Goal: Communication & Community: Answer question/provide support

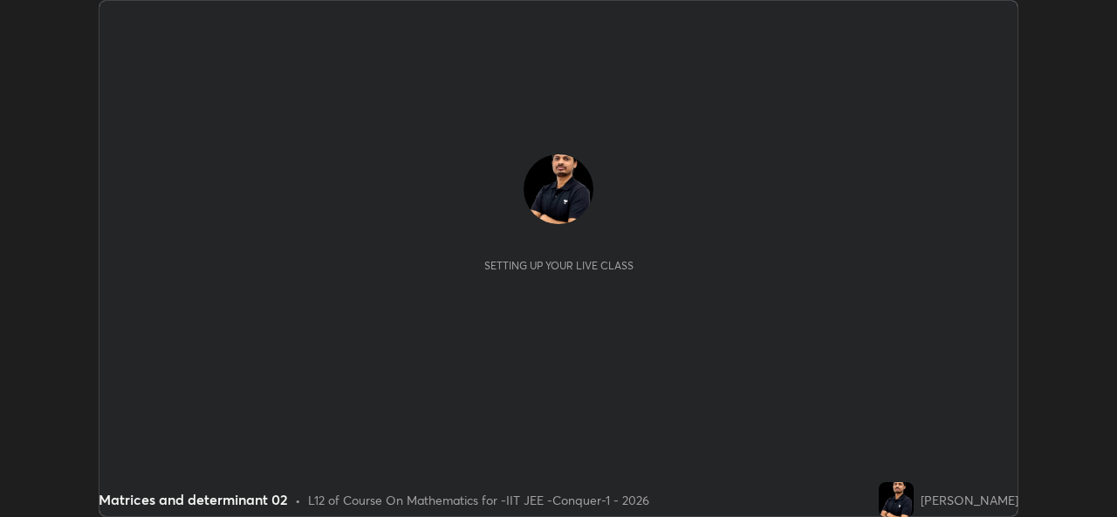
scroll to position [517, 1116]
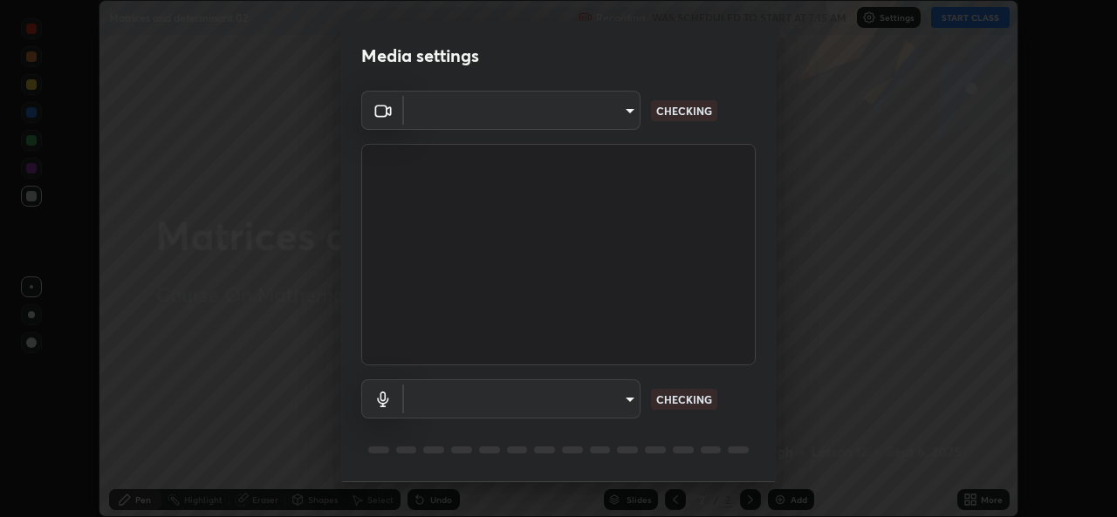
click at [617, 122] on body "Erase all Matrices and determinant 02 Recording WAS SCHEDULED TO START AT 7:15 …" at bounding box center [558, 258] width 1117 height 517
click at [608, 118] on div at bounding box center [558, 258] width 1117 height 517
type input "162a4bef6d5de59660943d10e2777e2613c591b7fe343c7323db06c6e3c7e835"
type input "1d4febaa8ec43250a5abd803b4b9017d31c20cfa2482e27e93703920a67056a4"
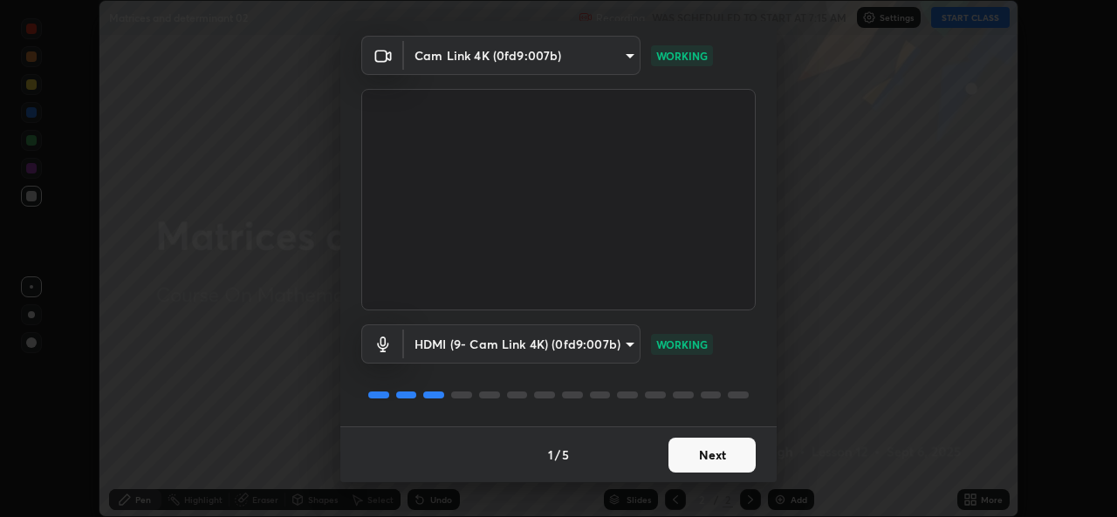
click at [702, 457] on button "Next" at bounding box center [711, 455] width 87 height 35
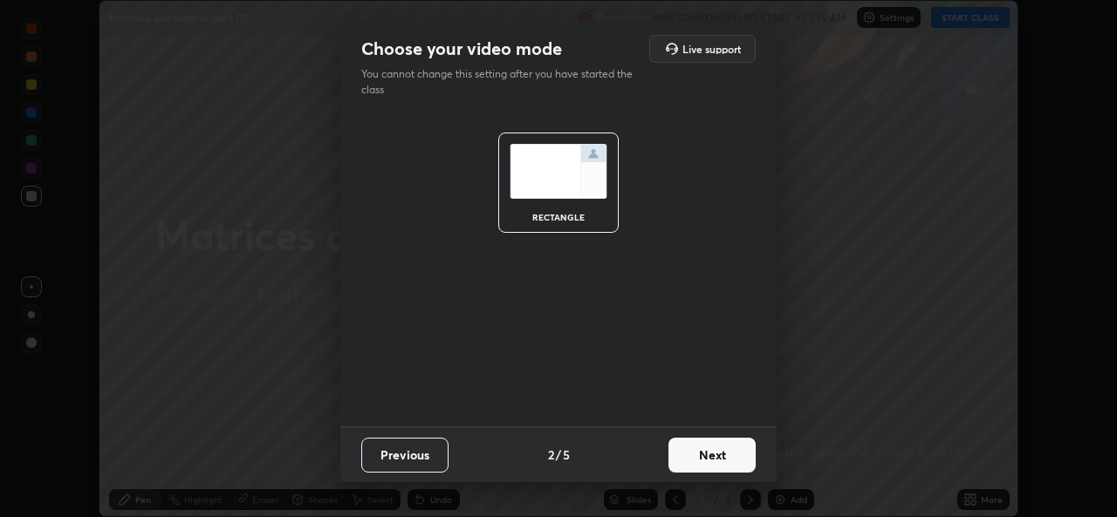
scroll to position [0, 0]
click at [715, 456] on button "Next" at bounding box center [711, 455] width 87 height 35
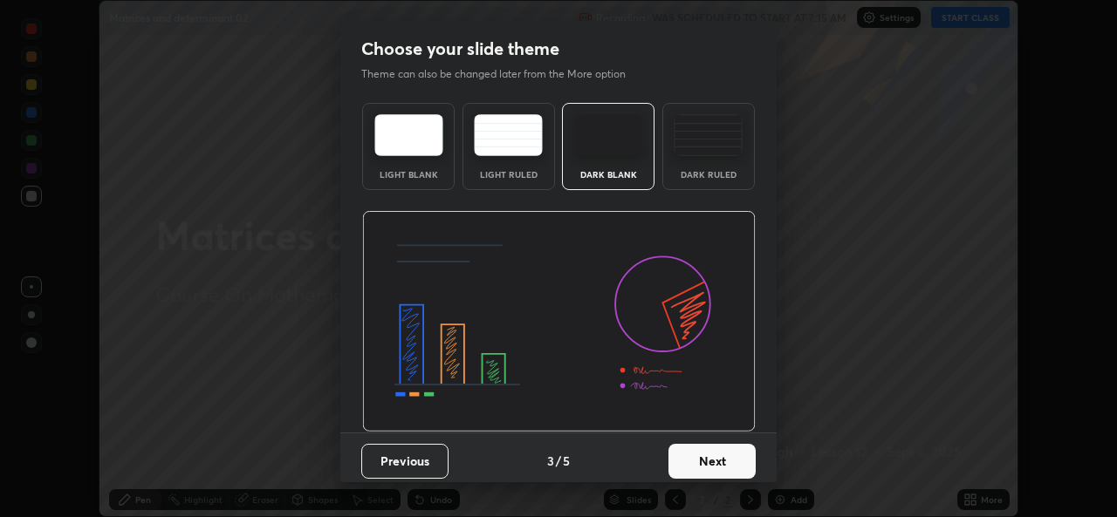
click at [723, 460] on button "Next" at bounding box center [711, 461] width 87 height 35
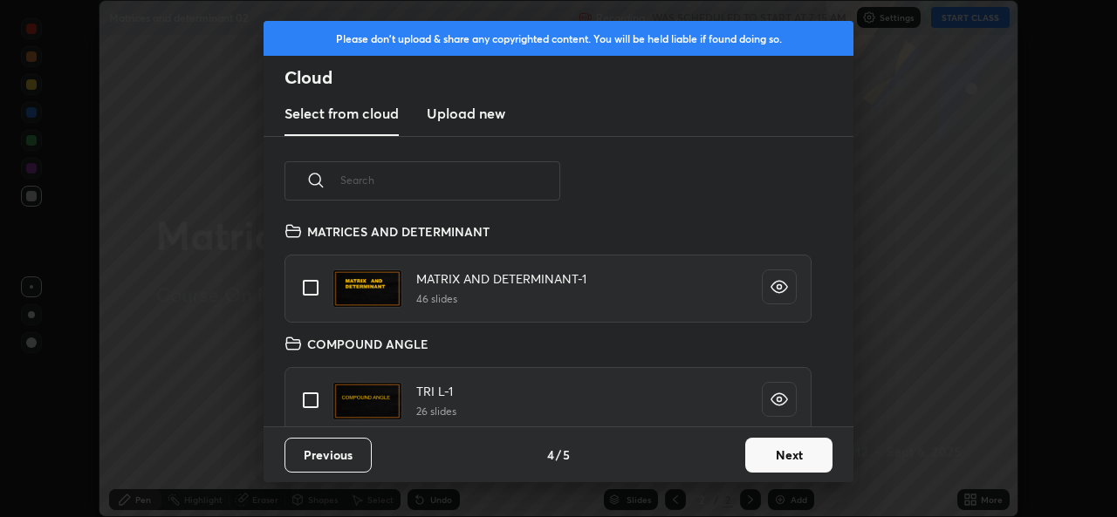
scroll to position [467, 0]
click at [314, 290] on input "grid" at bounding box center [310, 287] width 37 height 37
checkbox input "true"
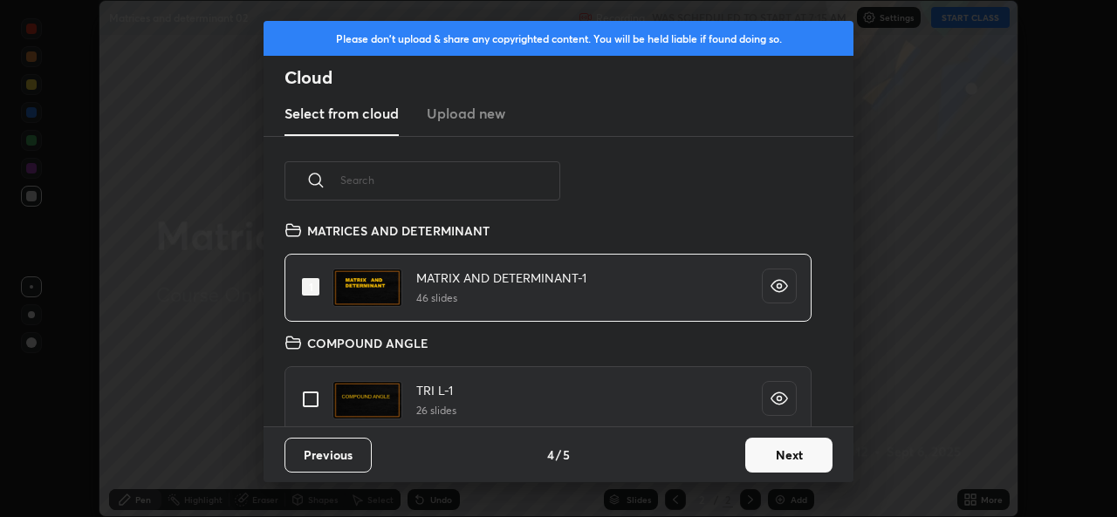
click at [795, 456] on button "Next" at bounding box center [788, 455] width 87 height 35
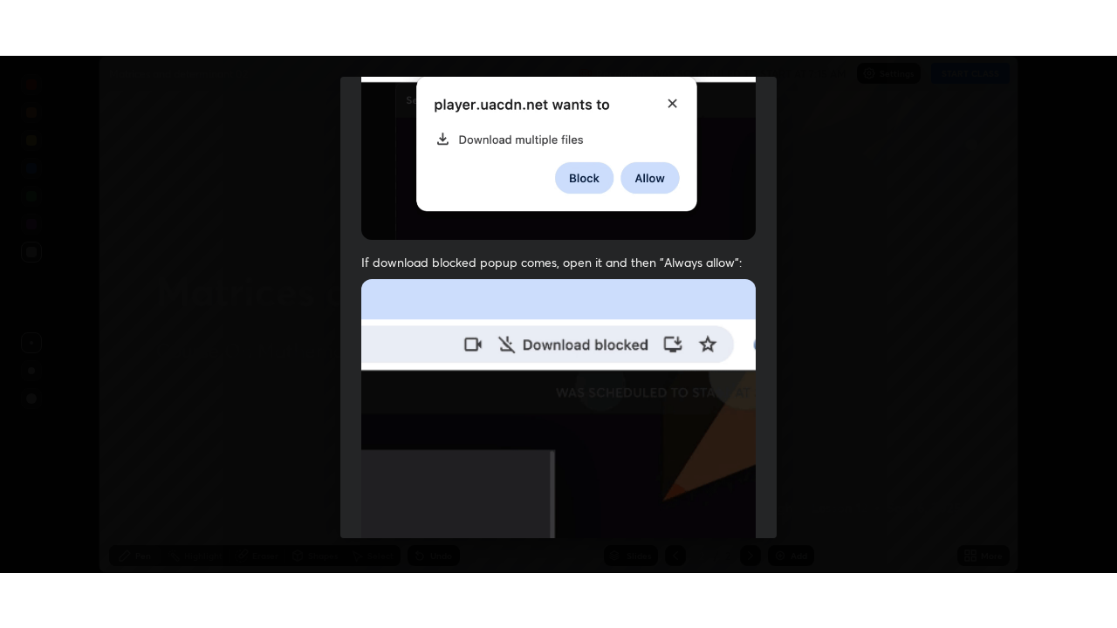
scroll to position [411, 0]
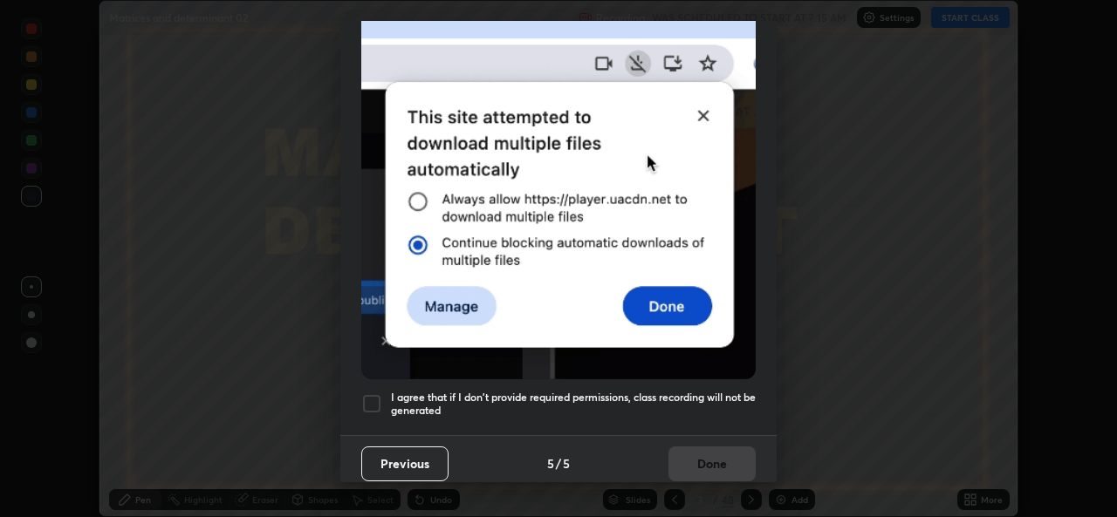
click at [375, 401] on div at bounding box center [371, 404] width 21 height 21
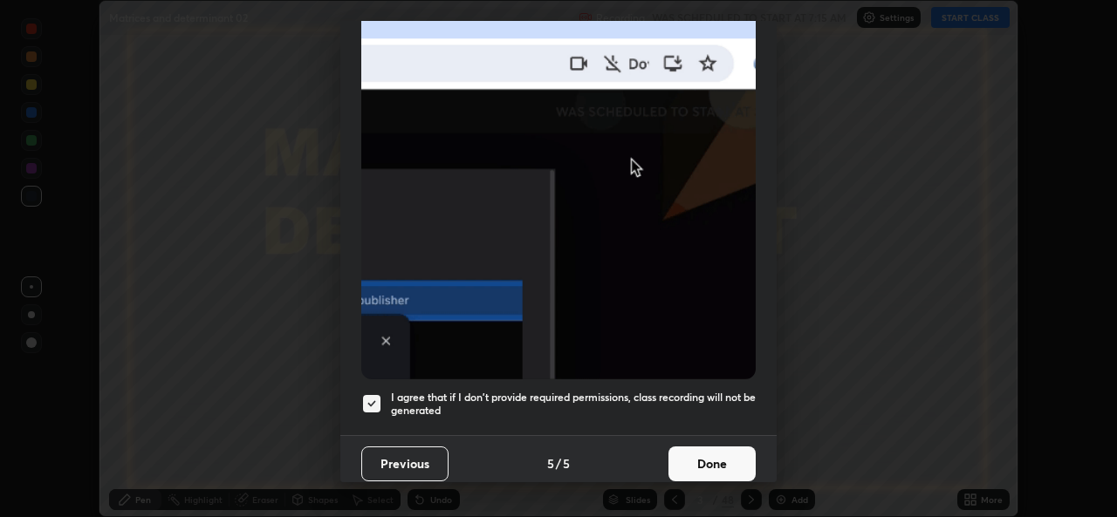
click at [702, 459] on button "Done" at bounding box center [711, 464] width 87 height 35
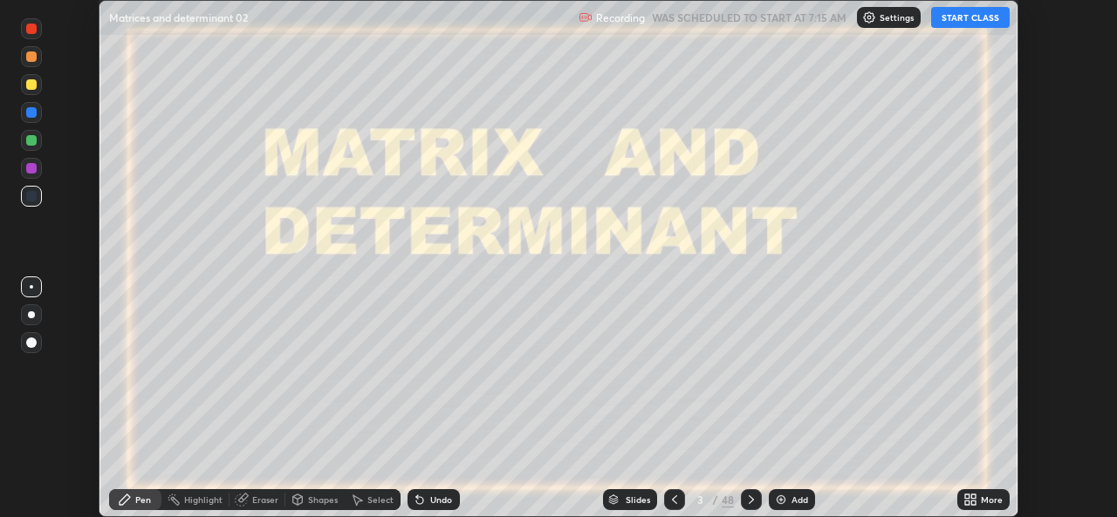
click at [959, 498] on div "More" at bounding box center [983, 500] width 52 height 21
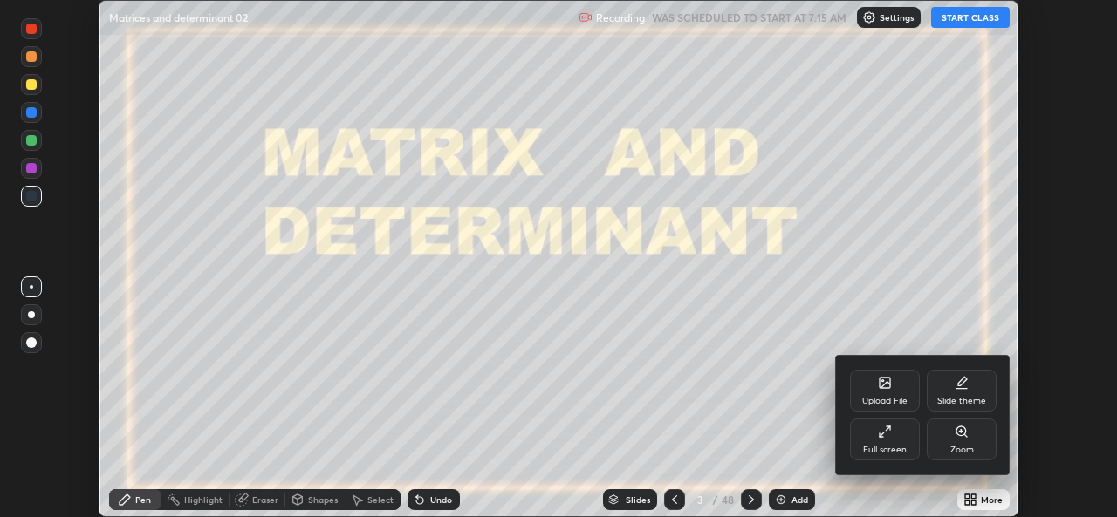
click at [870, 449] on div "Full screen" at bounding box center [885, 450] width 44 height 9
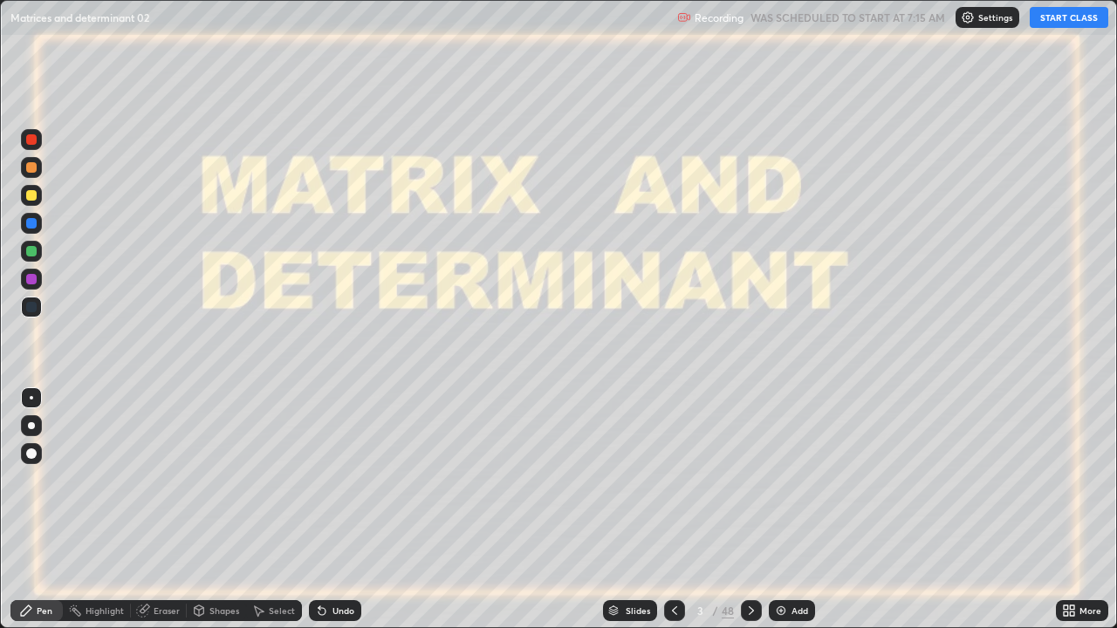
scroll to position [628, 1117]
click at [1045, 24] on button "START CLASS" at bounding box center [1069, 17] width 79 height 21
click at [628, 517] on div "Slides" at bounding box center [638, 611] width 24 height 9
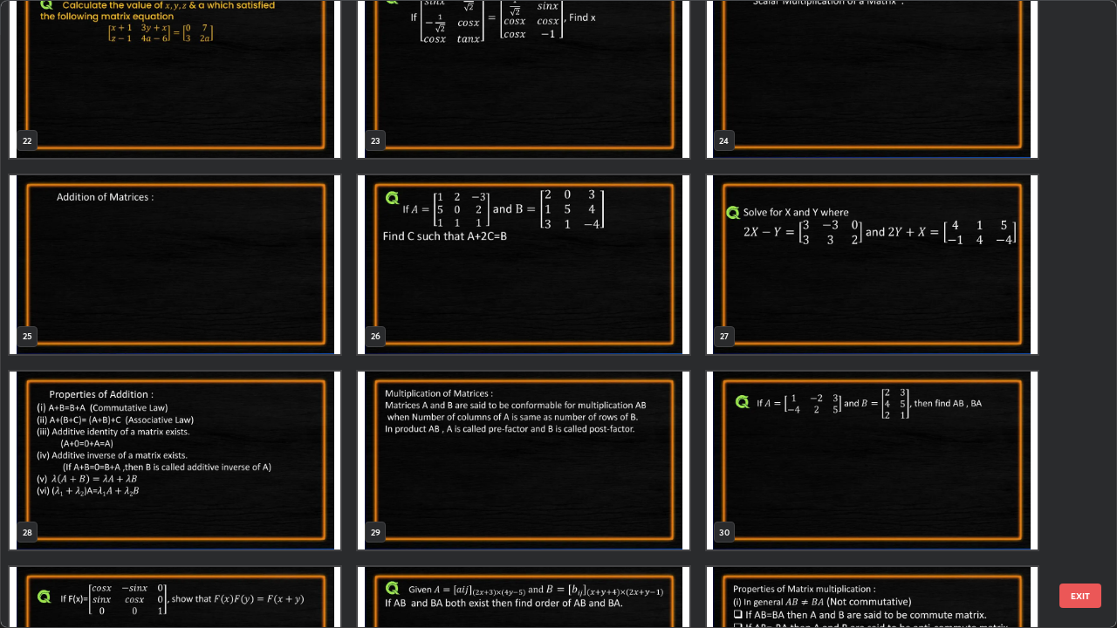
scroll to position [1435, 0]
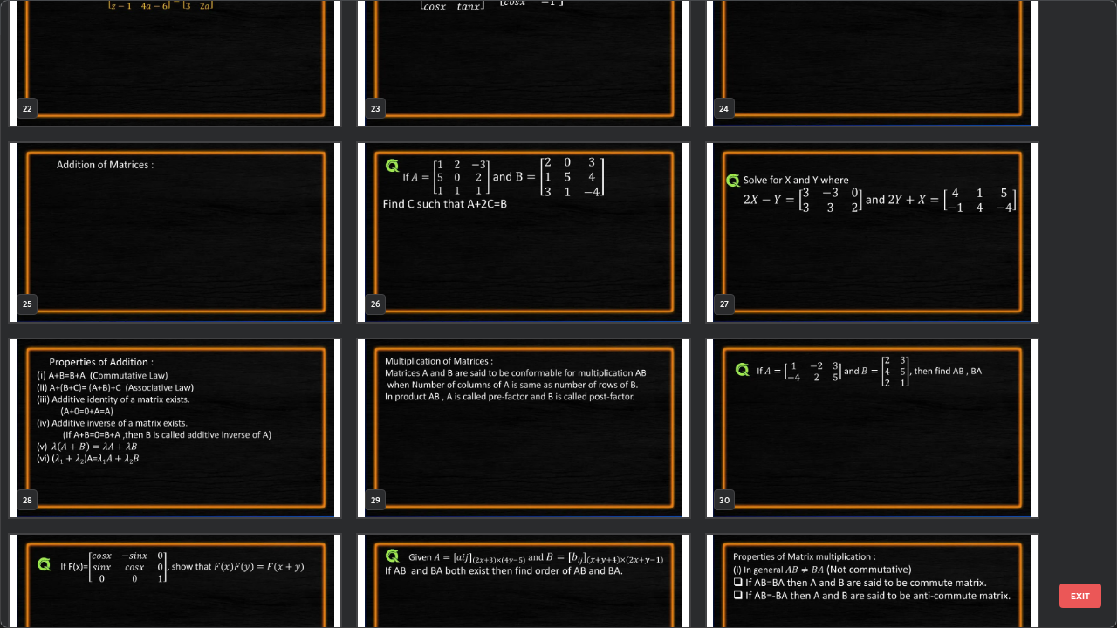
click at [623, 458] on img "grid" at bounding box center [523, 428] width 331 height 179
click at [627, 454] on img "grid" at bounding box center [523, 428] width 331 height 179
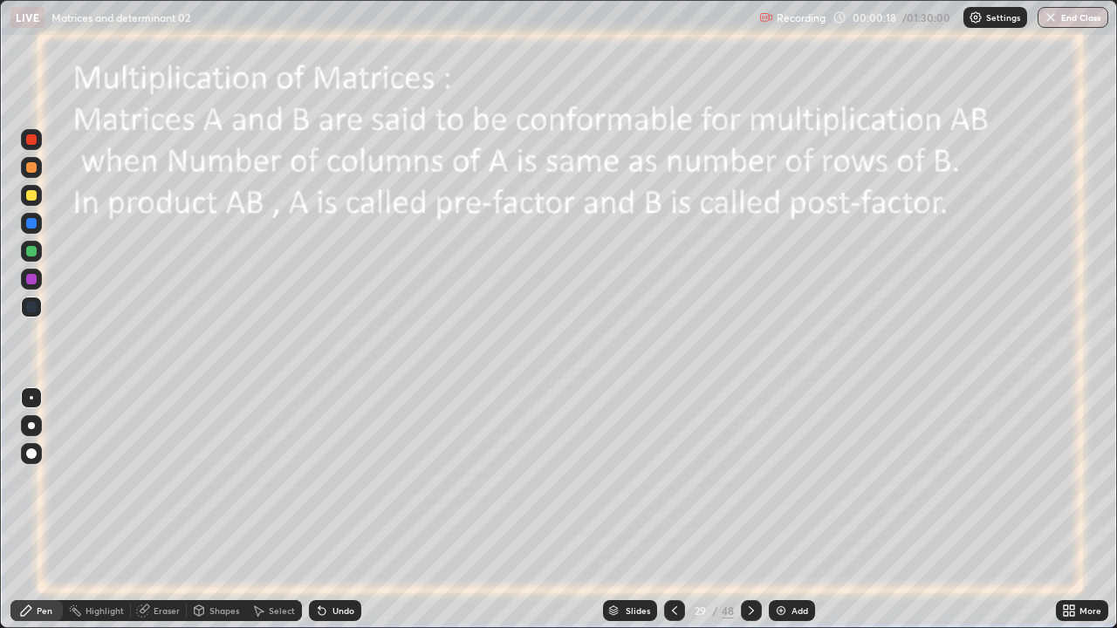
click at [784, 517] on img at bounding box center [781, 611] width 14 height 14
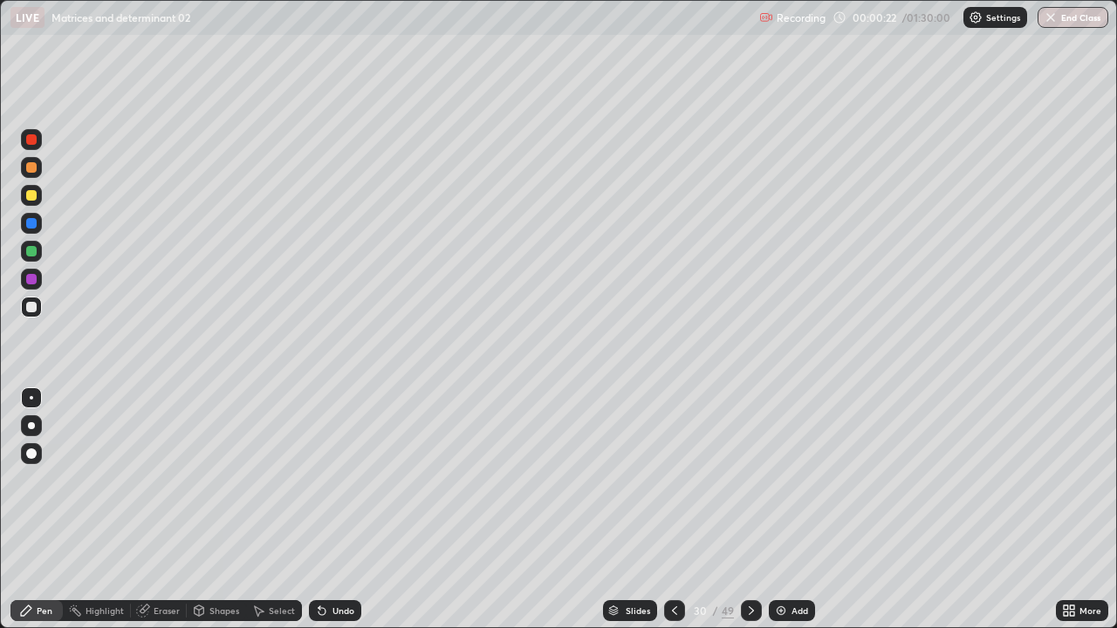
click at [31, 253] on div at bounding box center [31, 251] width 10 height 10
click at [326, 517] on icon at bounding box center [322, 611] width 14 height 14
click at [26, 308] on div at bounding box center [31, 307] width 10 height 10
click at [199, 517] on icon at bounding box center [200, 609] width 10 height 3
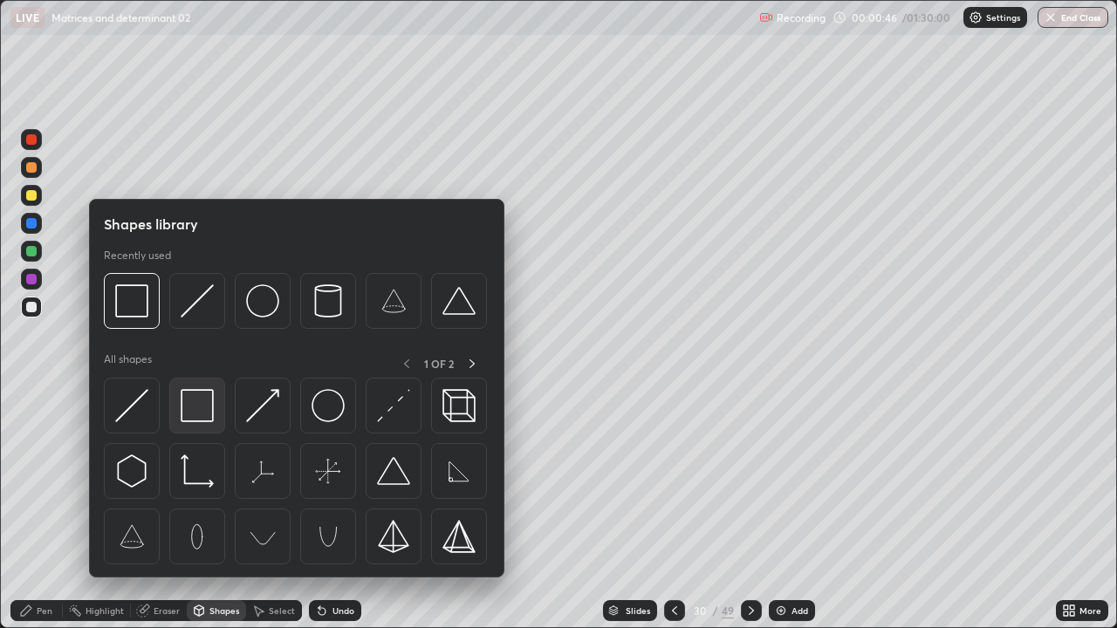
click at [182, 408] on img at bounding box center [197, 405] width 33 height 33
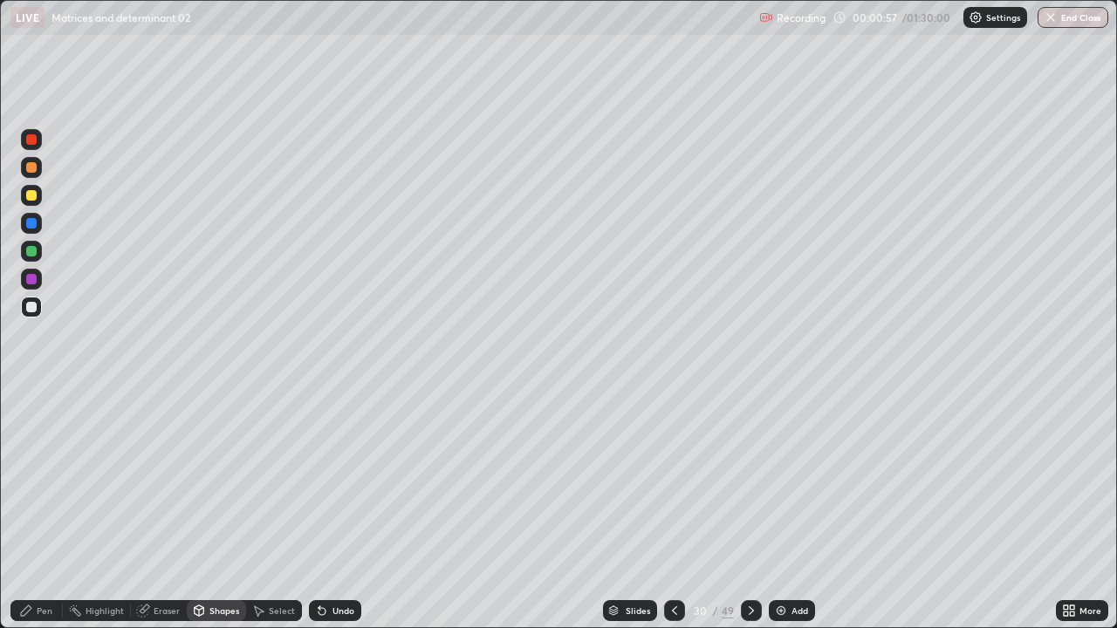
click at [321, 517] on icon at bounding box center [322, 611] width 7 height 7
click at [32, 312] on div at bounding box center [31, 307] width 10 height 10
click at [35, 517] on div "Pen" at bounding box center [36, 610] width 52 height 21
click at [33, 280] on div at bounding box center [31, 279] width 10 height 10
click at [214, 517] on div "Shapes" at bounding box center [224, 611] width 30 height 9
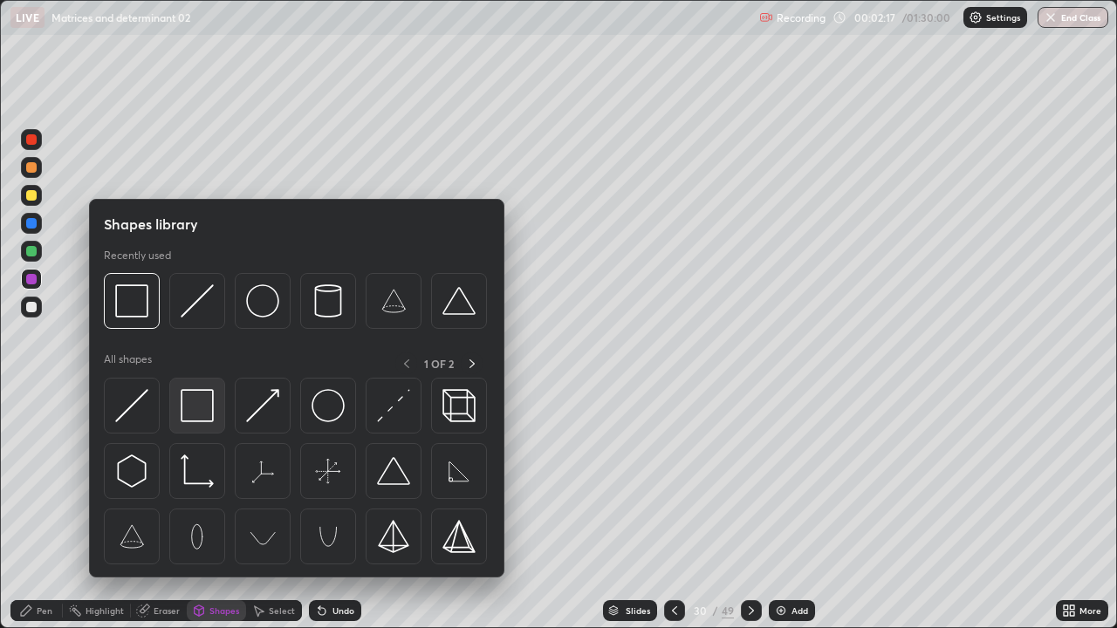
click at [204, 414] on img at bounding box center [197, 405] width 33 height 33
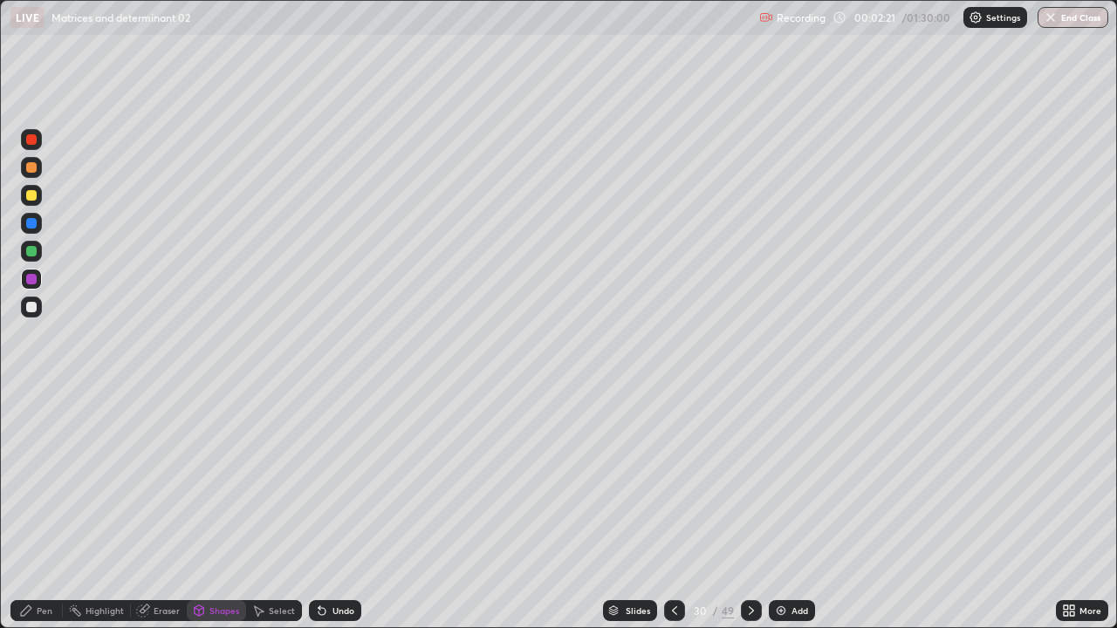
click at [42, 517] on div "Pen" at bounding box center [45, 611] width 16 height 9
click at [30, 196] on div at bounding box center [31, 195] width 10 height 10
click at [27, 144] on div at bounding box center [31, 139] width 10 height 10
click at [34, 306] on div at bounding box center [31, 307] width 10 height 10
click at [32, 280] on div at bounding box center [31, 279] width 10 height 10
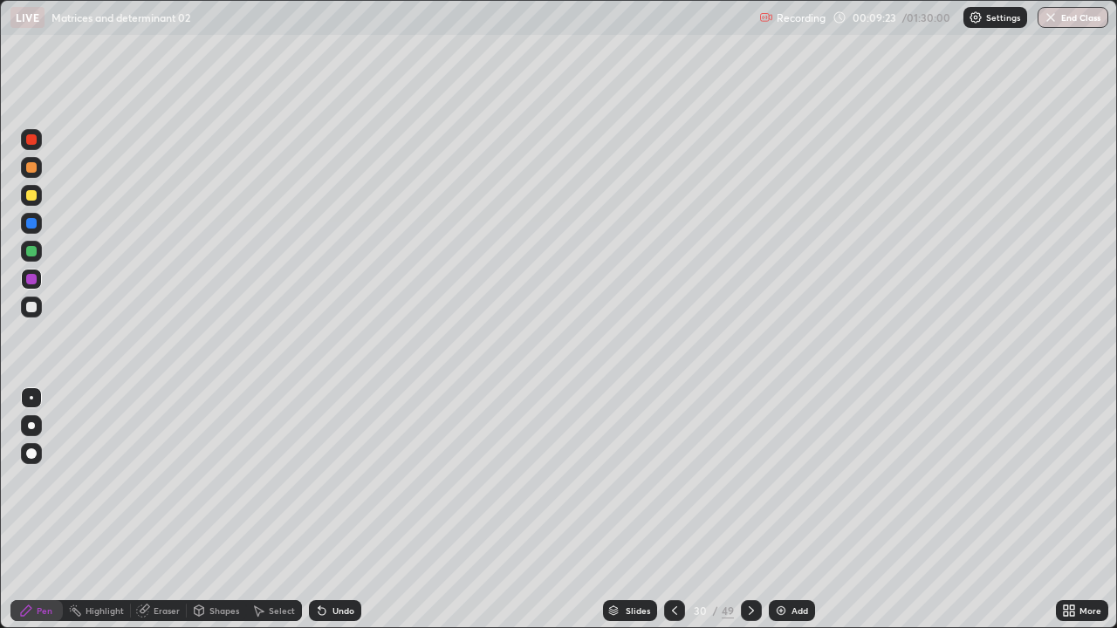
click at [672, 517] on icon at bounding box center [675, 611] width 14 height 14
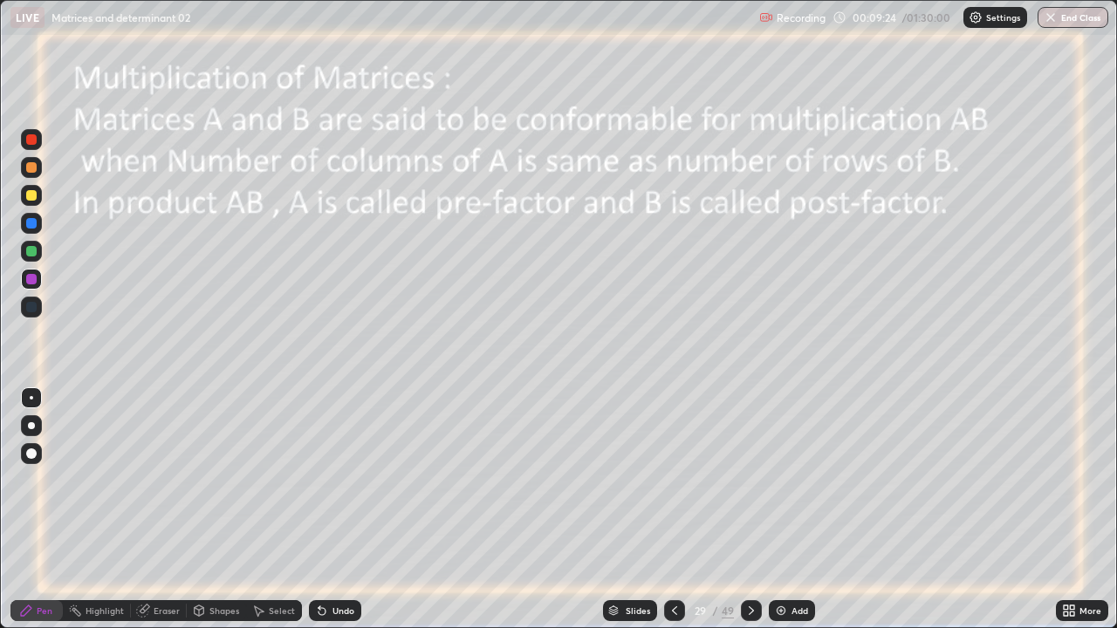
click at [753, 517] on icon at bounding box center [751, 611] width 14 height 14
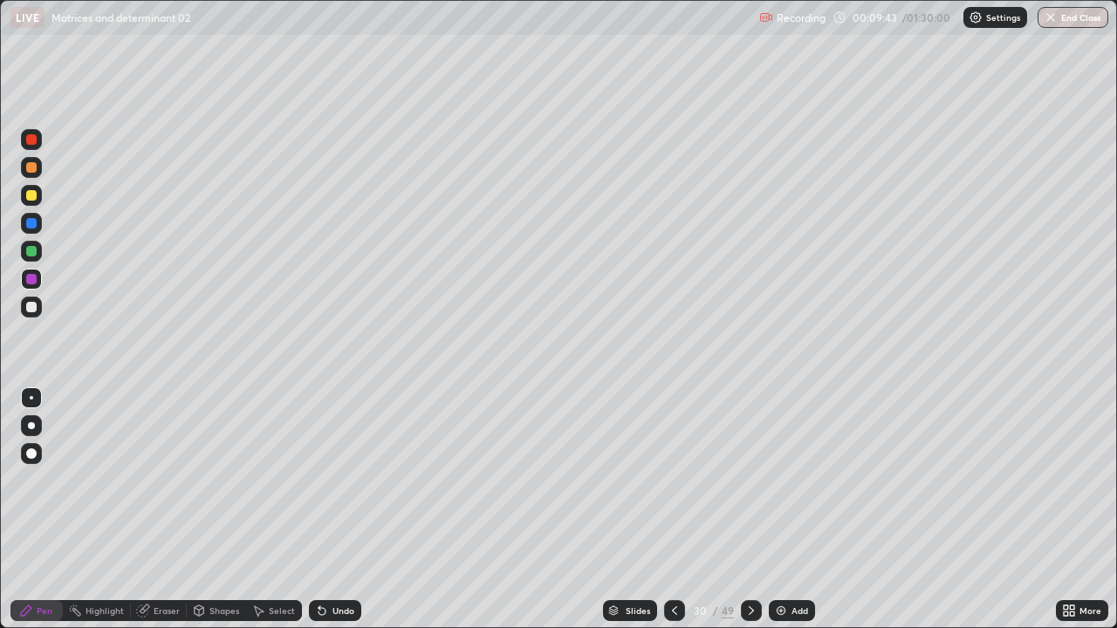
click at [751, 517] on icon at bounding box center [751, 611] width 14 height 14
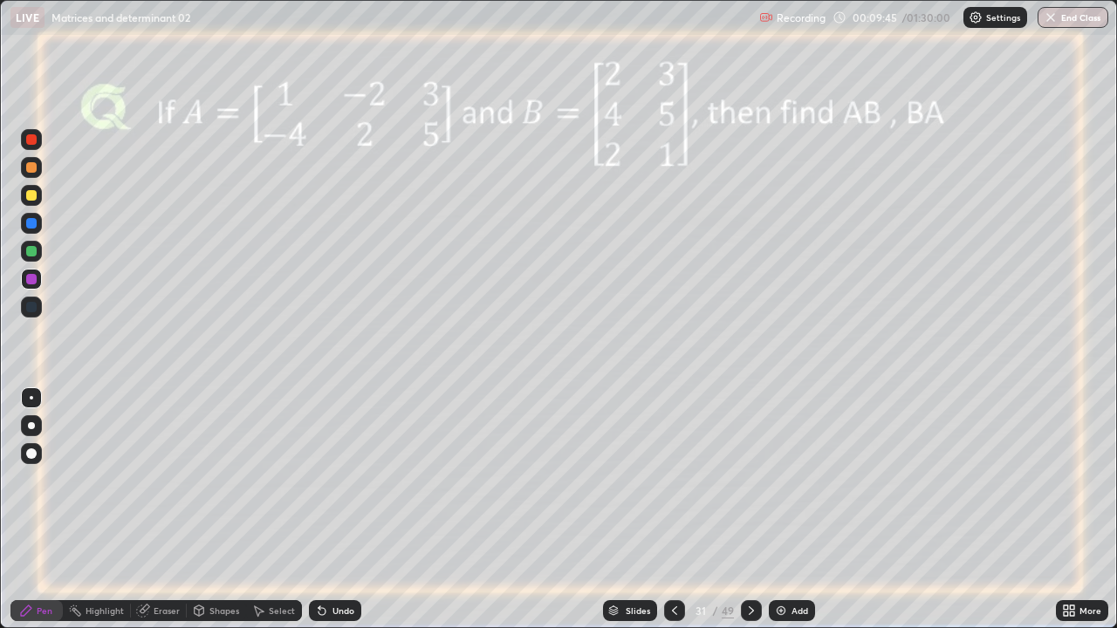
click at [750, 517] on icon at bounding box center [751, 611] width 14 height 14
click at [33, 256] on div at bounding box center [31, 251] width 10 height 10
click at [35, 281] on div at bounding box center [31, 279] width 10 height 10
click at [32, 195] on div at bounding box center [31, 195] width 10 height 10
click at [30, 281] on div at bounding box center [31, 279] width 10 height 10
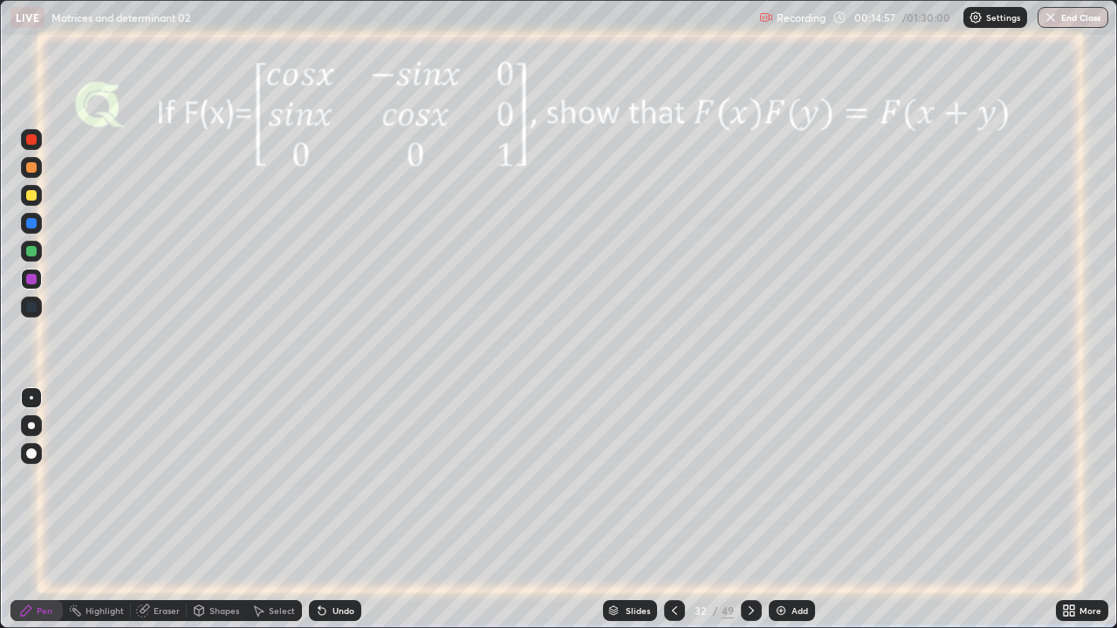
click at [750, 517] on icon at bounding box center [751, 611] width 14 height 14
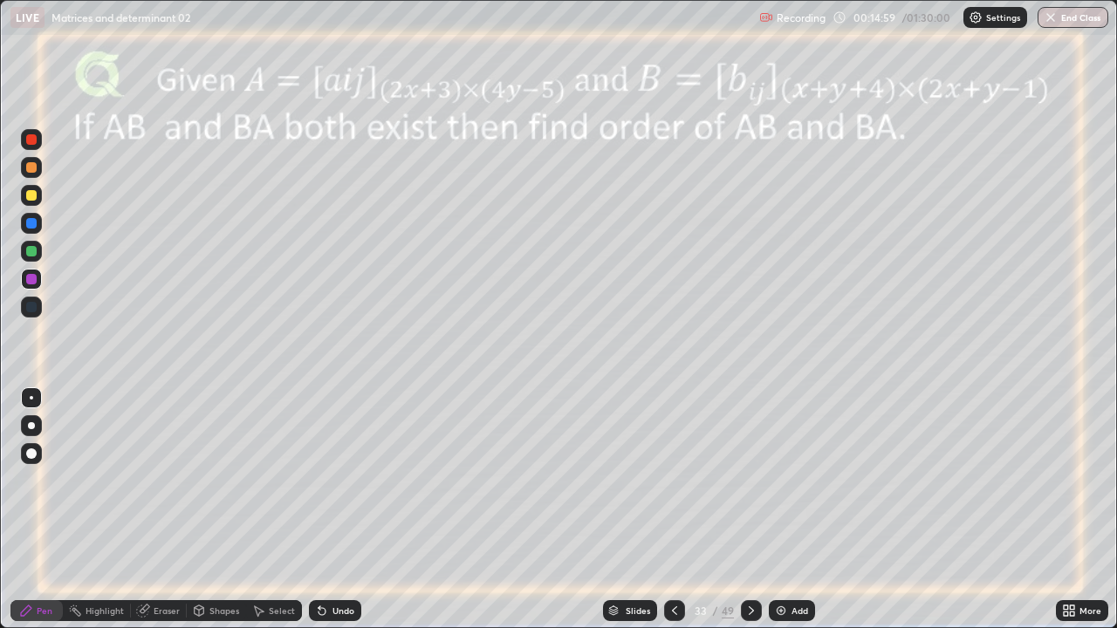
click at [749, 517] on icon at bounding box center [751, 611] width 14 height 14
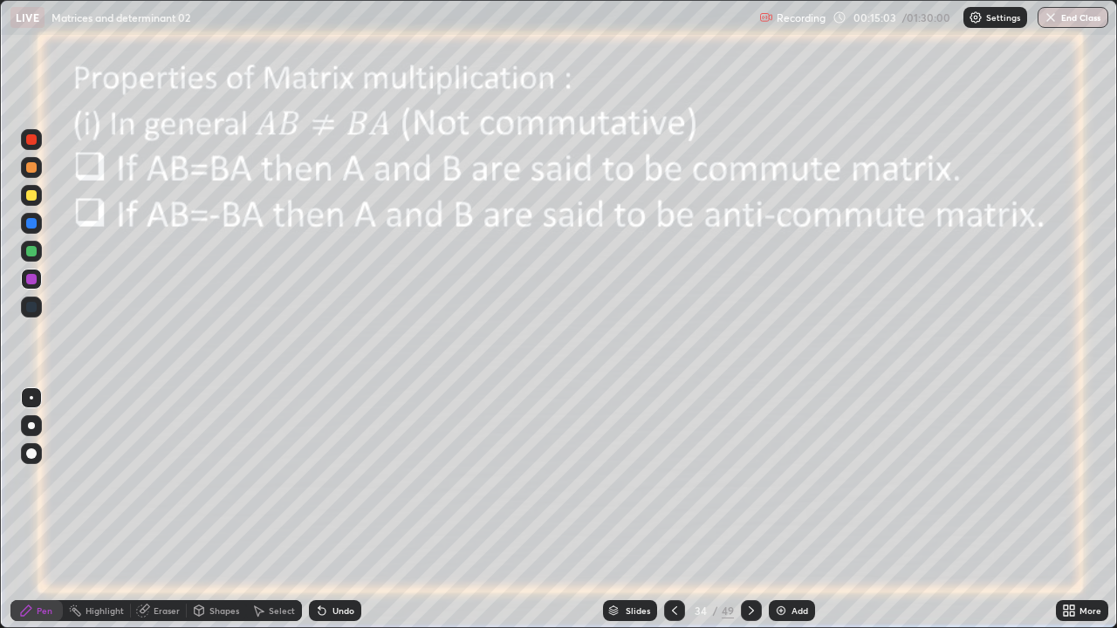
click at [673, 517] on icon at bounding box center [675, 611] width 14 height 14
click at [675, 517] on icon at bounding box center [675, 611] width 14 height 14
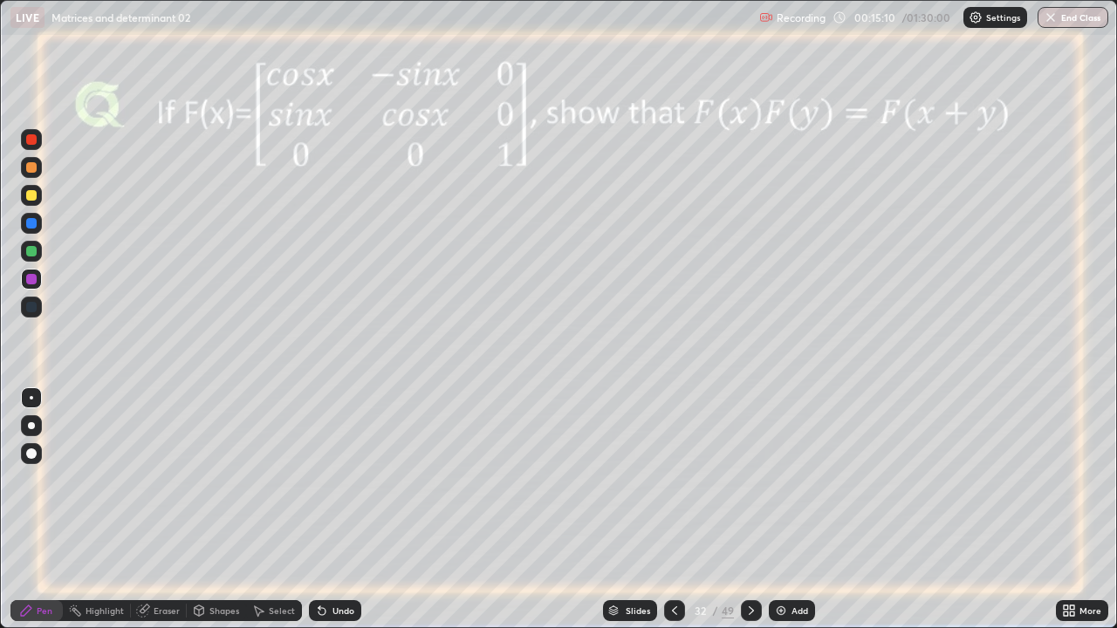
click at [748, 517] on icon at bounding box center [751, 611] width 14 height 14
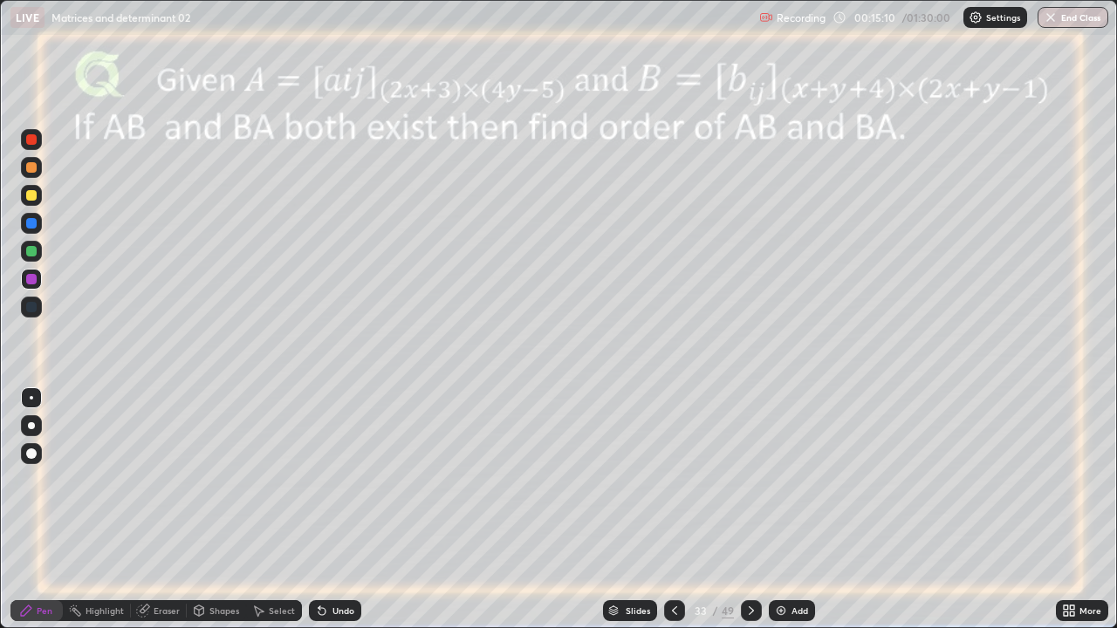
click at [747, 517] on icon at bounding box center [751, 611] width 14 height 14
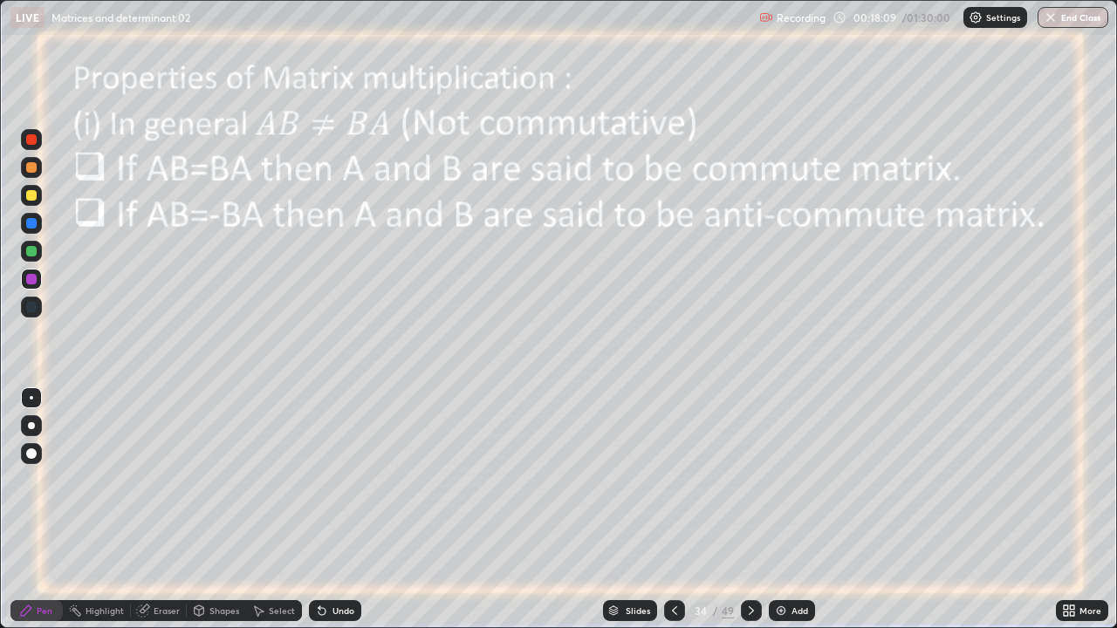
click at [750, 517] on icon at bounding box center [751, 611] width 14 height 14
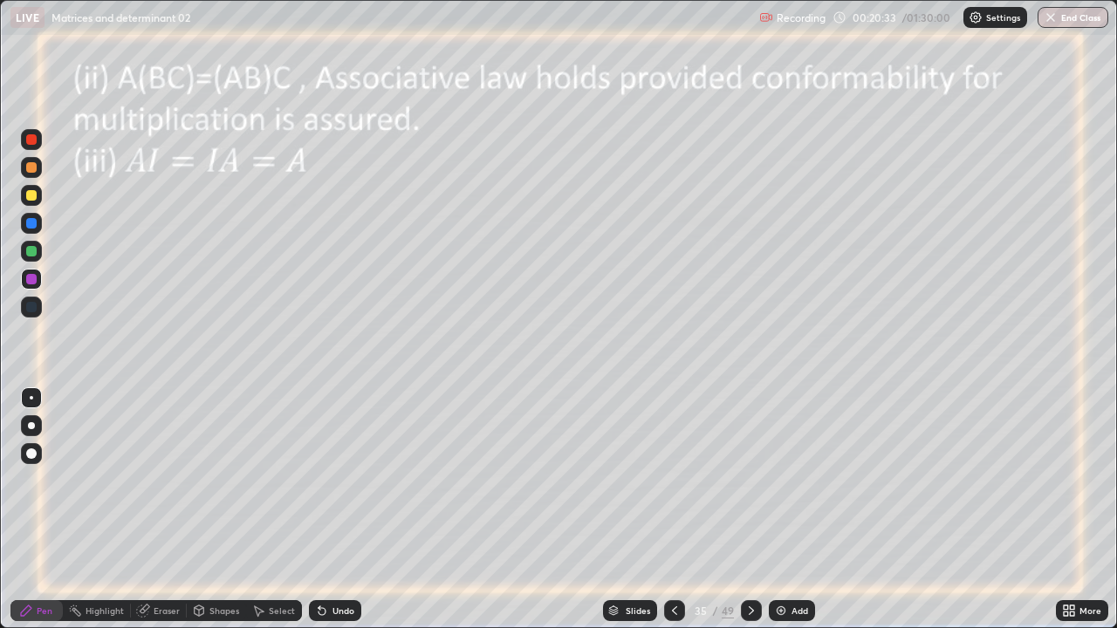
click at [751, 517] on icon at bounding box center [751, 611] width 14 height 14
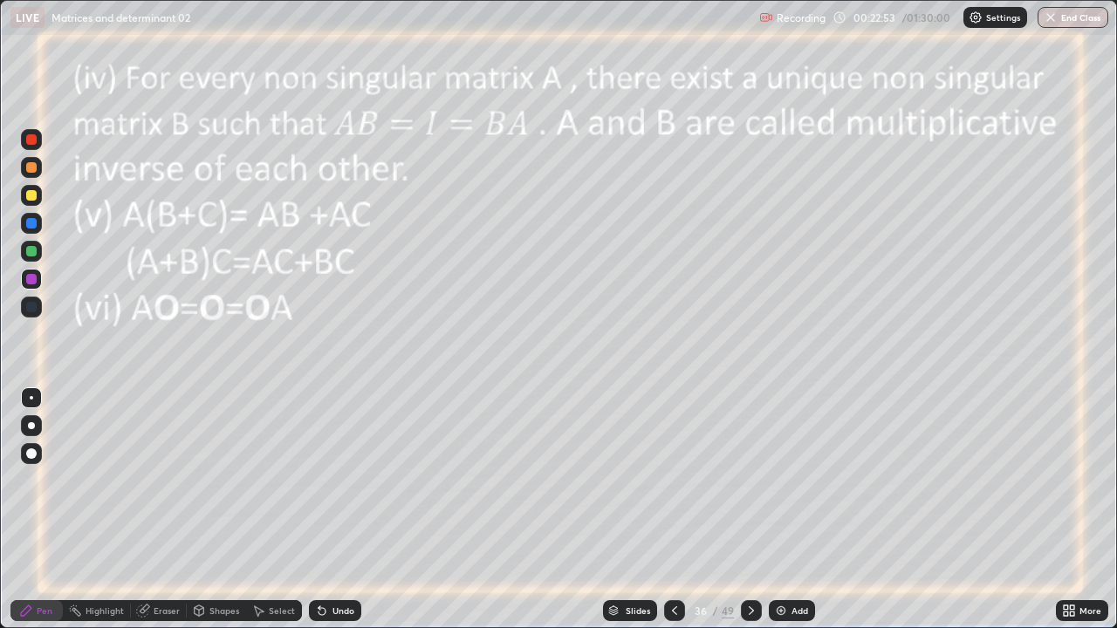
click at [325, 517] on icon at bounding box center [322, 611] width 14 height 14
click at [29, 250] on div at bounding box center [31, 251] width 10 height 10
click at [328, 517] on div "Undo" at bounding box center [335, 610] width 52 height 21
click at [325, 517] on icon at bounding box center [322, 611] width 14 height 14
click at [27, 278] on div at bounding box center [31, 279] width 10 height 10
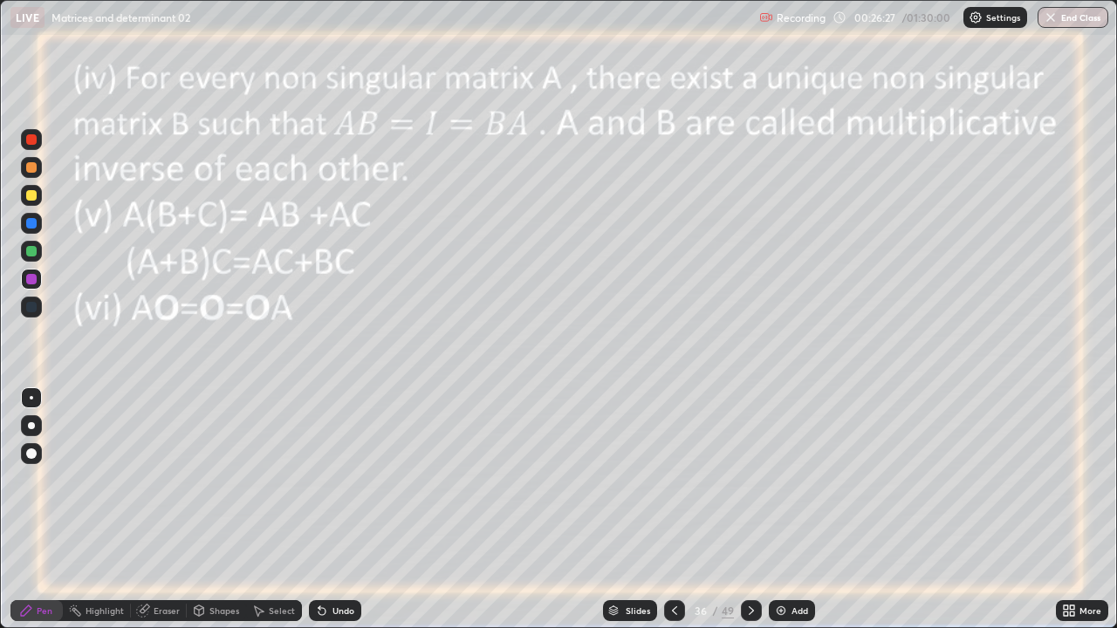
click at [748, 517] on icon at bounding box center [751, 611] width 14 height 14
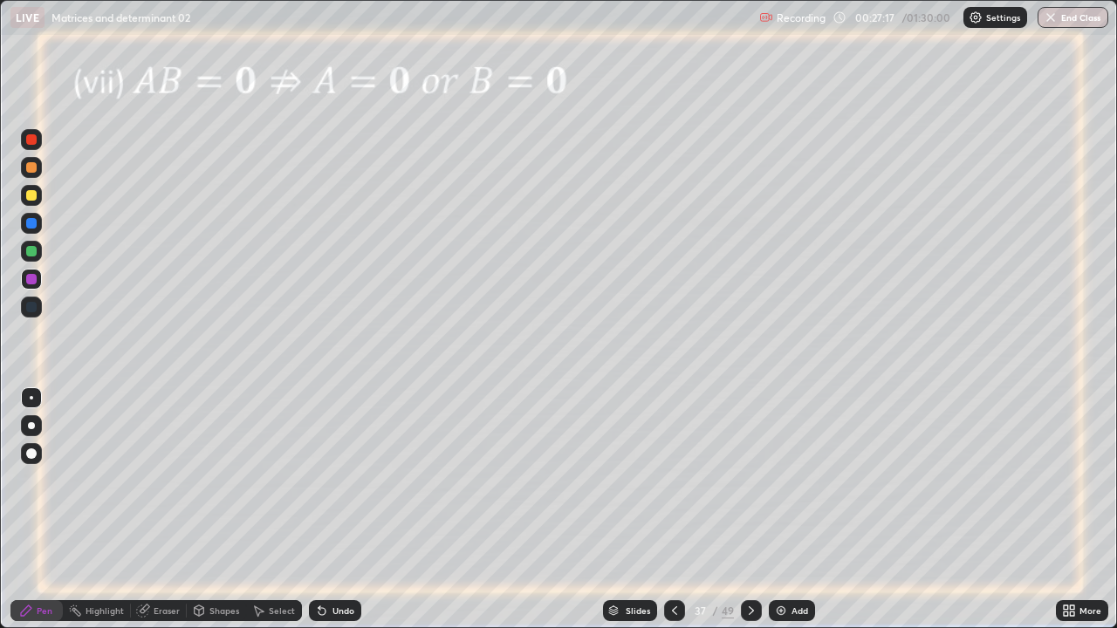
click at [339, 517] on div "Undo" at bounding box center [343, 611] width 22 height 9
click at [342, 517] on div "Undo" at bounding box center [343, 611] width 22 height 9
click at [336, 517] on div "Undo" at bounding box center [335, 610] width 52 height 21
click at [332, 517] on div "Undo" at bounding box center [343, 611] width 22 height 9
click at [333, 517] on div "Undo" at bounding box center [343, 611] width 22 height 9
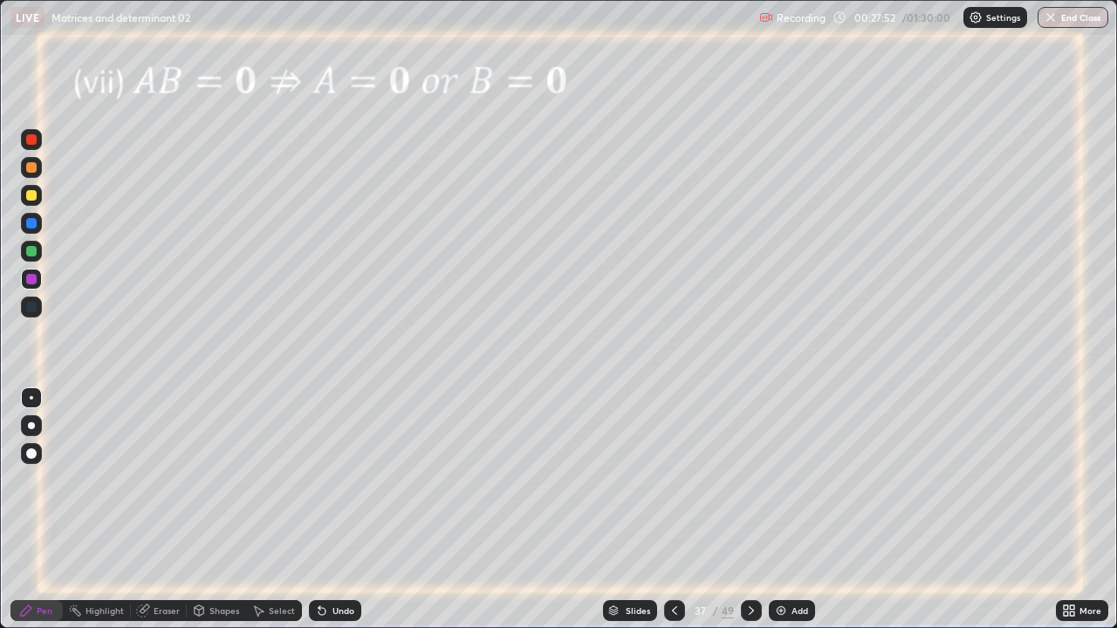
click at [332, 517] on div "Undo" at bounding box center [343, 611] width 22 height 9
click at [333, 517] on div "Undo" at bounding box center [343, 611] width 22 height 9
click at [338, 517] on div "Undo" at bounding box center [343, 611] width 22 height 9
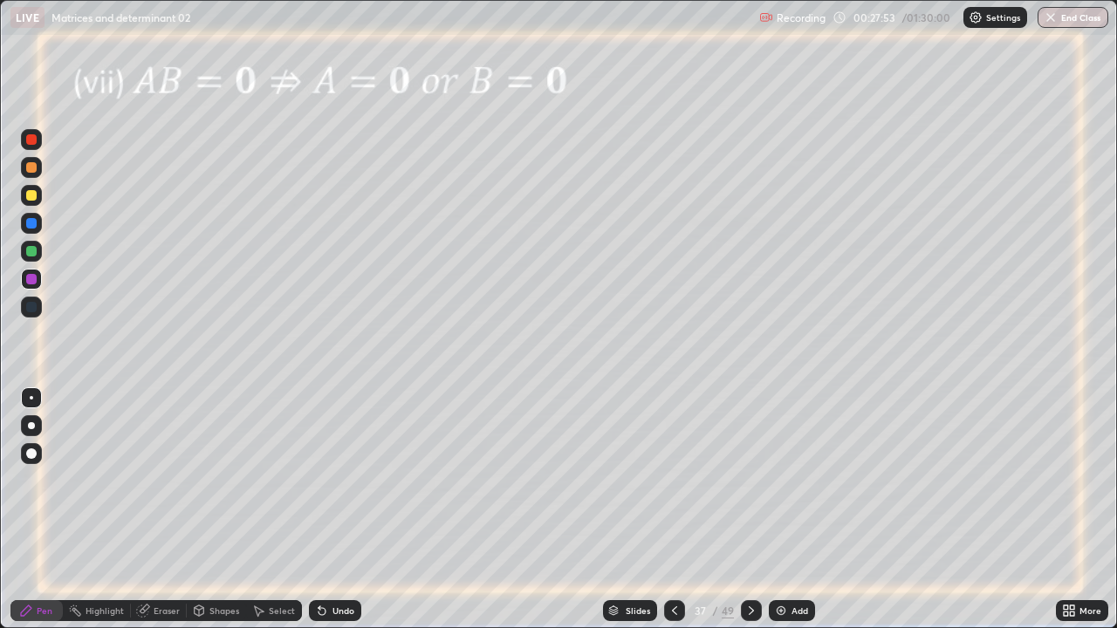
click at [339, 517] on div "Undo" at bounding box center [343, 611] width 22 height 9
click at [340, 517] on div "Undo" at bounding box center [343, 611] width 22 height 9
click at [339, 517] on div "Undo" at bounding box center [335, 610] width 52 height 21
click at [338, 517] on div "Undo" at bounding box center [343, 611] width 22 height 9
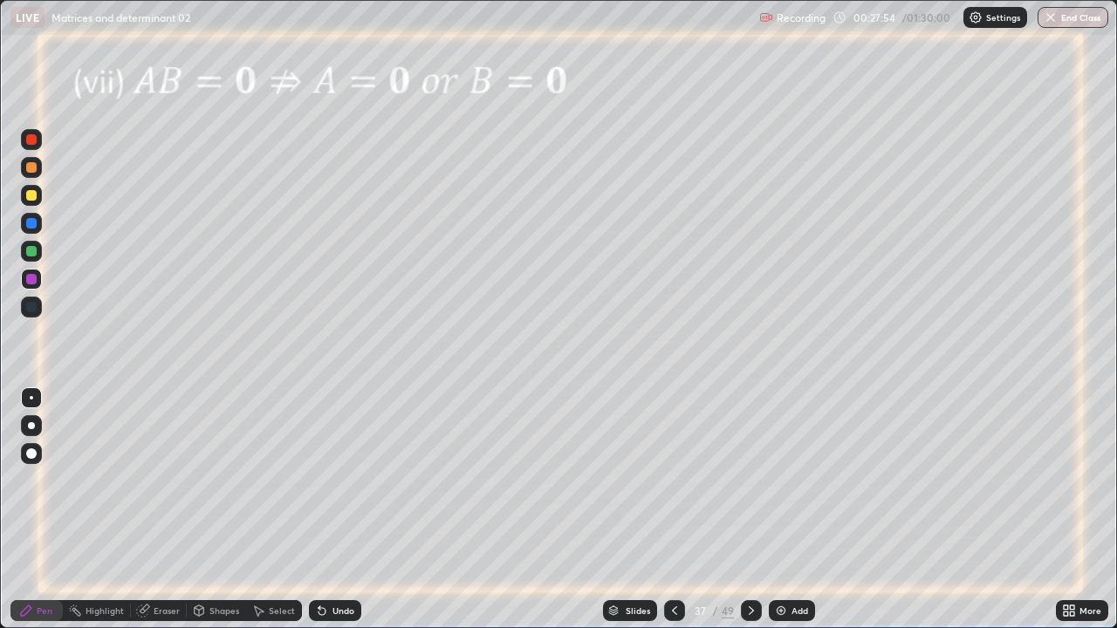
click at [339, 517] on div "Undo" at bounding box center [335, 610] width 52 height 21
click at [337, 517] on div "Undo" at bounding box center [335, 610] width 52 height 21
click at [338, 517] on div "Undo" at bounding box center [335, 610] width 52 height 21
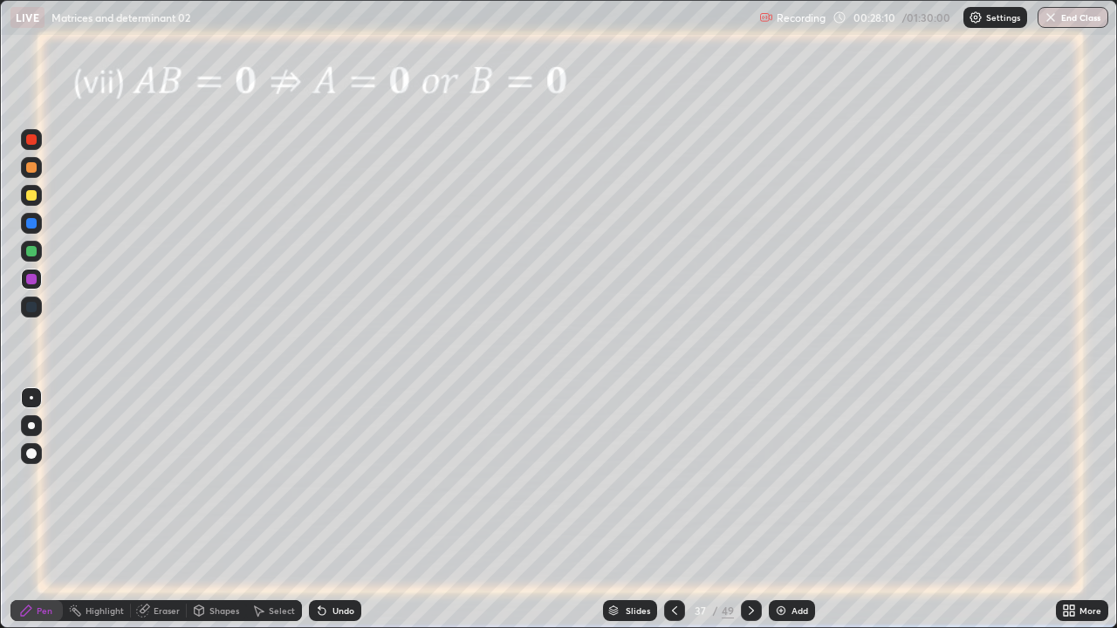
click at [336, 517] on div "Undo" at bounding box center [343, 611] width 22 height 9
click at [338, 517] on div "Undo" at bounding box center [343, 611] width 22 height 9
click at [343, 517] on div "Undo" at bounding box center [335, 610] width 52 height 21
click at [344, 517] on div "Undo" at bounding box center [343, 611] width 22 height 9
click at [338, 517] on div "Undo" at bounding box center [343, 611] width 22 height 9
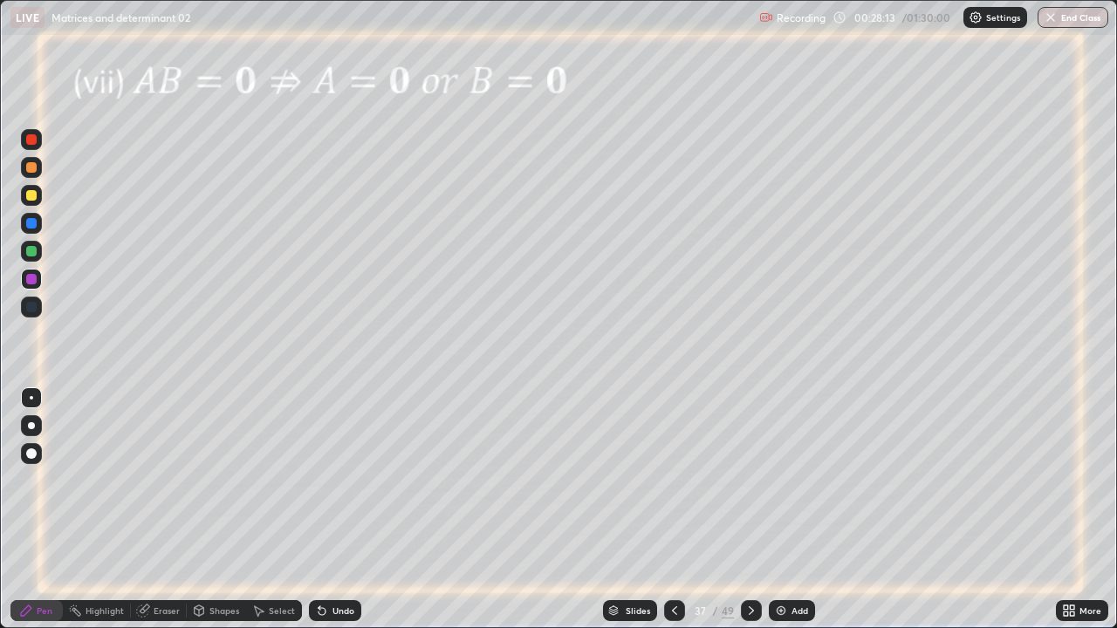
click at [338, 517] on div "Undo" at bounding box center [343, 611] width 22 height 9
click at [333, 517] on div "Undo" at bounding box center [343, 611] width 22 height 9
click at [335, 517] on div "Undo" at bounding box center [335, 610] width 52 height 21
click at [346, 517] on div "Undo" at bounding box center [335, 610] width 52 height 21
click at [347, 517] on div "Undo" at bounding box center [343, 611] width 22 height 9
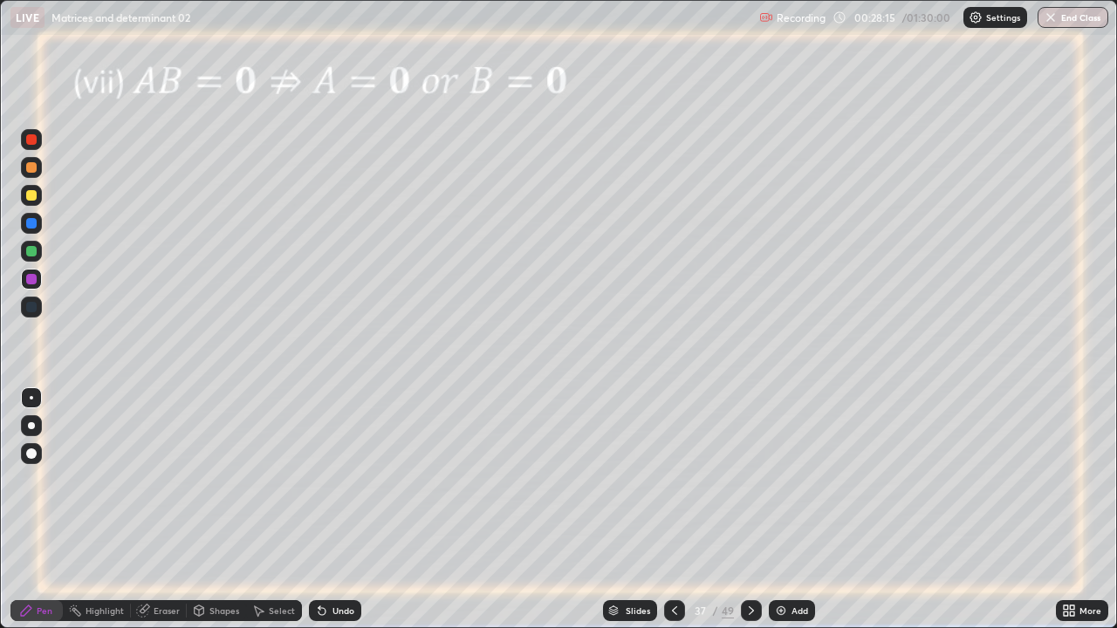
click at [346, 517] on div "Undo" at bounding box center [335, 610] width 52 height 21
click at [347, 517] on div "Undo" at bounding box center [343, 611] width 22 height 9
click at [326, 517] on div "Undo" at bounding box center [335, 610] width 52 height 21
click at [327, 517] on div "Undo" at bounding box center [335, 610] width 52 height 21
click at [326, 517] on div "Undo" at bounding box center [335, 610] width 52 height 21
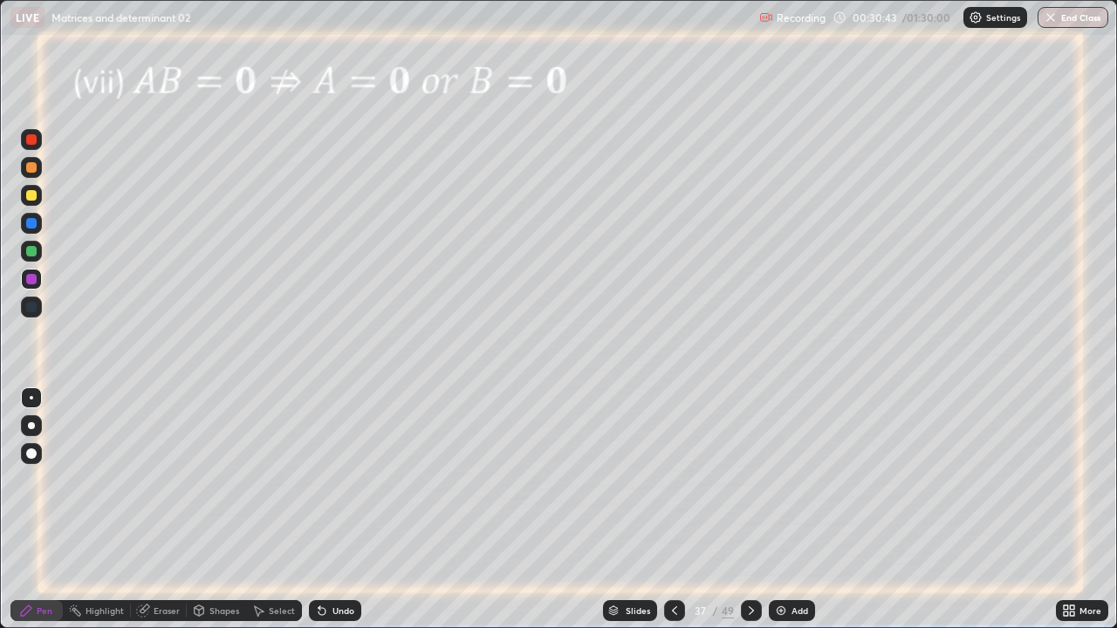
click at [147, 517] on icon at bounding box center [145, 609] width 10 height 9
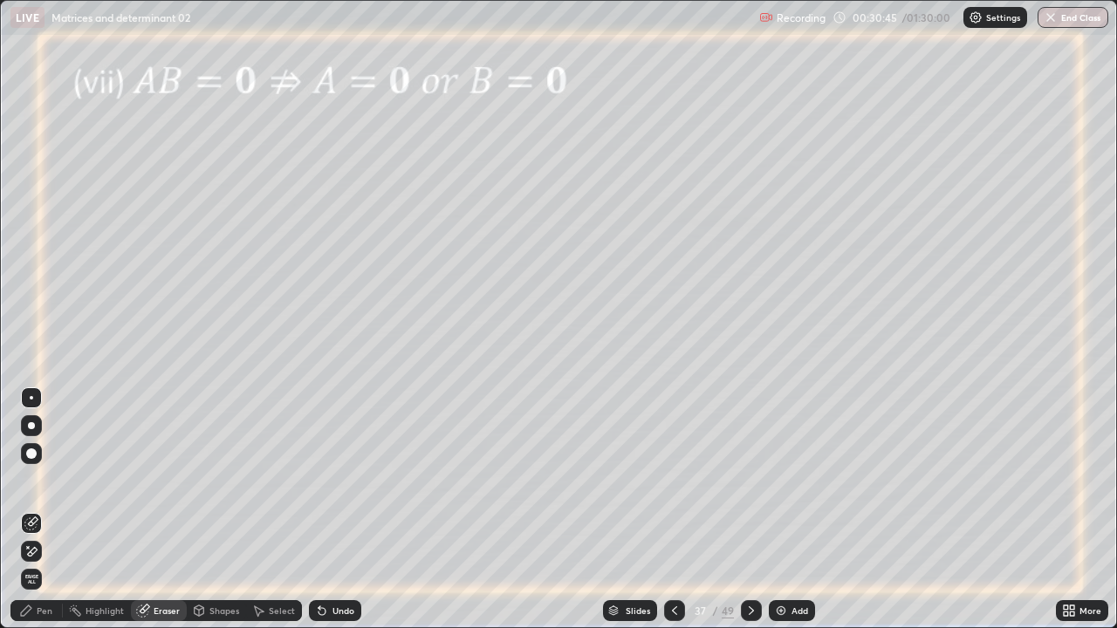
click at [28, 517] on icon at bounding box center [28, 547] width 2 height 2
click at [749, 517] on icon at bounding box center [751, 611] width 14 height 14
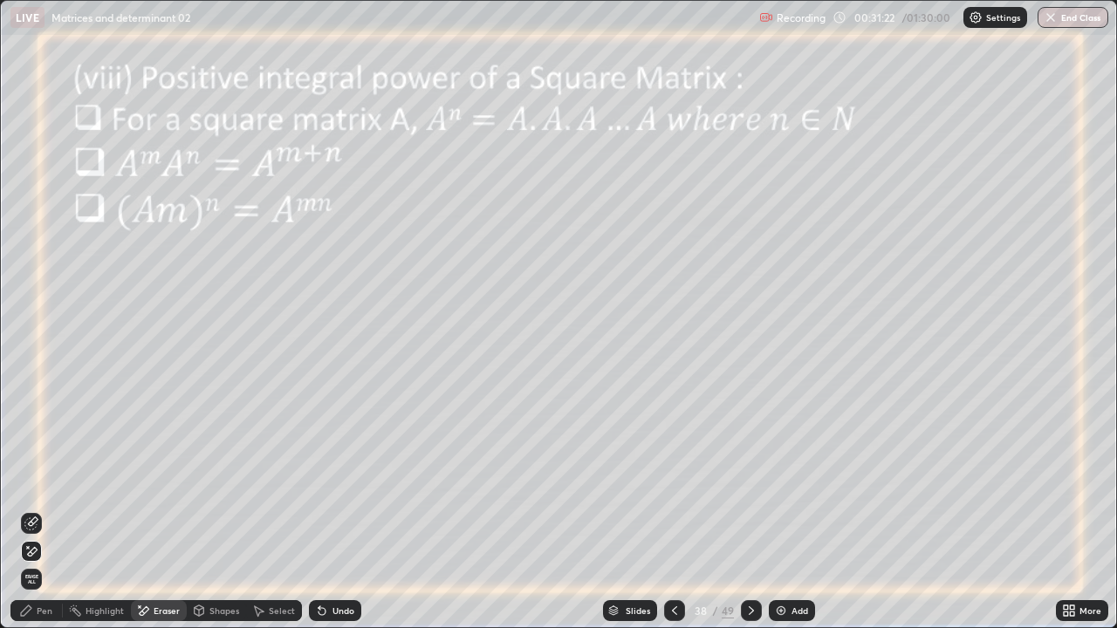
click at [37, 517] on div "Pen" at bounding box center [45, 611] width 16 height 9
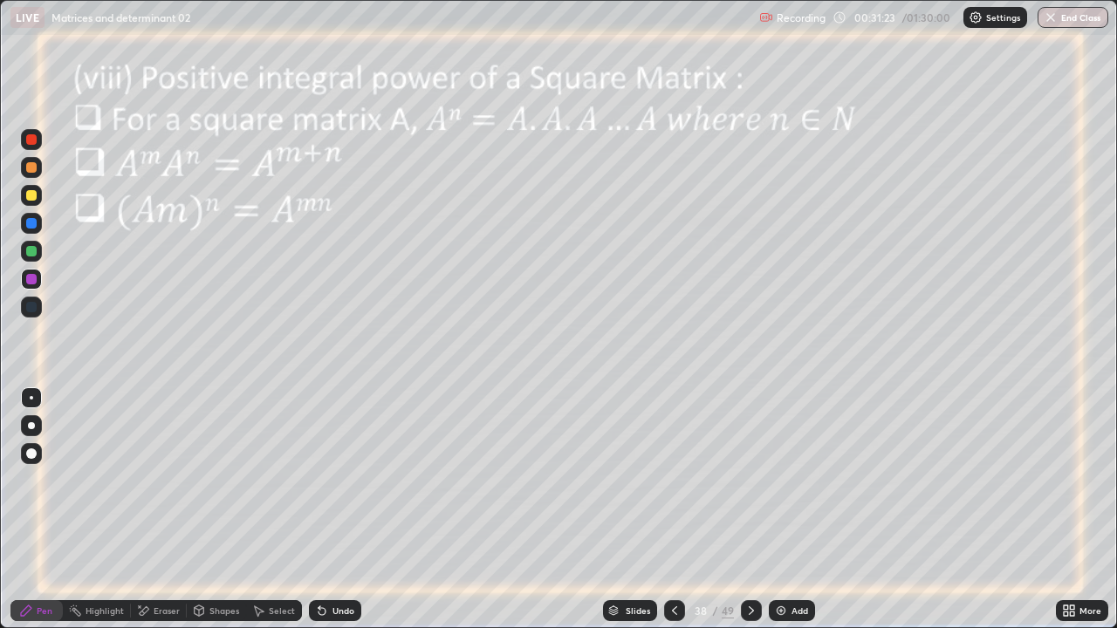
click at [32, 279] on div at bounding box center [31, 279] width 10 height 10
click at [749, 517] on icon at bounding box center [751, 611] width 5 height 9
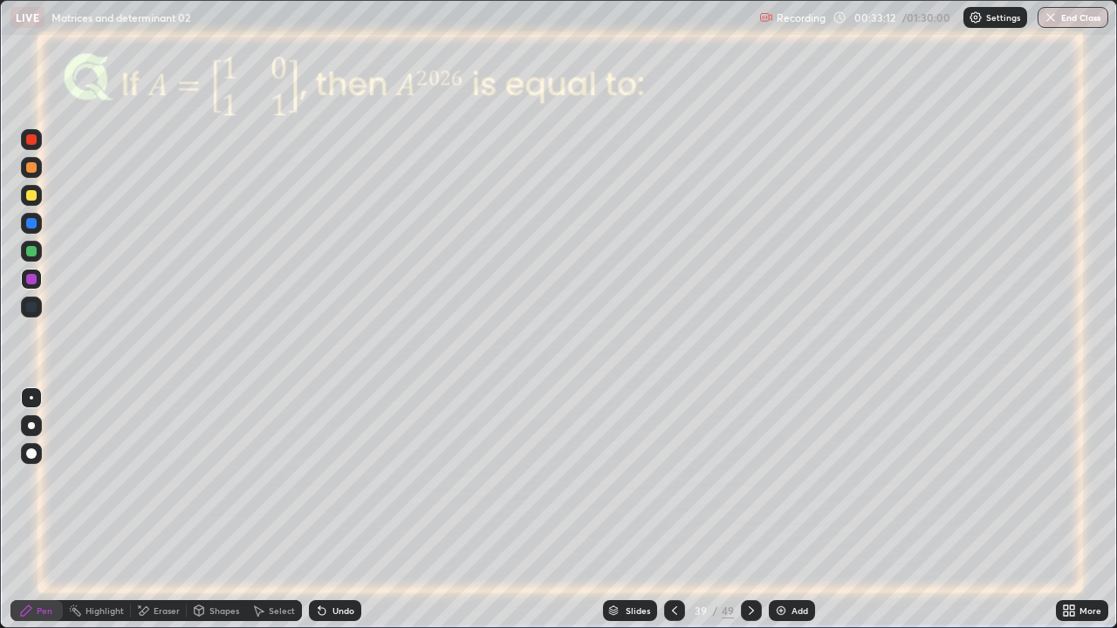
click at [673, 517] on icon at bounding box center [675, 611] width 14 height 14
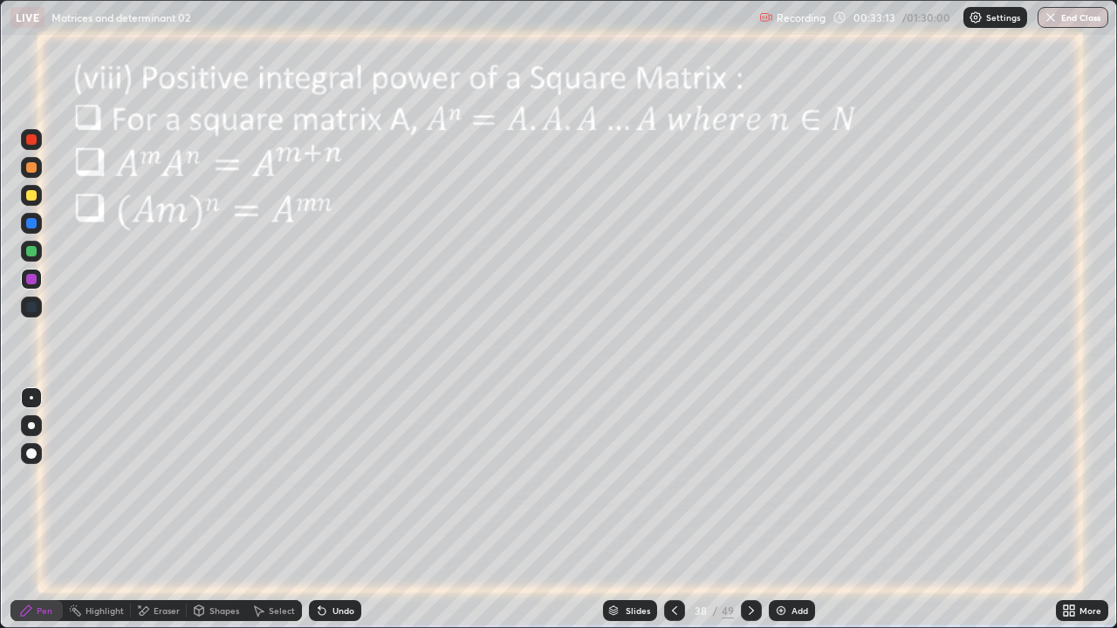
click at [751, 517] on div at bounding box center [751, 610] width 21 height 35
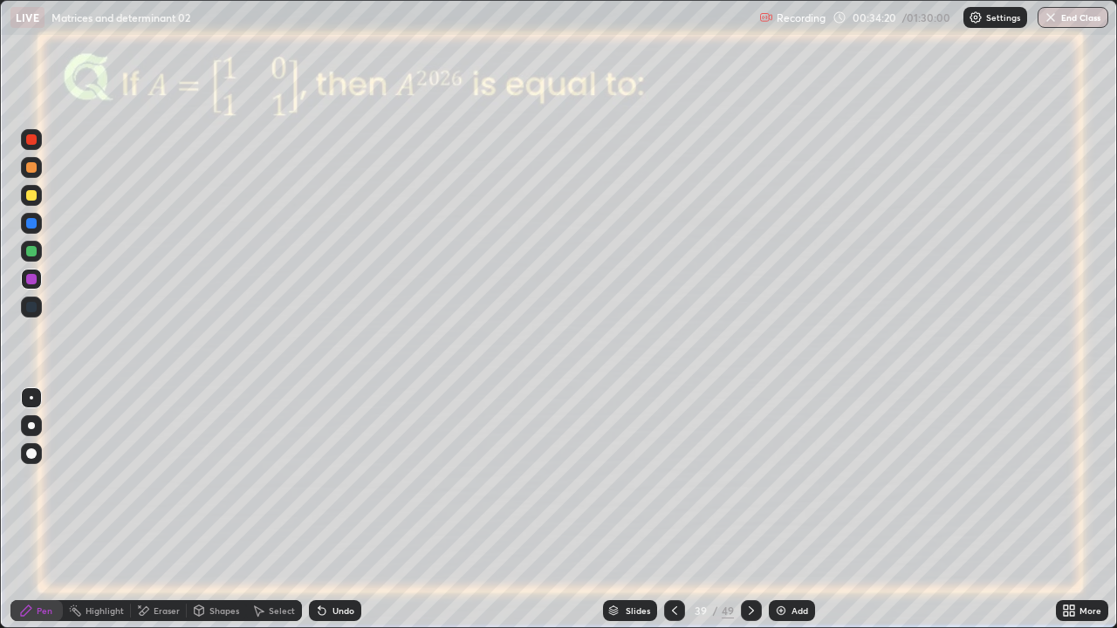
click at [32, 256] on div at bounding box center [31, 251] width 10 height 10
click at [337, 517] on div "Undo" at bounding box center [335, 610] width 52 height 21
click at [31, 224] on div at bounding box center [31, 223] width 10 height 10
click at [31, 281] on div at bounding box center [31, 279] width 10 height 10
click at [327, 517] on div "Undo" at bounding box center [335, 610] width 52 height 21
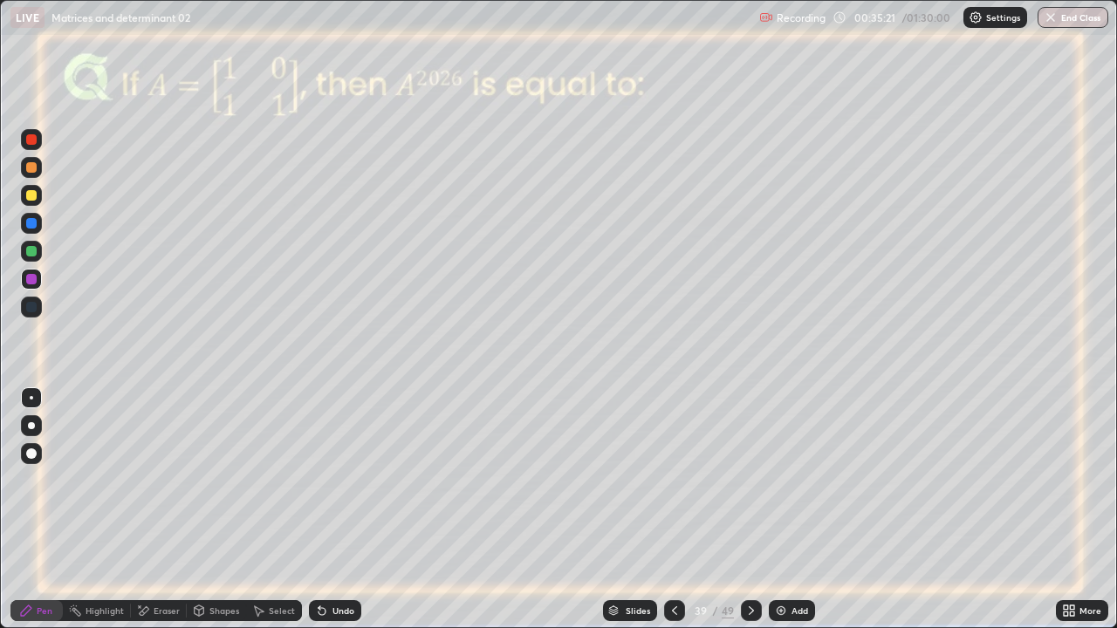
click at [209, 517] on div "Shapes" at bounding box center [224, 611] width 30 height 9
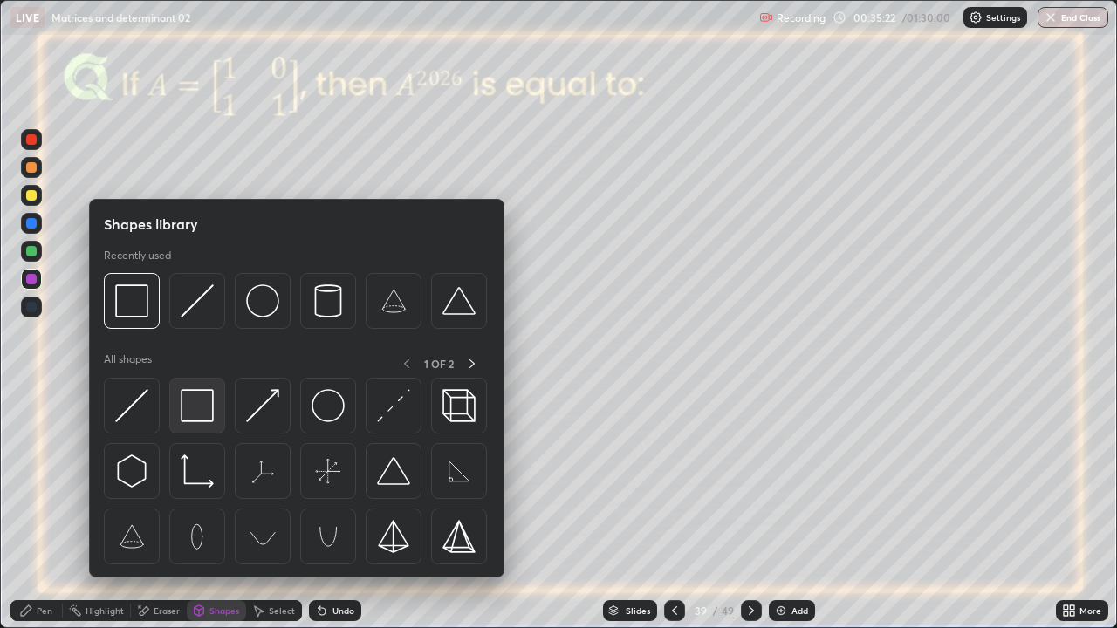
click at [188, 409] on img at bounding box center [197, 405] width 33 height 33
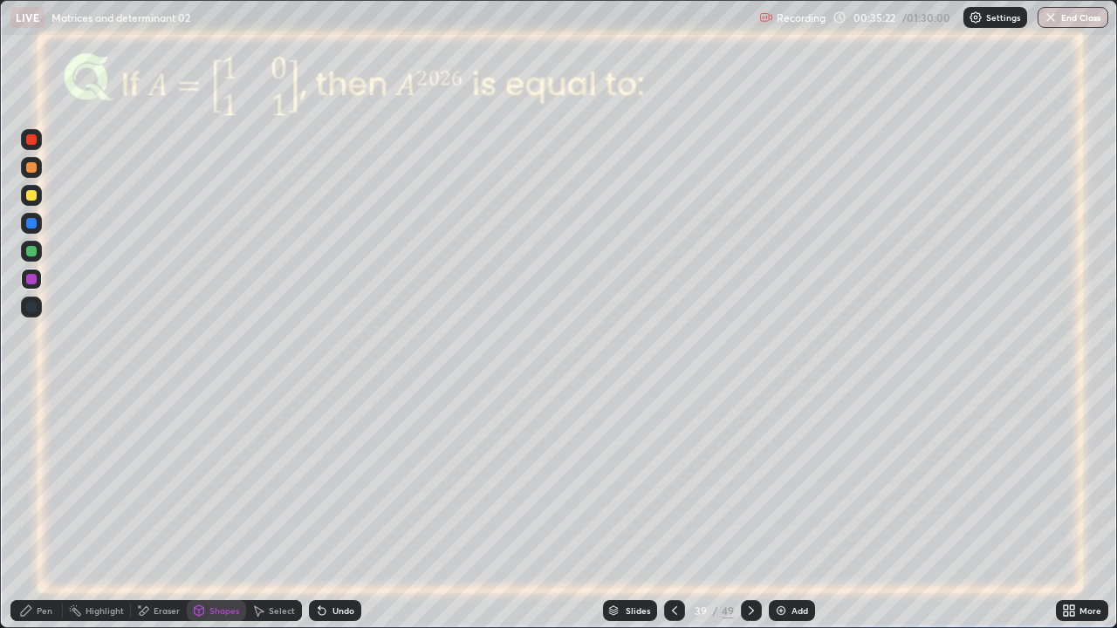
click at [32, 251] on div at bounding box center [31, 251] width 10 height 10
click at [31, 195] on div at bounding box center [31, 195] width 10 height 10
click at [35, 280] on div at bounding box center [31, 279] width 10 height 10
click at [327, 517] on div "Undo" at bounding box center [335, 610] width 52 height 21
click at [38, 517] on div "Pen" at bounding box center [45, 611] width 16 height 9
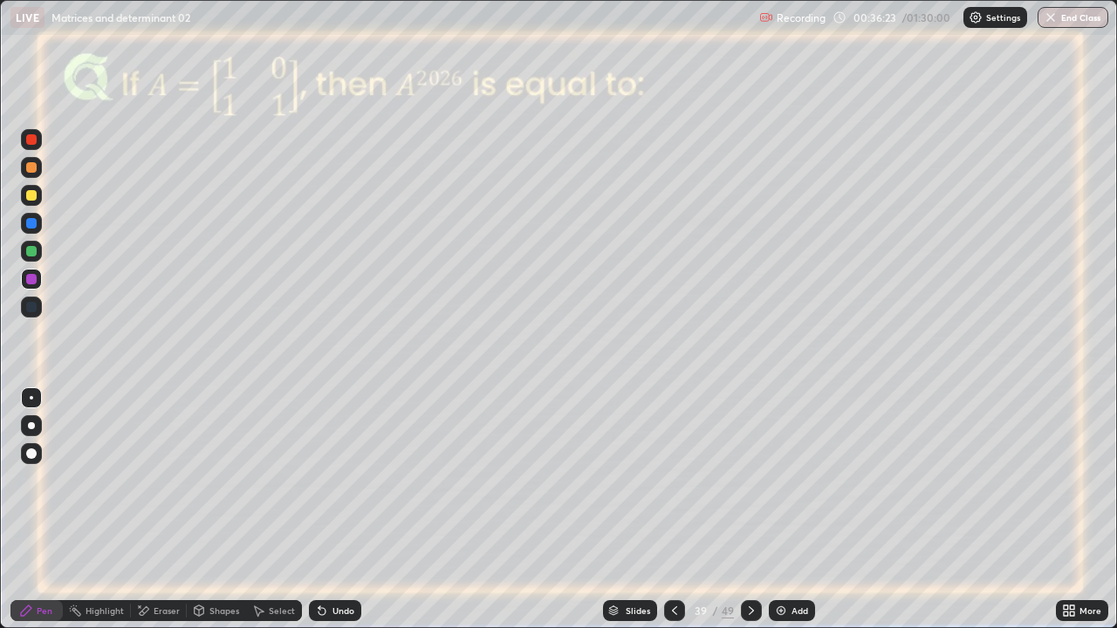
click at [749, 517] on icon at bounding box center [751, 611] width 14 height 14
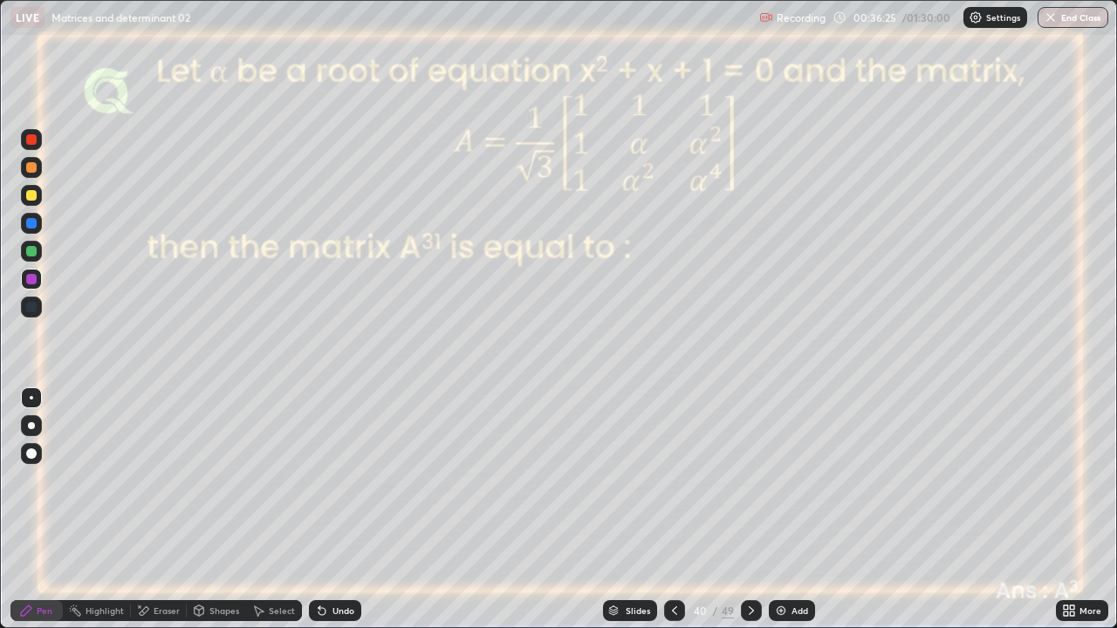
click at [670, 517] on icon at bounding box center [675, 611] width 14 height 14
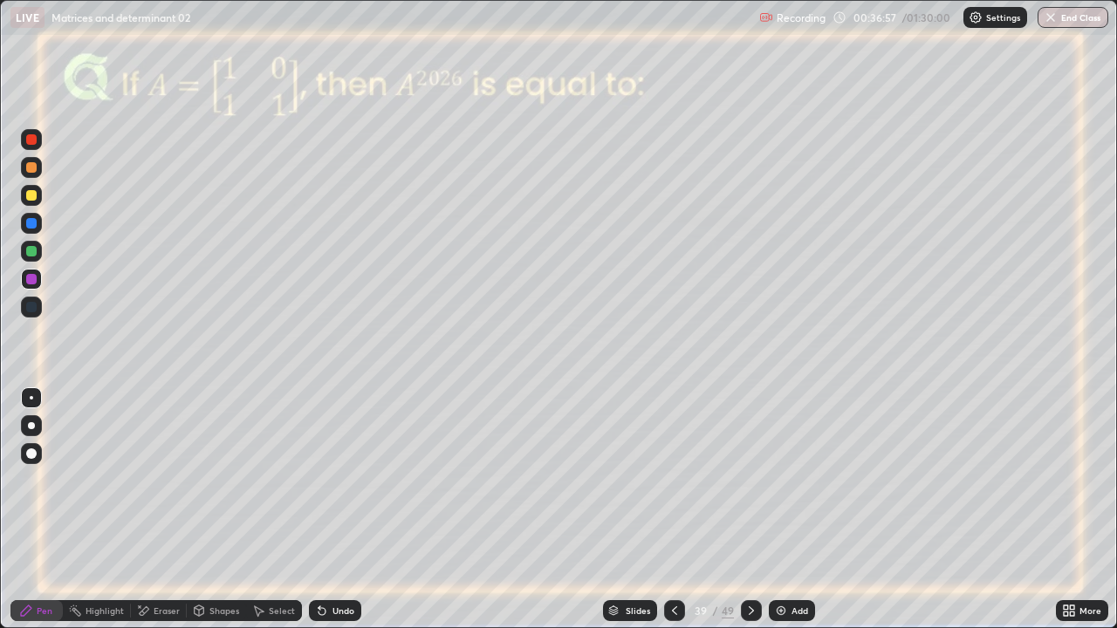
click at [749, 517] on icon at bounding box center [751, 611] width 14 height 14
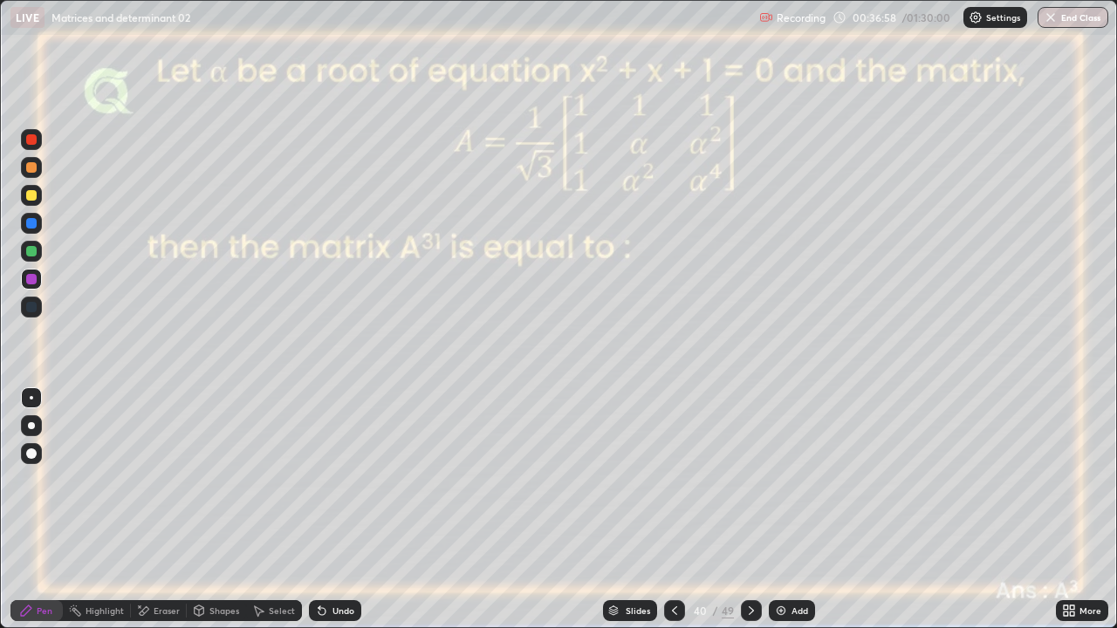
click at [742, 517] on div at bounding box center [751, 610] width 21 height 21
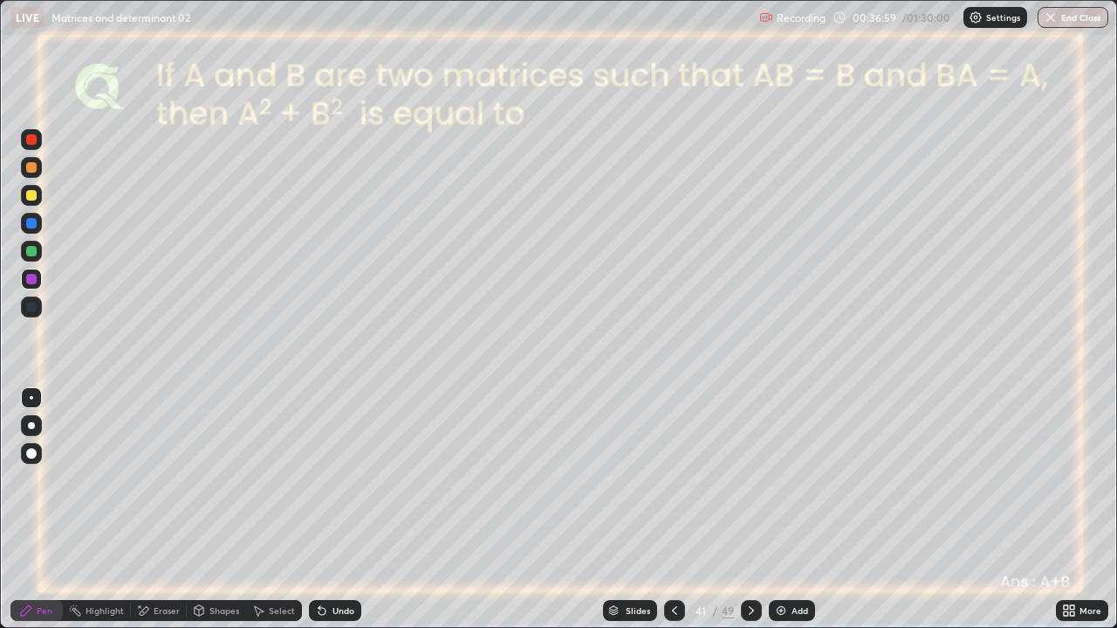
click at [742, 517] on div at bounding box center [751, 610] width 21 height 21
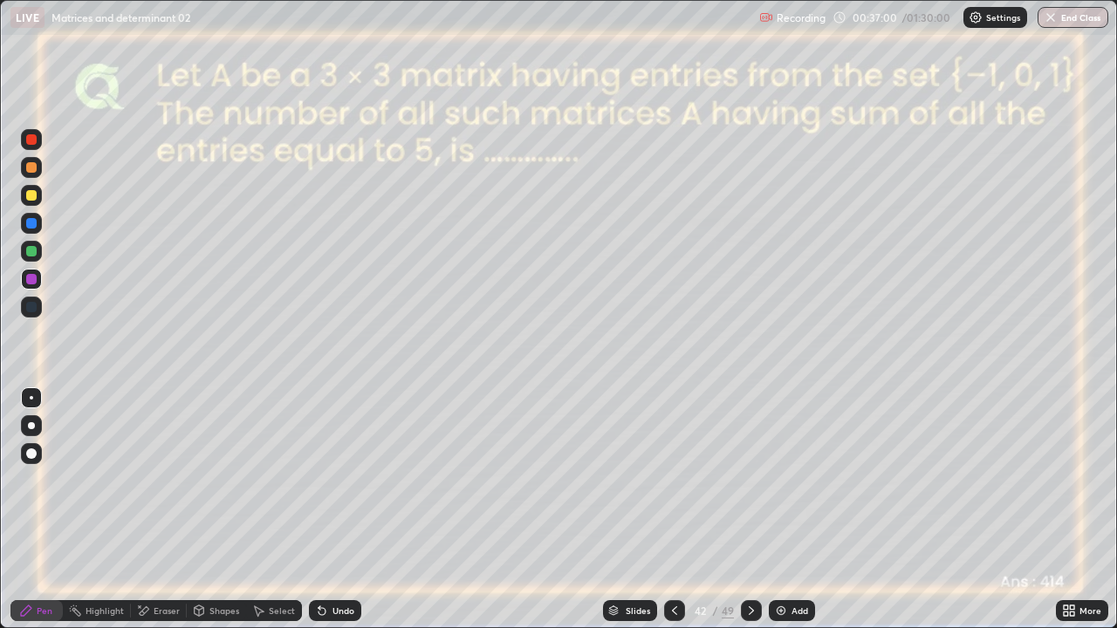
click at [744, 517] on icon at bounding box center [751, 611] width 14 height 14
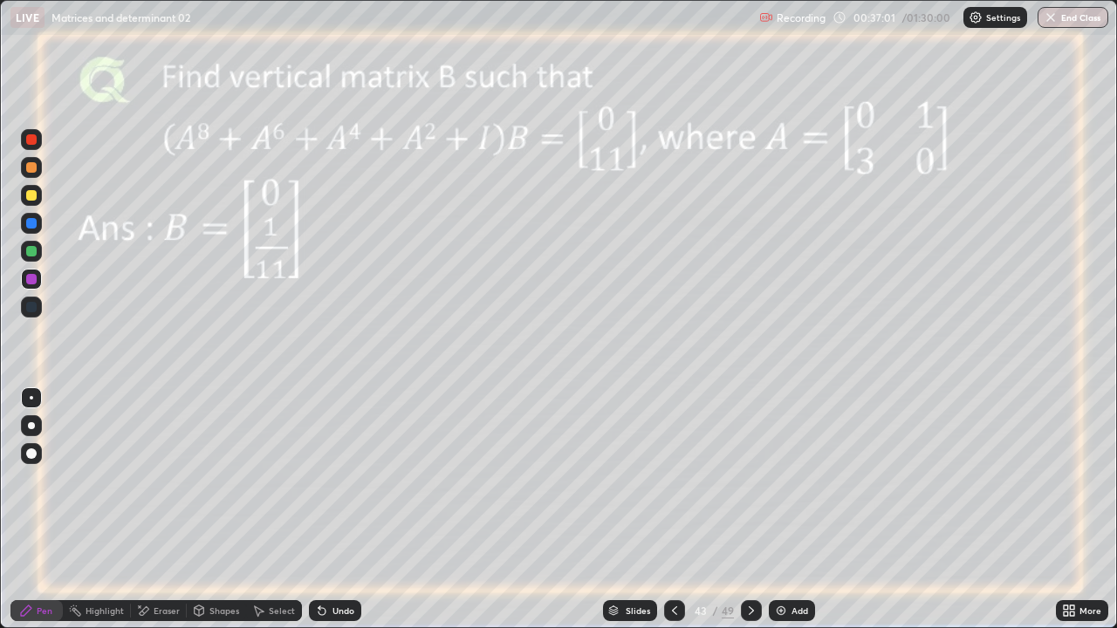
click at [741, 517] on div at bounding box center [751, 610] width 21 height 21
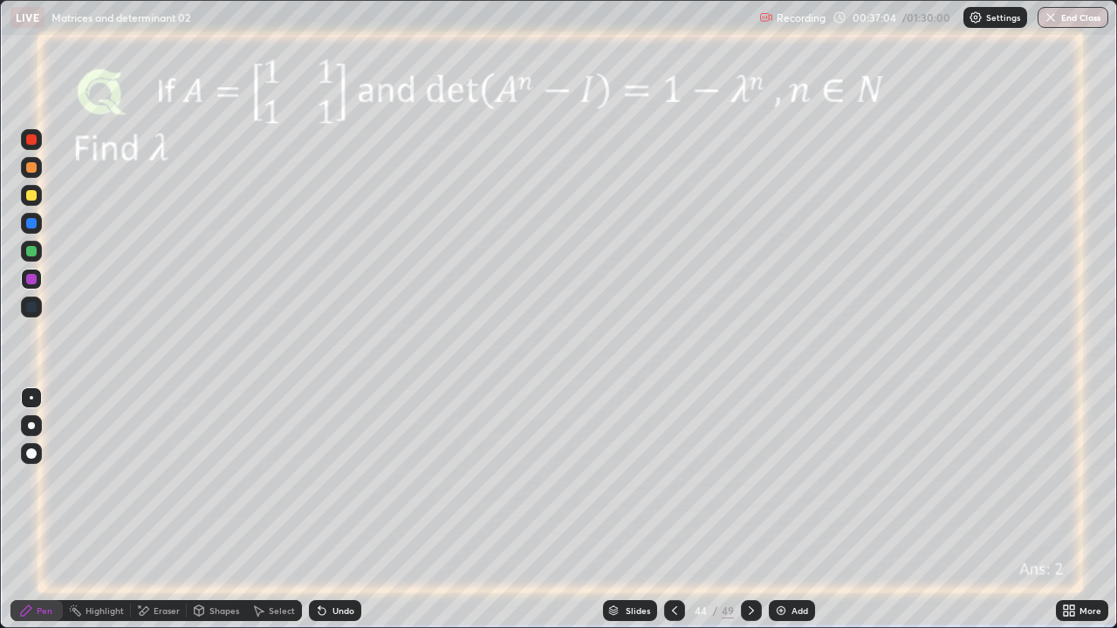
click at [745, 517] on div at bounding box center [751, 610] width 21 height 21
click at [30, 255] on div at bounding box center [31, 251] width 10 height 10
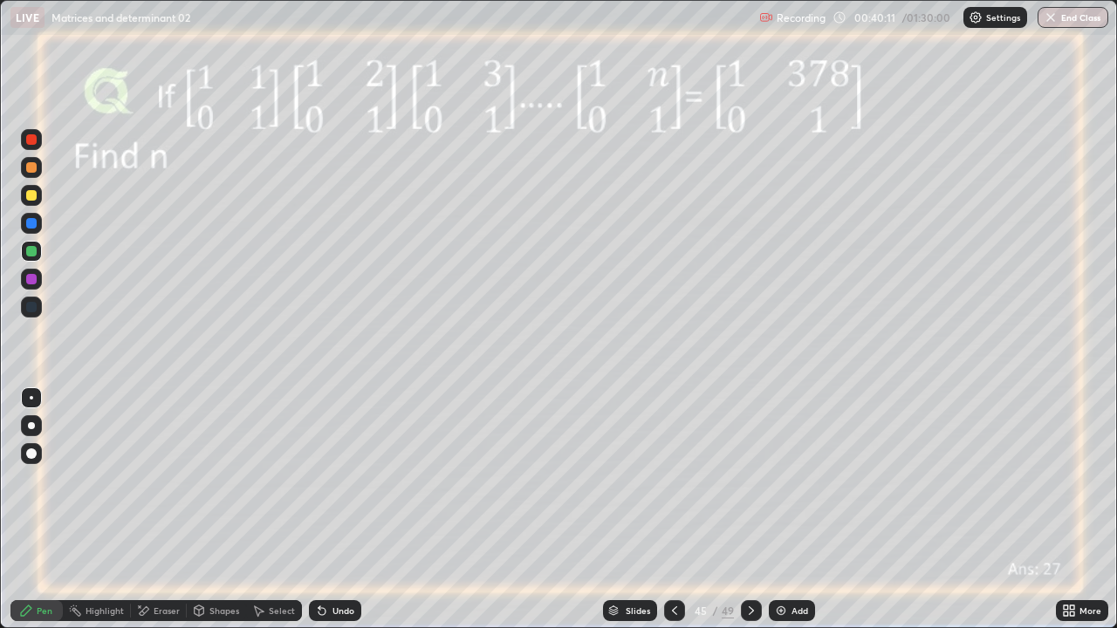
click at [326, 517] on icon at bounding box center [322, 611] width 14 height 14
click at [33, 279] on div at bounding box center [31, 279] width 10 height 10
click at [29, 195] on div at bounding box center [31, 195] width 10 height 10
click at [209, 517] on div "Shapes" at bounding box center [224, 611] width 30 height 9
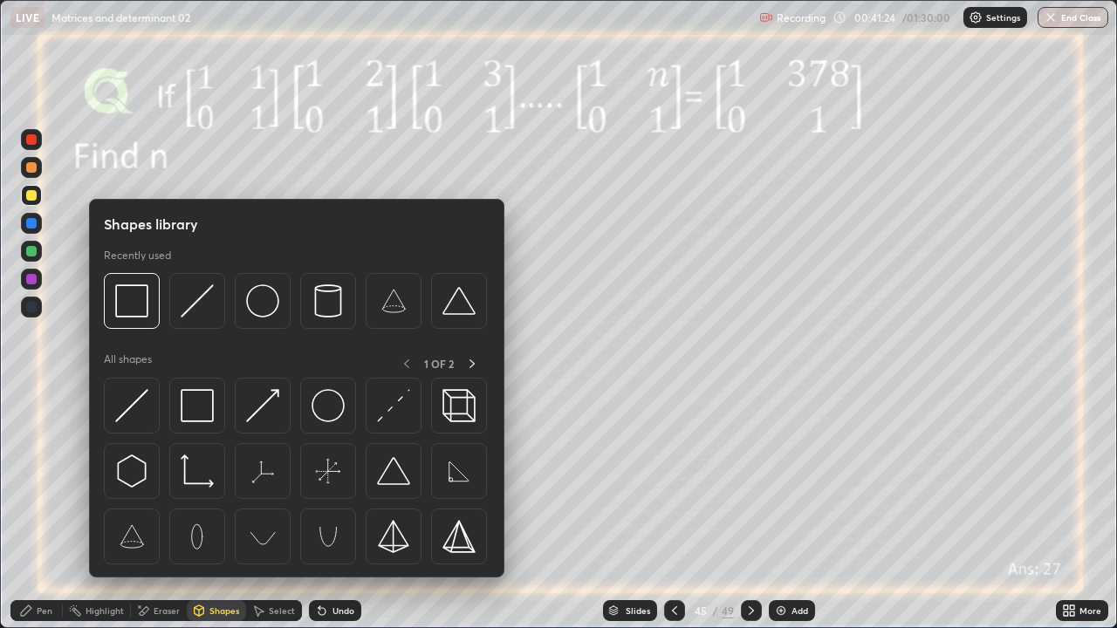
click at [198, 407] on img at bounding box center [197, 405] width 33 height 33
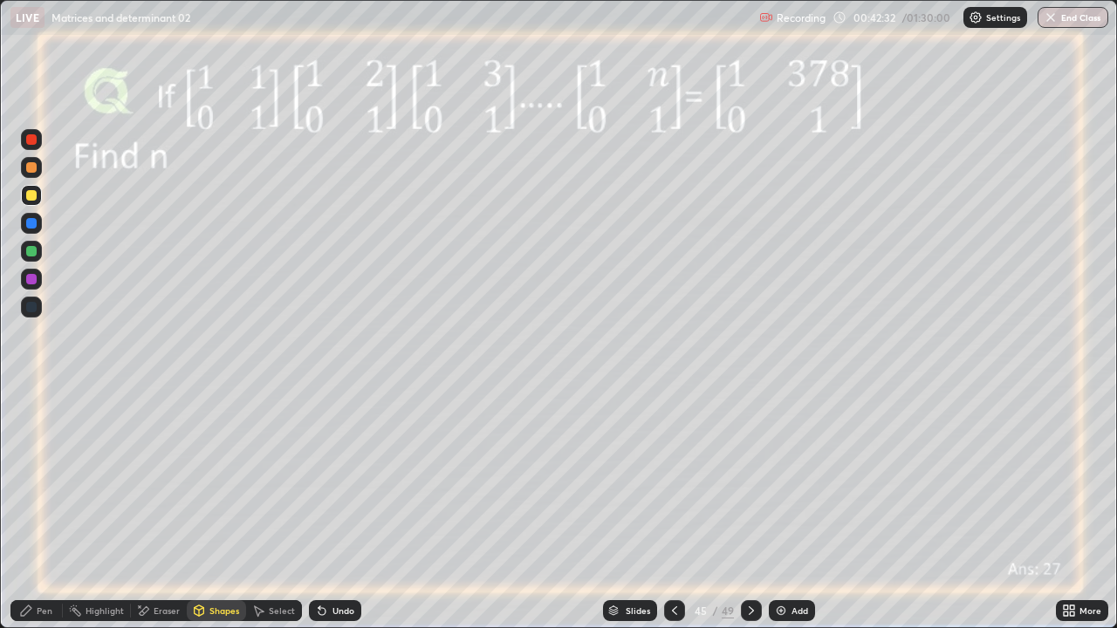
click at [45, 517] on div "Pen" at bounding box center [45, 611] width 16 height 9
click at [38, 279] on div at bounding box center [31, 279] width 21 height 21
click at [341, 517] on div "Undo" at bounding box center [335, 610] width 52 height 21
click at [159, 517] on div "Eraser" at bounding box center [159, 610] width 56 height 21
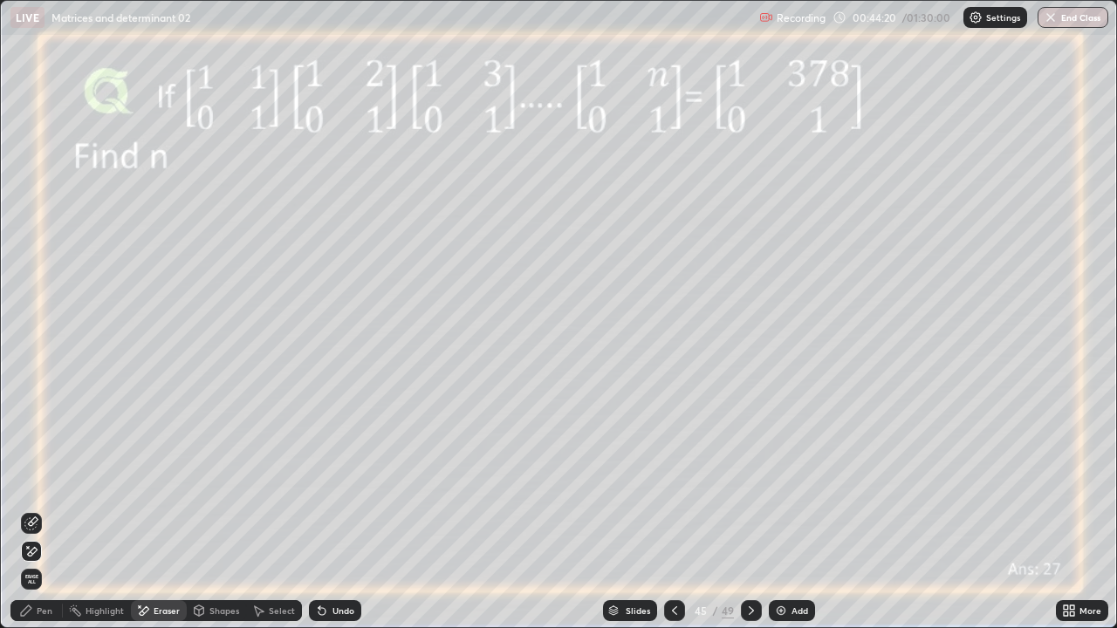
click at [38, 517] on icon at bounding box center [33, 521] width 10 height 9
click at [45, 517] on div "Pen" at bounding box center [45, 611] width 16 height 9
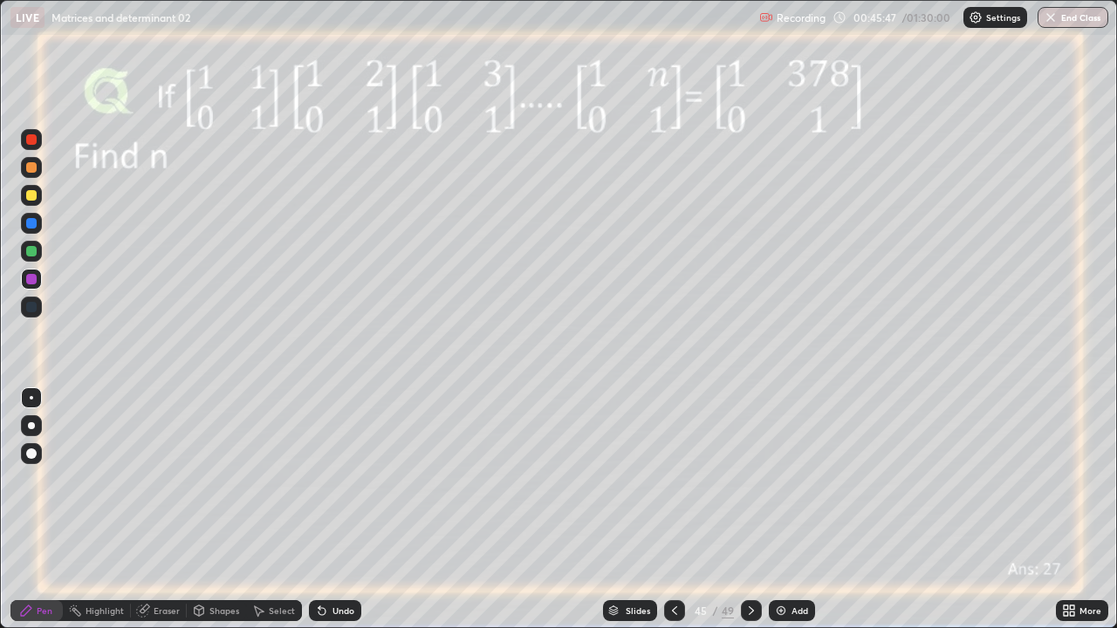
click at [673, 517] on icon at bounding box center [675, 611] width 14 height 14
click at [665, 517] on div at bounding box center [674, 610] width 21 height 21
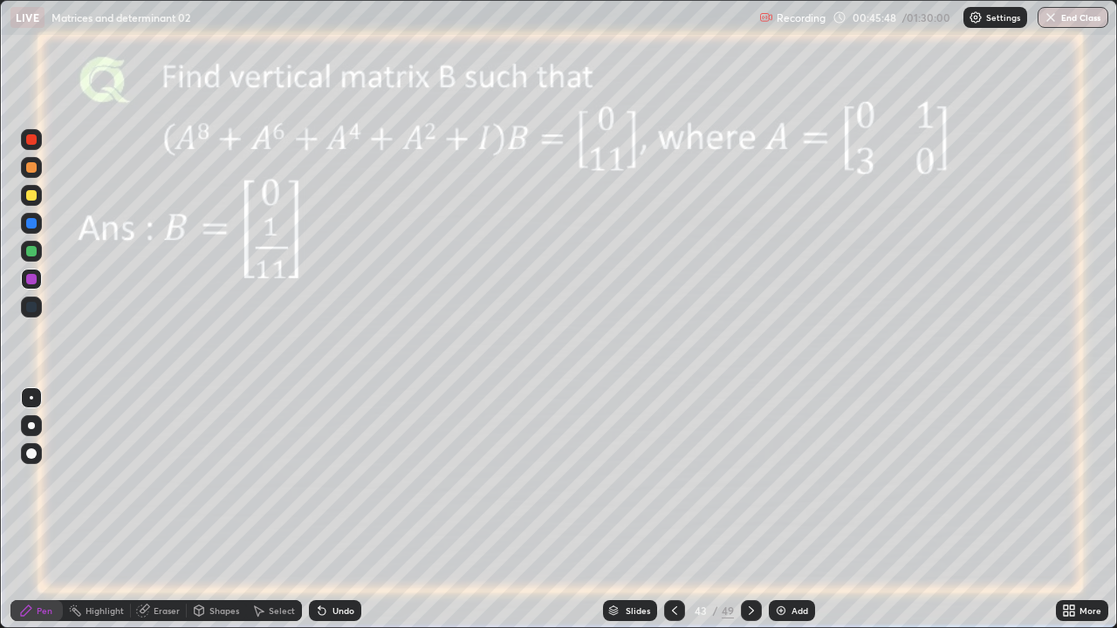
click at [664, 517] on div at bounding box center [674, 610] width 21 height 21
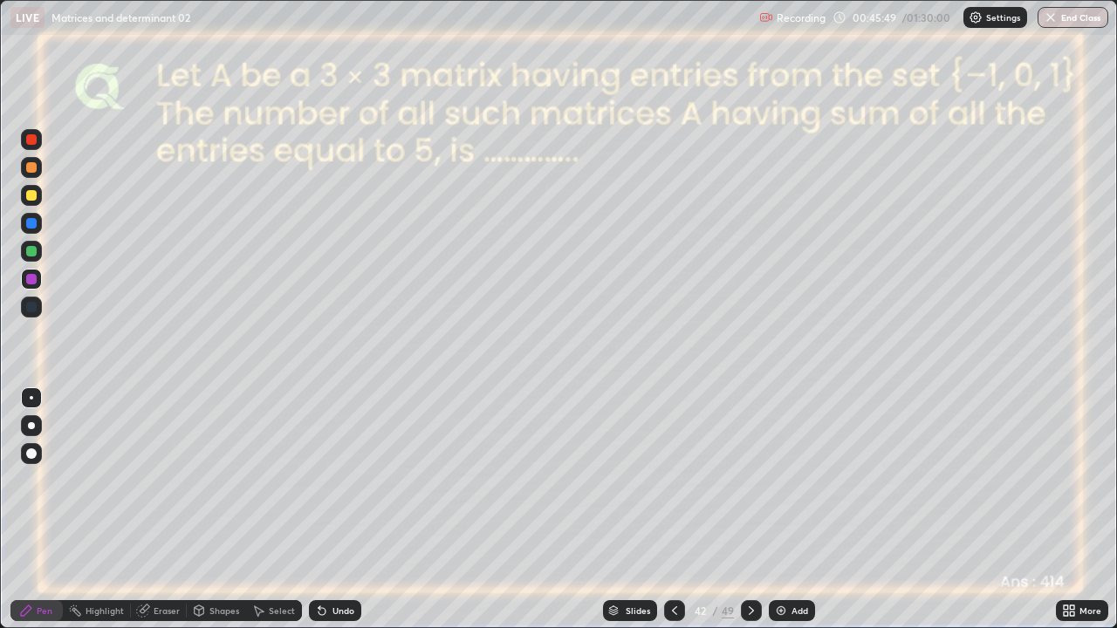
click at [670, 517] on icon at bounding box center [675, 611] width 14 height 14
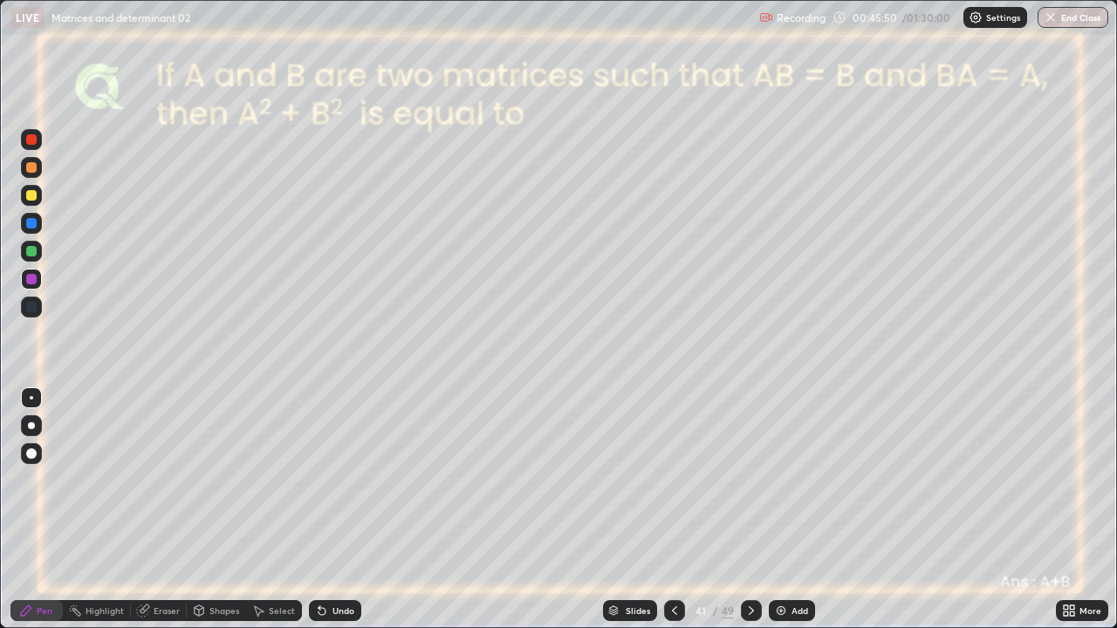
click at [673, 517] on icon at bounding box center [675, 611] width 14 height 14
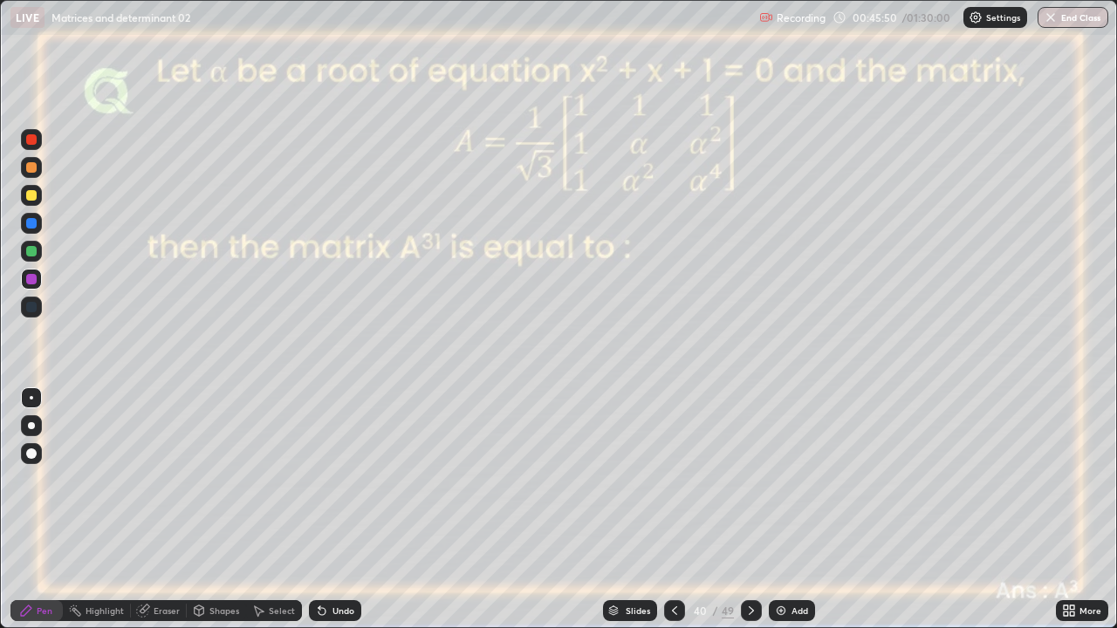
click at [674, 517] on icon at bounding box center [675, 611] width 14 height 14
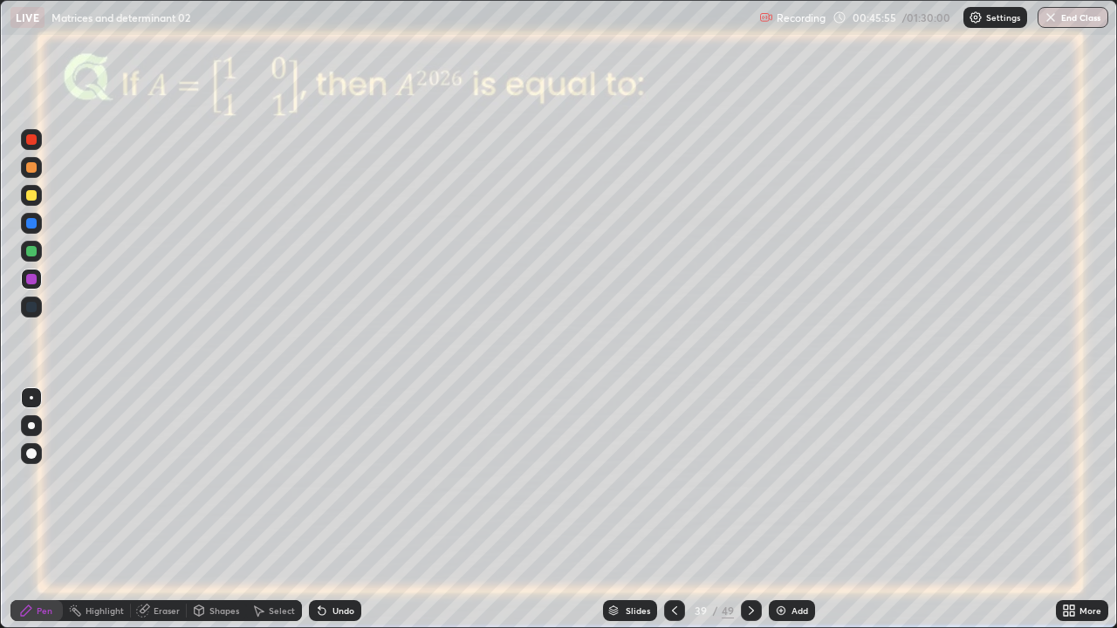
click at [749, 517] on icon at bounding box center [751, 611] width 14 height 14
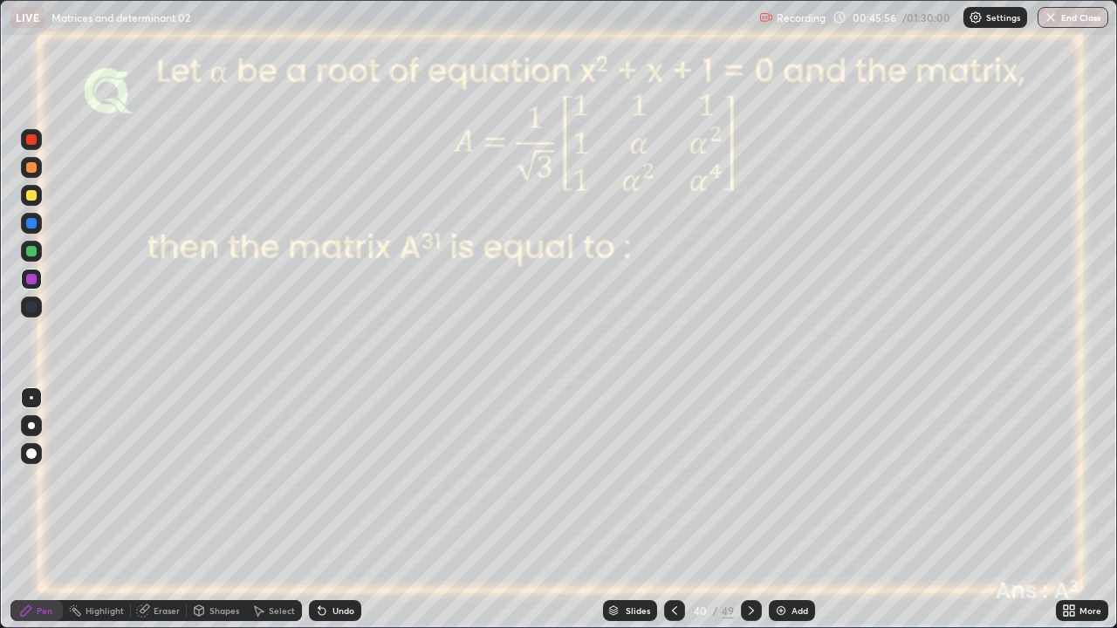
click at [749, 517] on icon at bounding box center [751, 611] width 14 height 14
click at [753, 517] on div at bounding box center [751, 610] width 21 height 21
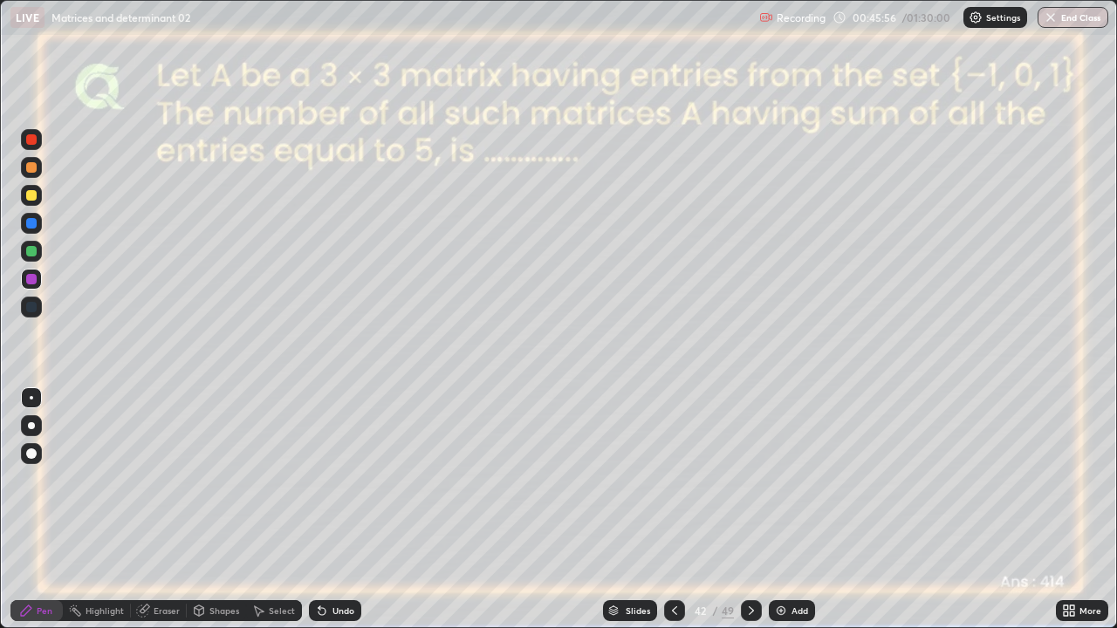
click at [753, 517] on div at bounding box center [751, 610] width 21 height 21
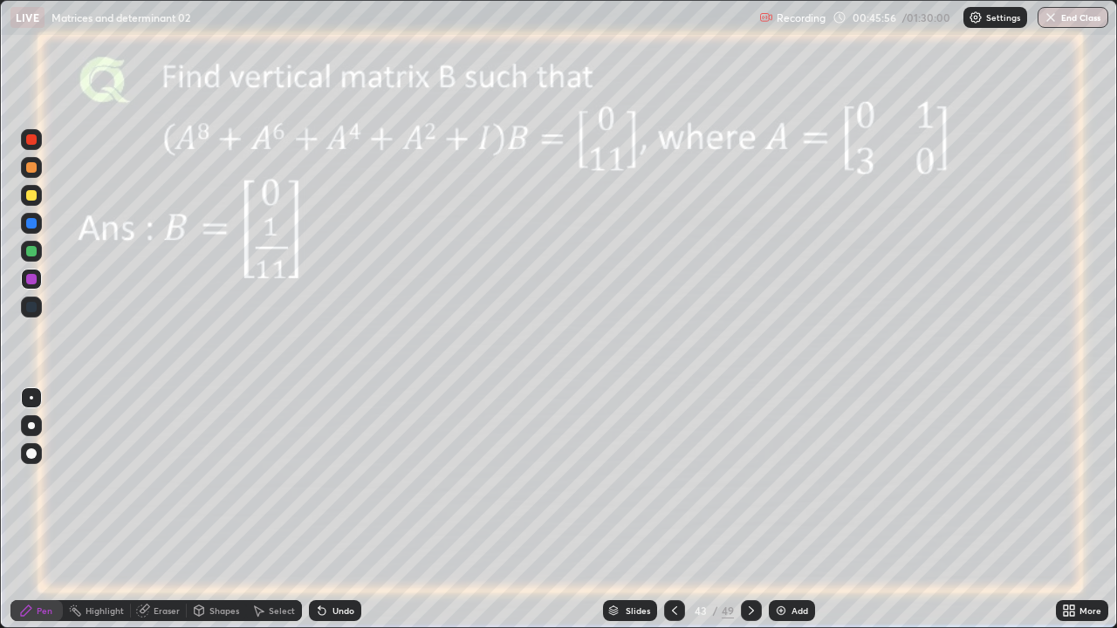
click at [752, 517] on div at bounding box center [751, 610] width 21 height 21
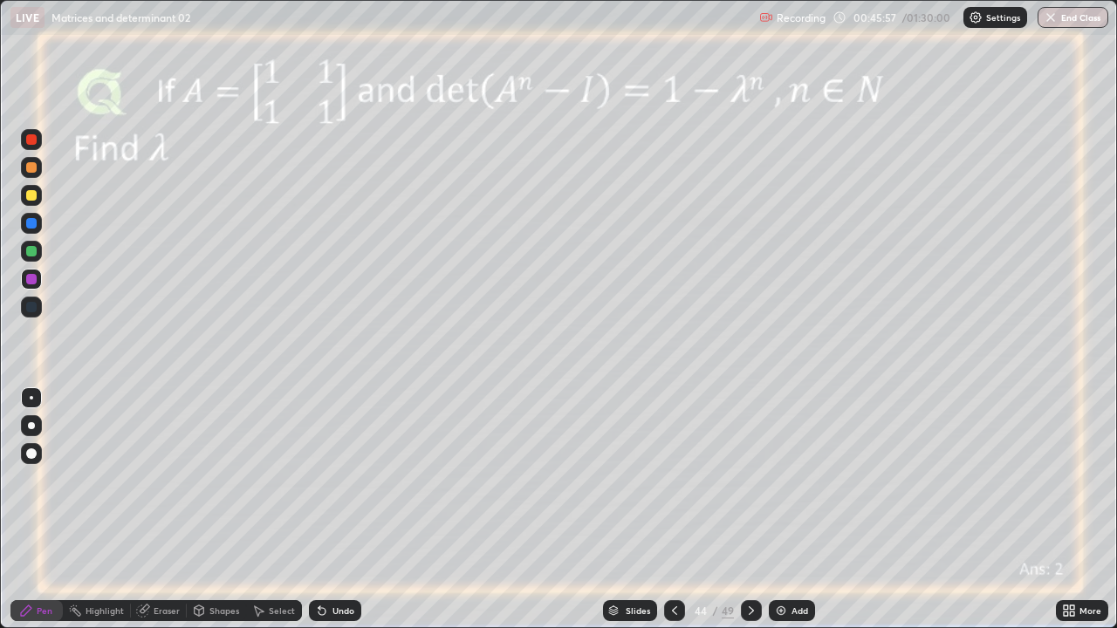
click at [749, 517] on icon at bounding box center [751, 611] width 14 height 14
click at [28, 250] on div at bounding box center [31, 251] width 10 height 10
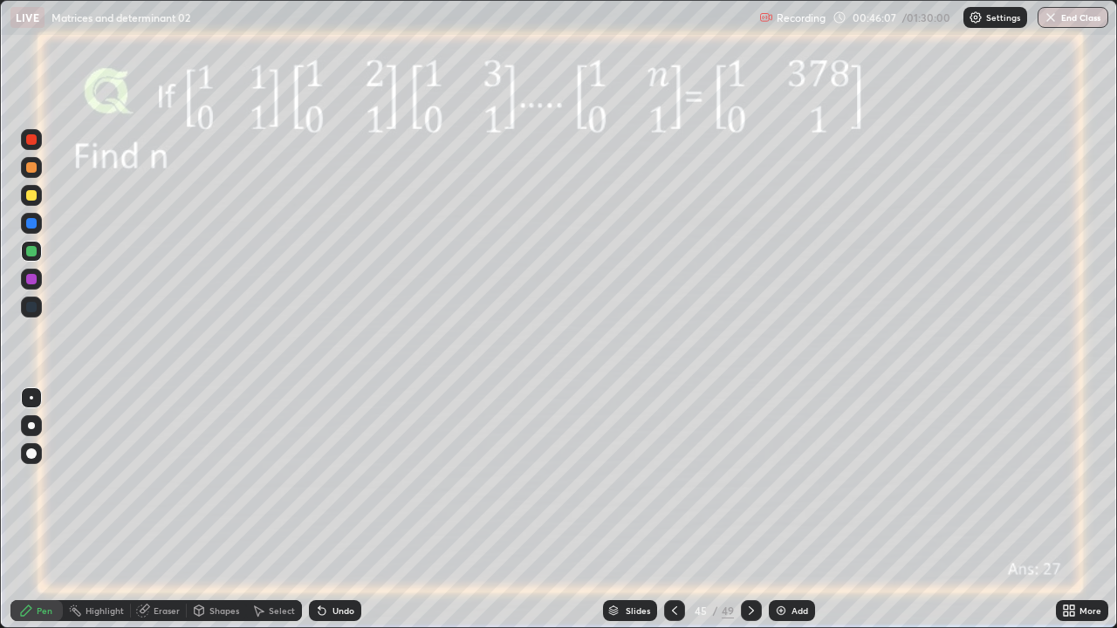
click at [31, 197] on div at bounding box center [31, 195] width 10 height 10
click at [750, 517] on icon at bounding box center [751, 611] width 14 height 14
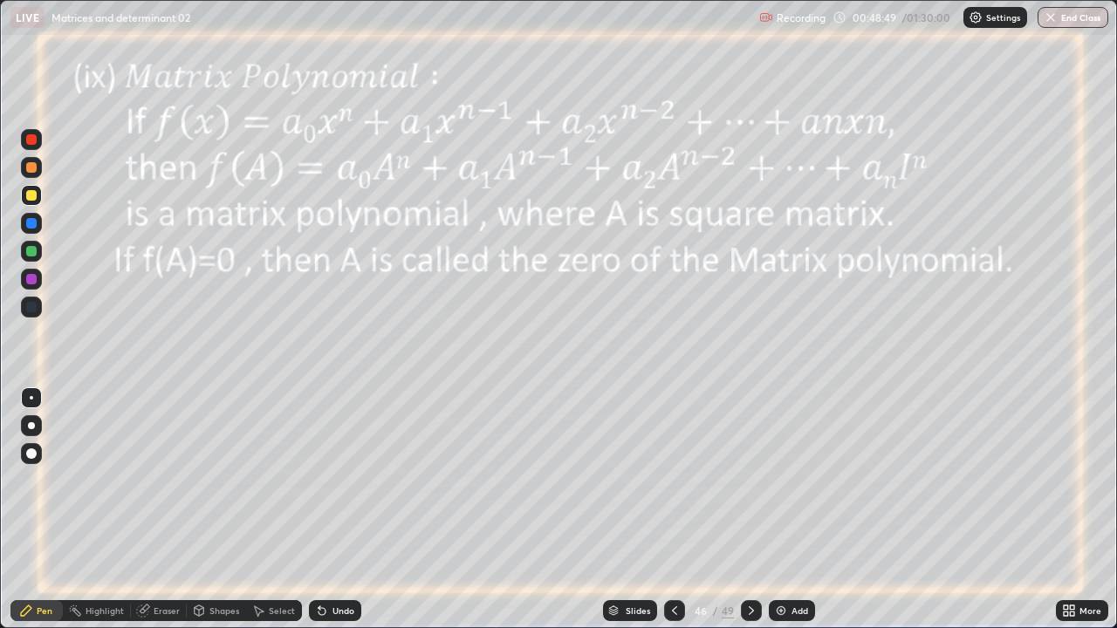
click at [673, 517] on icon at bounding box center [675, 611] width 14 height 14
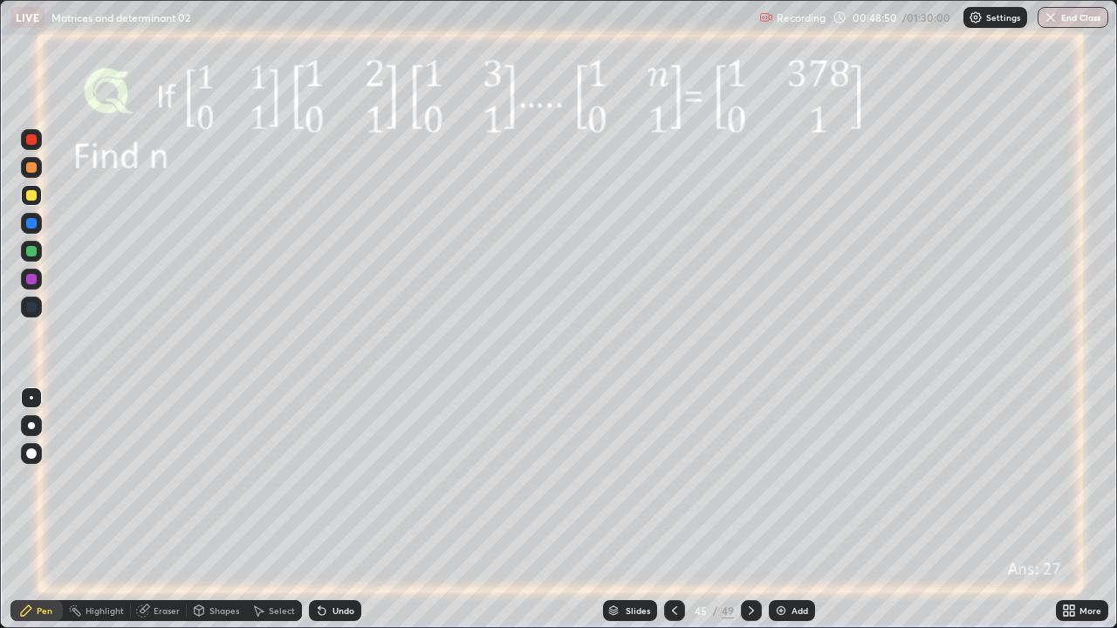
click at [673, 517] on icon at bounding box center [675, 611] width 14 height 14
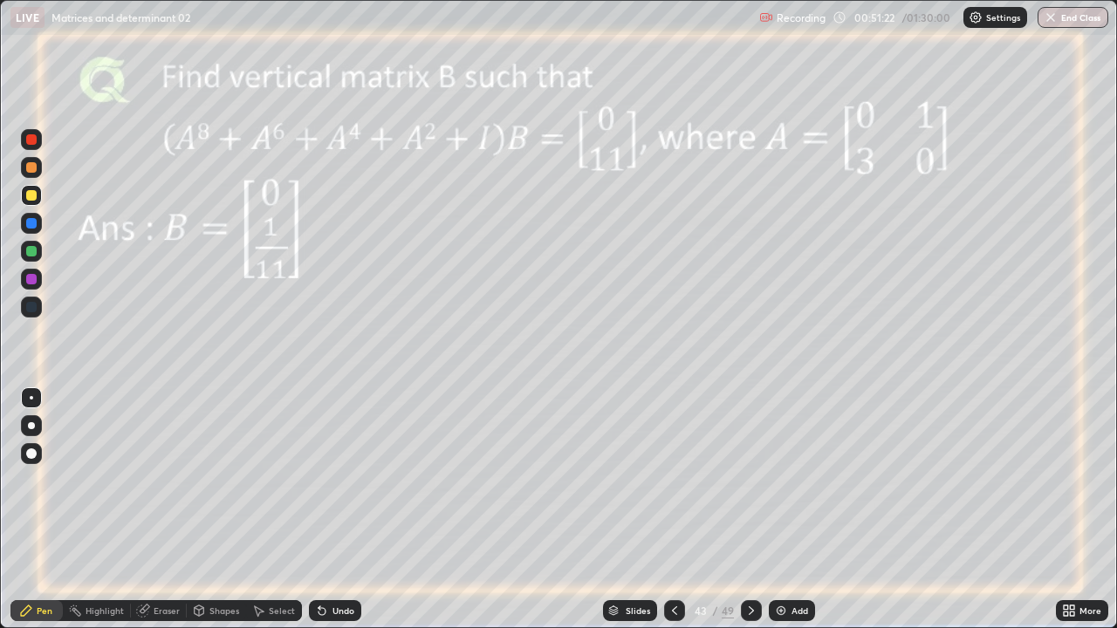
click at [35, 255] on div at bounding box center [31, 251] width 10 height 10
click at [339, 517] on div "Undo" at bounding box center [343, 611] width 22 height 9
click at [333, 517] on div "Undo" at bounding box center [343, 611] width 22 height 9
click at [336, 517] on div "Undo" at bounding box center [343, 611] width 22 height 9
click at [673, 517] on icon at bounding box center [675, 611] width 14 height 14
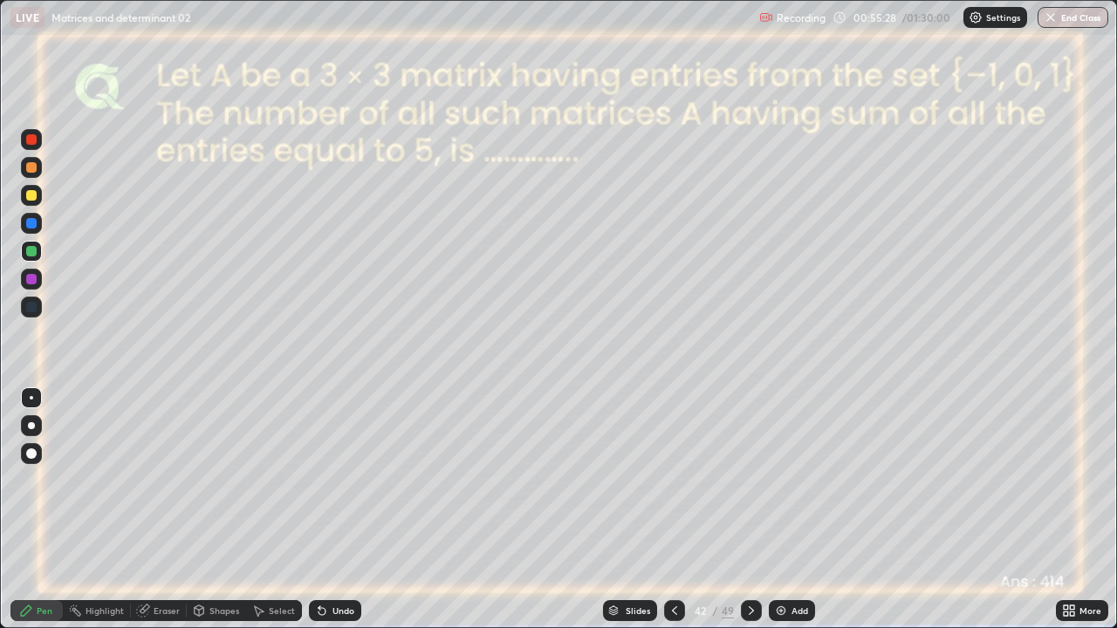
click at [749, 517] on icon at bounding box center [751, 611] width 14 height 14
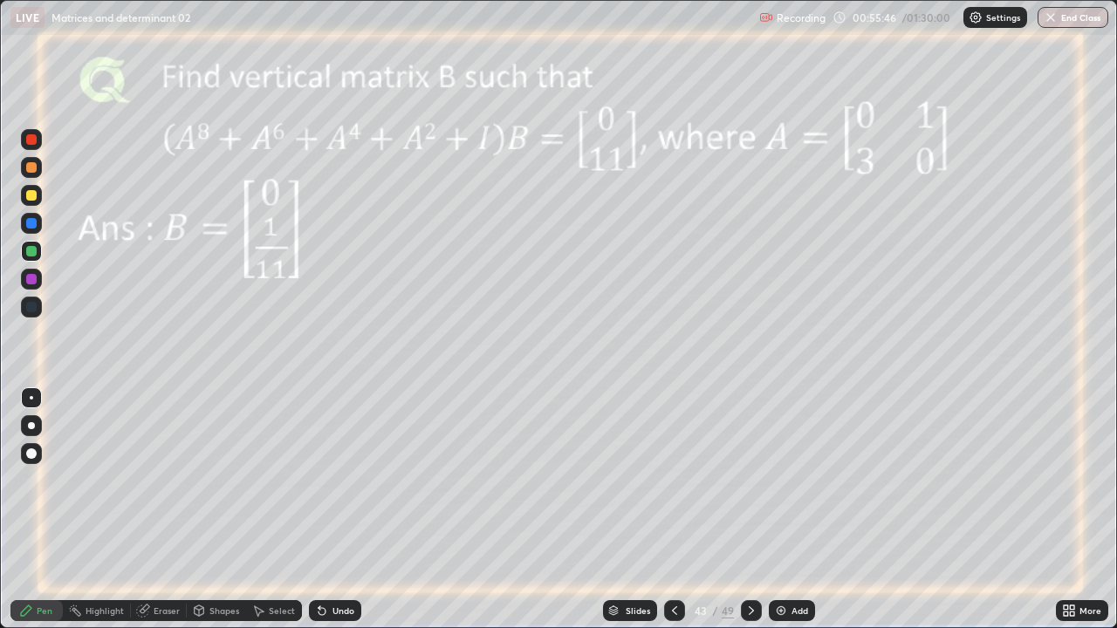
click at [673, 517] on icon at bounding box center [675, 611] width 14 height 14
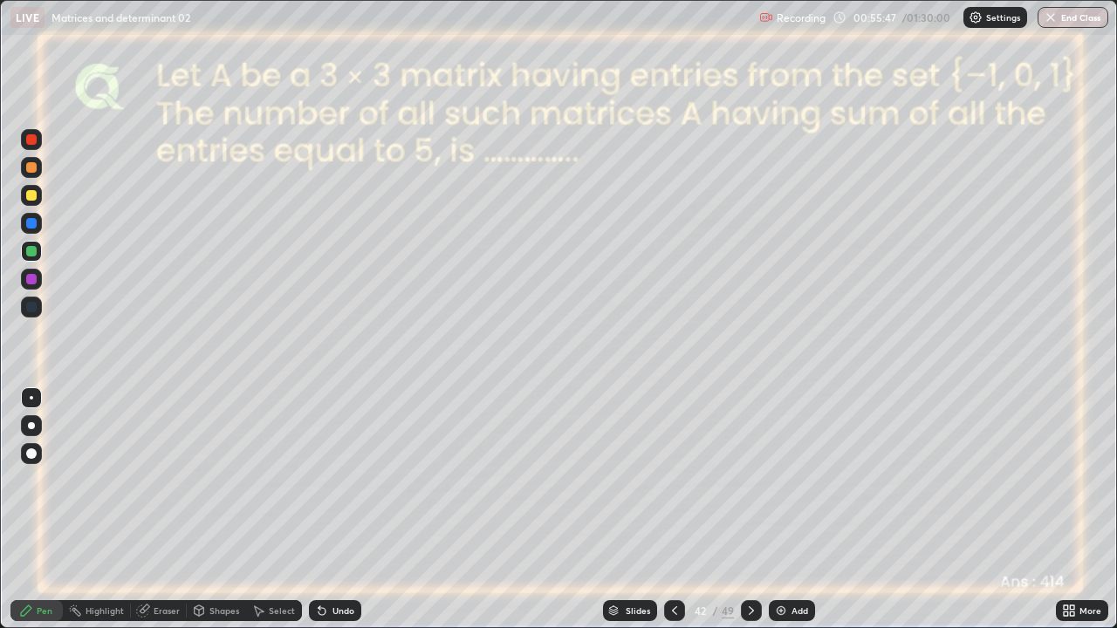
click at [673, 517] on icon at bounding box center [675, 611] width 14 height 14
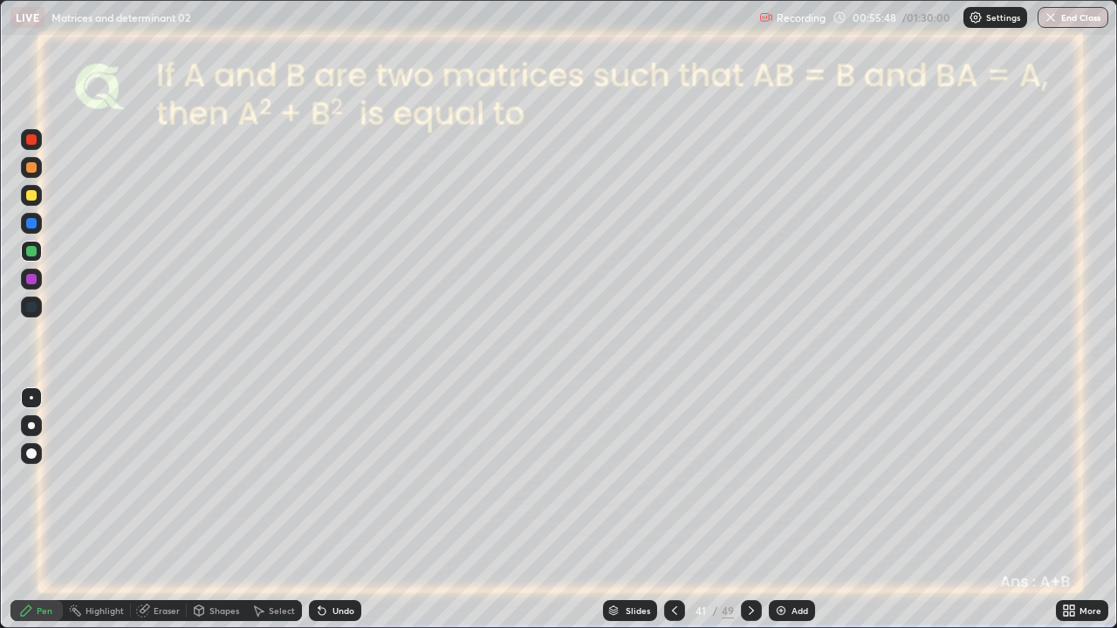
click at [669, 517] on div at bounding box center [674, 610] width 21 height 21
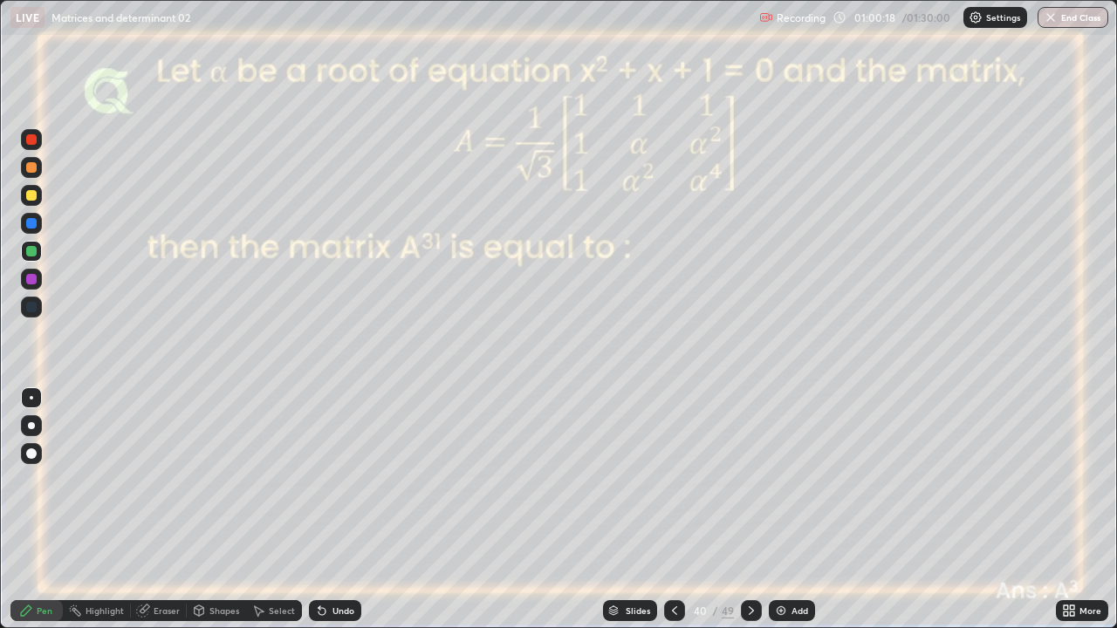
click at [34, 283] on div at bounding box center [31, 279] width 10 height 10
click at [33, 253] on div at bounding box center [31, 251] width 10 height 10
click at [29, 277] on div at bounding box center [31, 279] width 10 height 10
click at [34, 202] on div at bounding box center [31, 195] width 21 height 21
click at [750, 517] on icon at bounding box center [751, 611] width 14 height 14
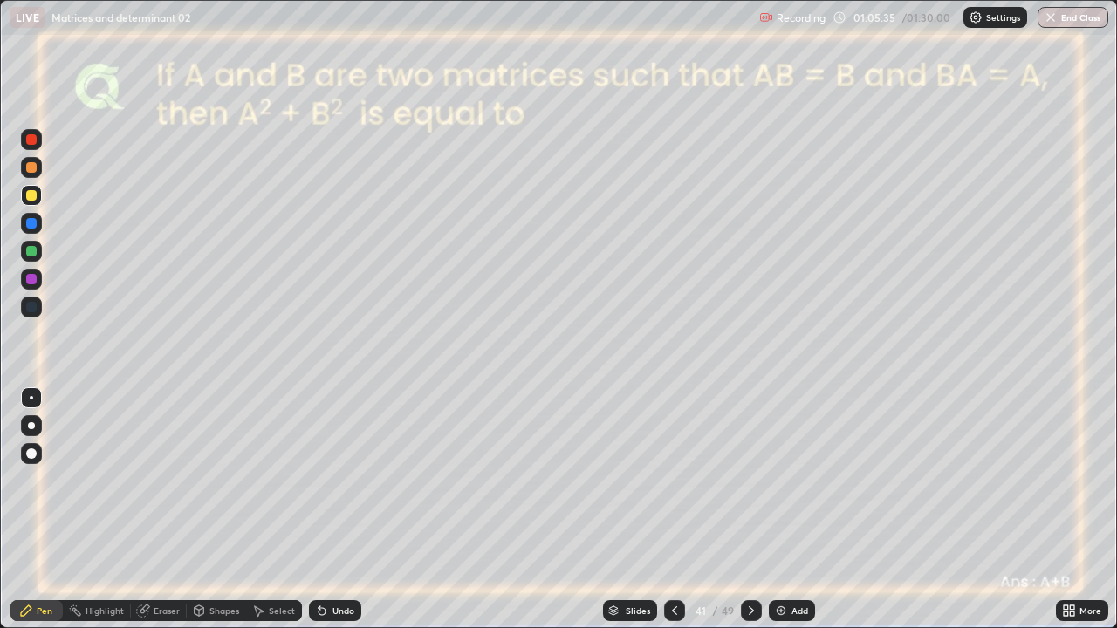
click at [747, 517] on icon at bounding box center [751, 611] width 14 height 14
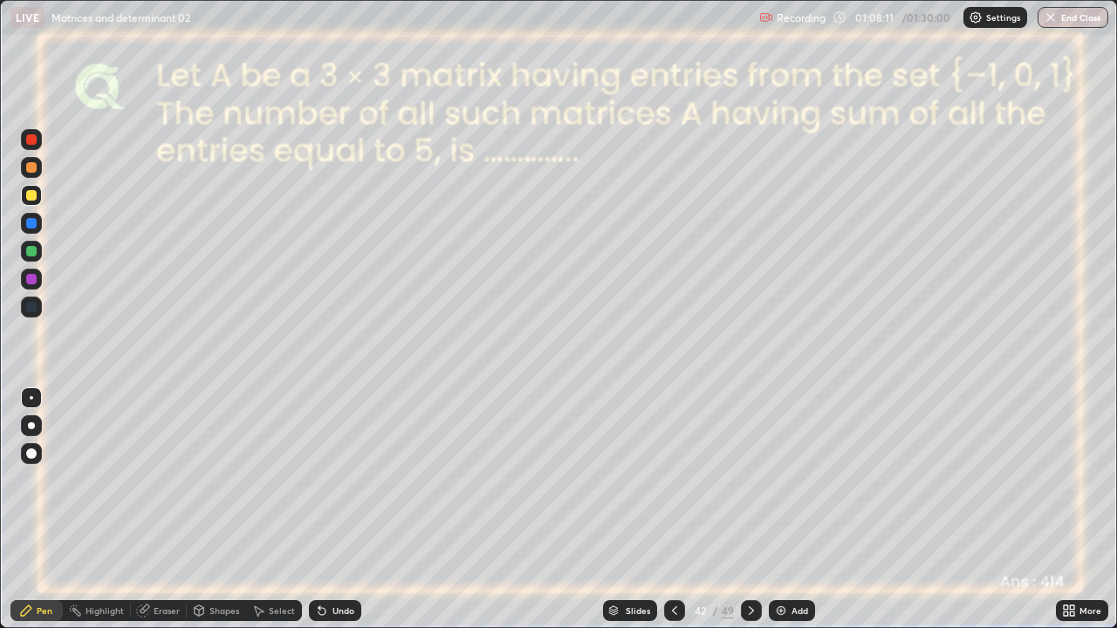
click at [32, 283] on div at bounding box center [31, 279] width 10 height 10
click at [673, 517] on icon at bounding box center [675, 611] width 14 height 14
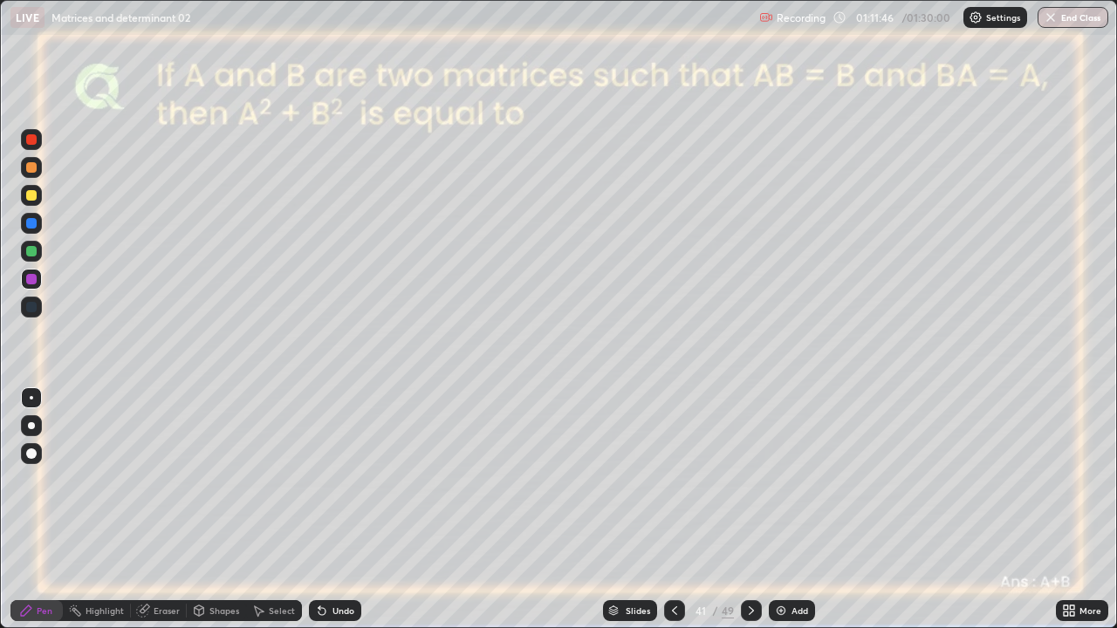
click at [675, 517] on div at bounding box center [674, 610] width 21 height 21
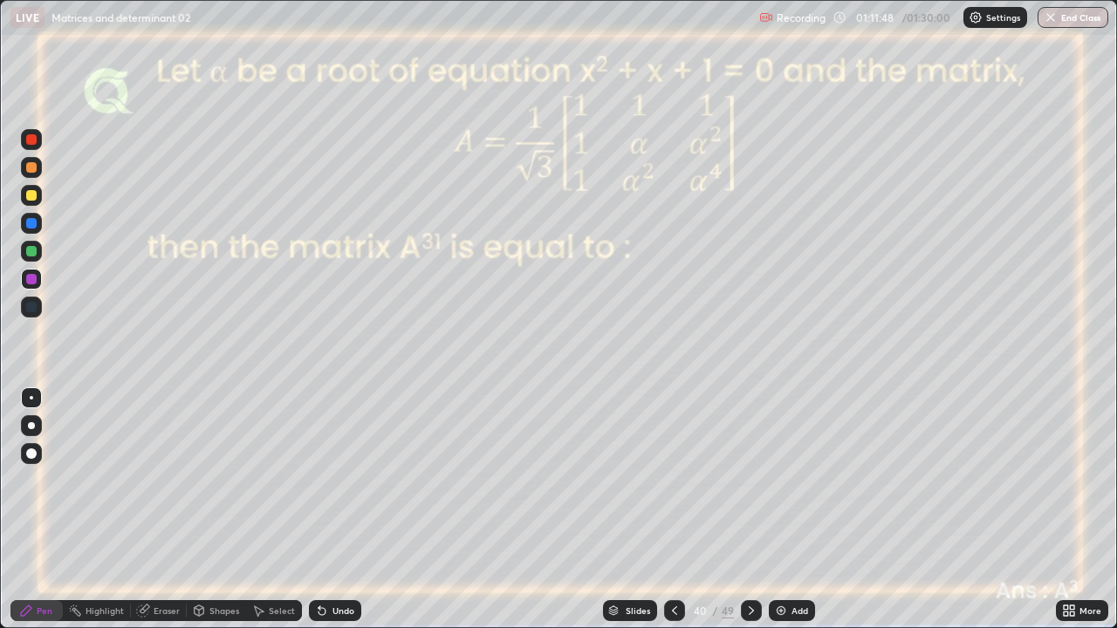
click at [675, 517] on icon at bounding box center [675, 611] width 14 height 14
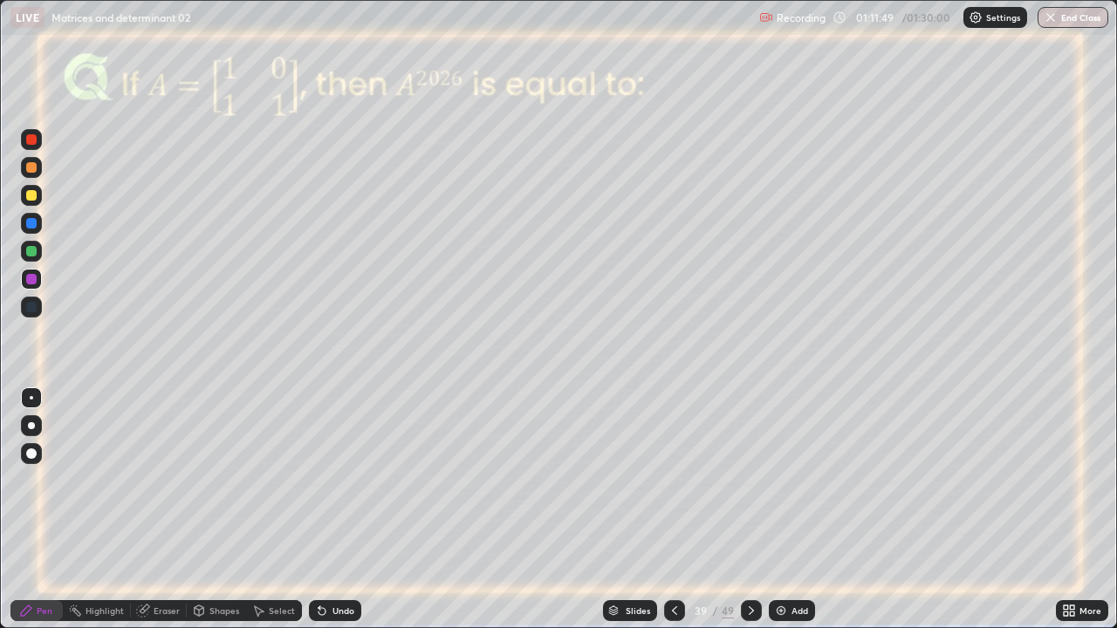
click at [675, 517] on icon at bounding box center [675, 611] width 14 height 14
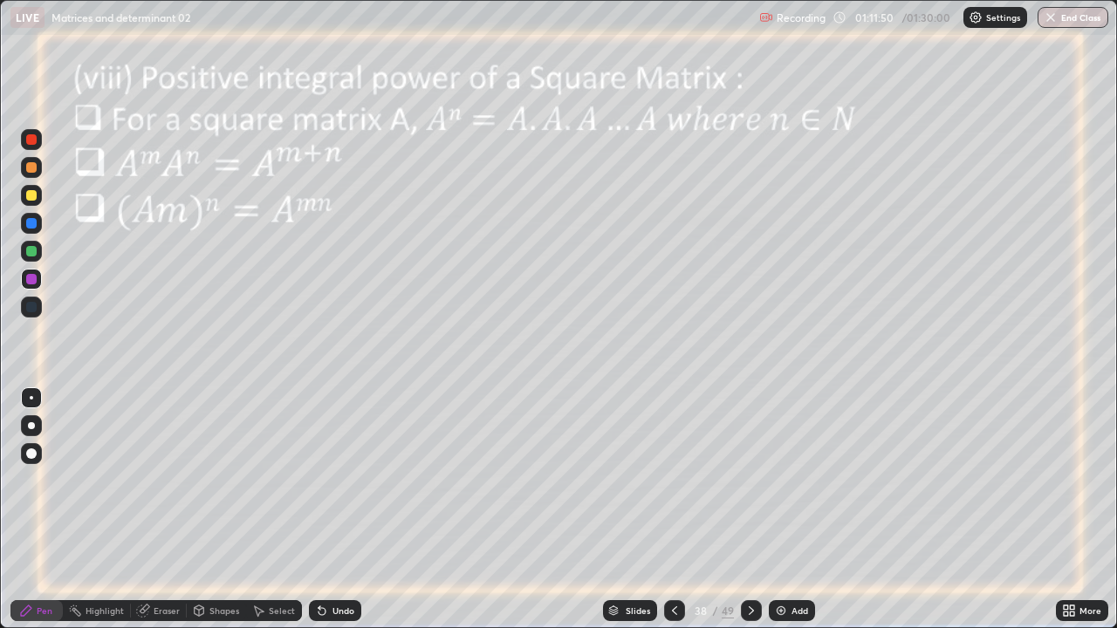
click at [750, 517] on div at bounding box center [751, 610] width 21 height 21
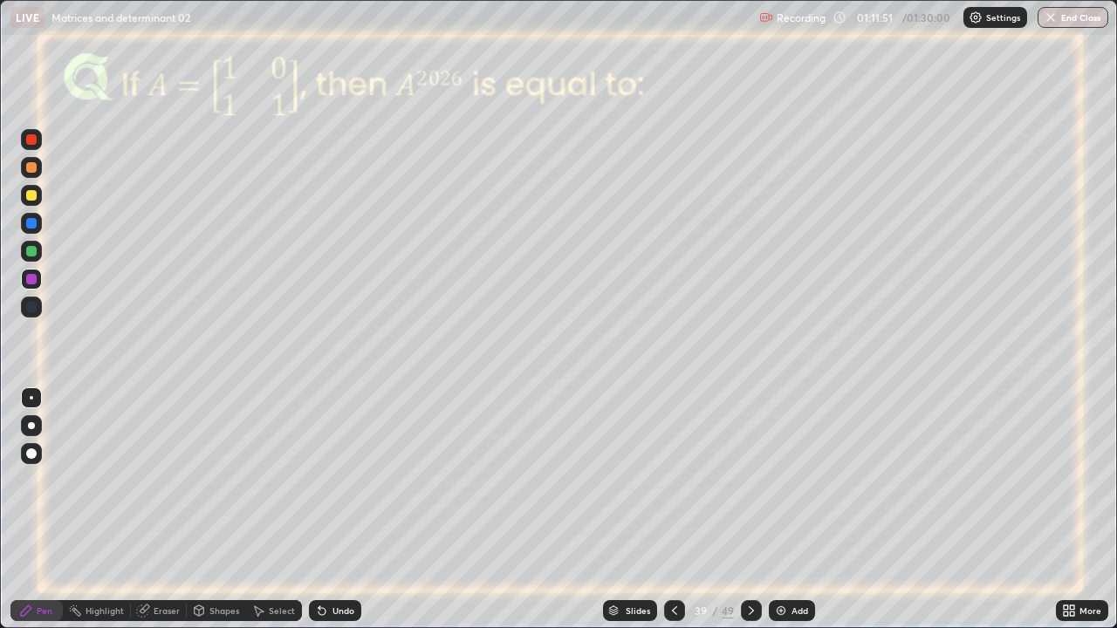
click at [749, 517] on icon at bounding box center [751, 611] width 14 height 14
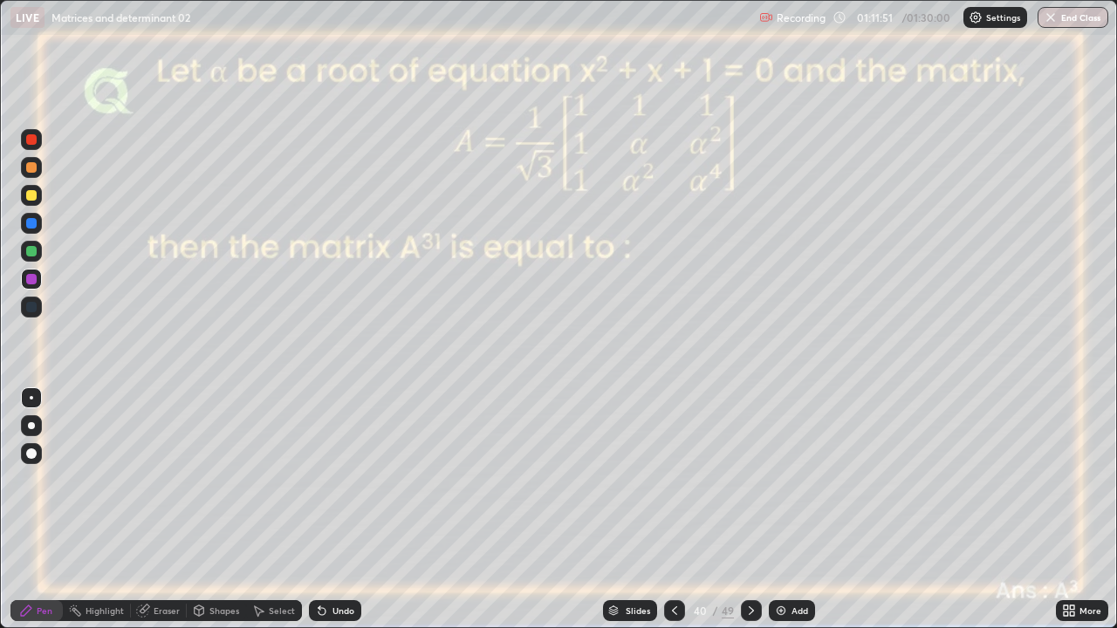
click at [747, 517] on icon at bounding box center [751, 611] width 14 height 14
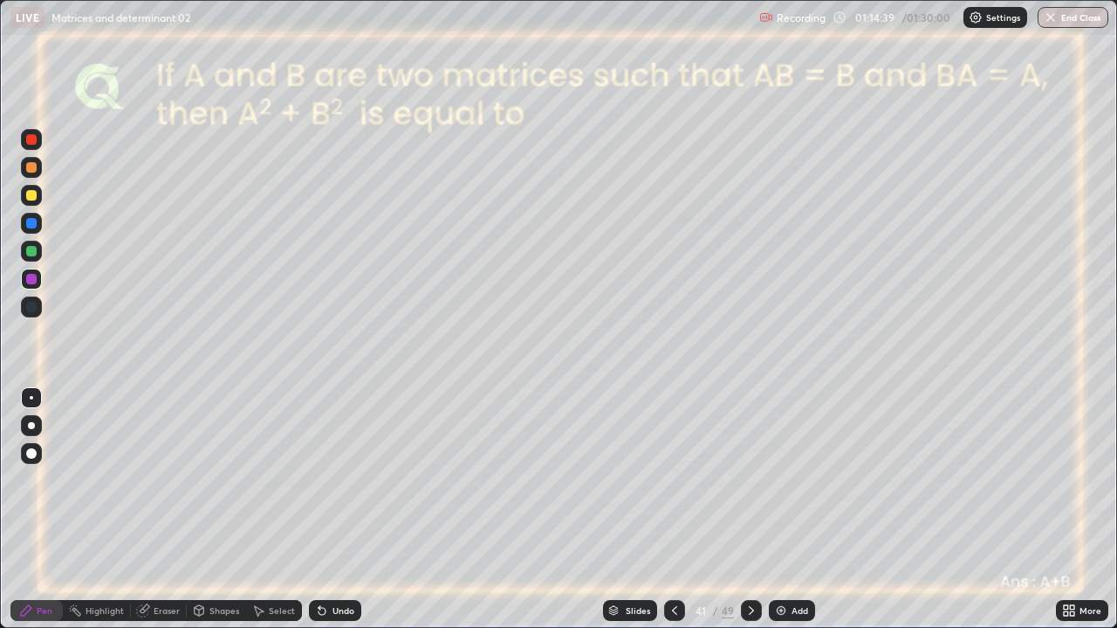
click at [33, 251] on div at bounding box center [31, 251] width 10 height 10
click at [328, 517] on div "Undo" at bounding box center [335, 610] width 52 height 21
click at [339, 517] on div "Undo" at bounding box center [343, 611] width 22 height 9
click at [342, 517] on div "Undo" at bounding box center [335, 610] width 52 height 21
click at [751, 517] on icon at bounding box center [751, 611] width 14 height 14
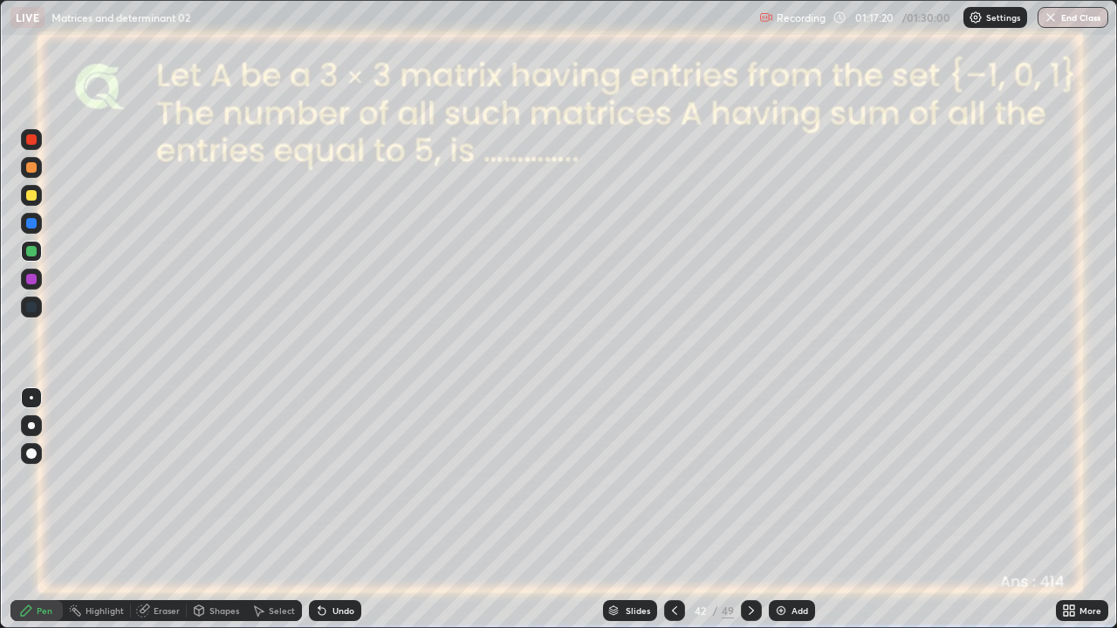
click at [748, 517] on icon at bounding box center [751, 611] width 14 height 14
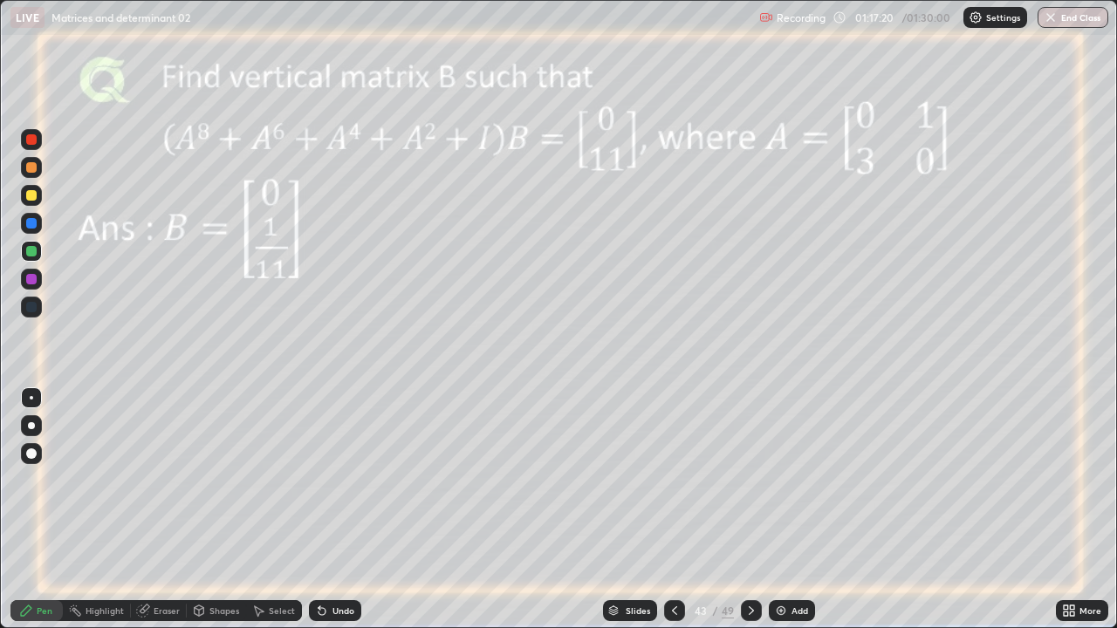
click at [749, 517] on icon at bounding box center [751, 611] width 14 height 14
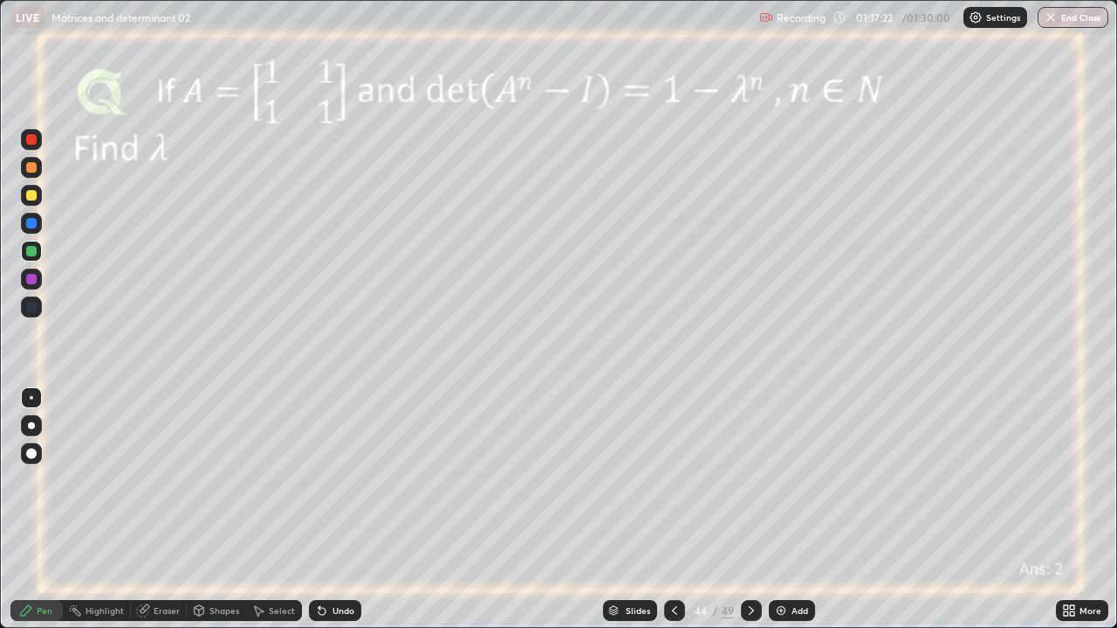
click at [749, 517] on icon at bounding box center [751, 611] width 14 height 14
click at [747, 517] on icon at bounding box center [751, 611] width 14 height 14
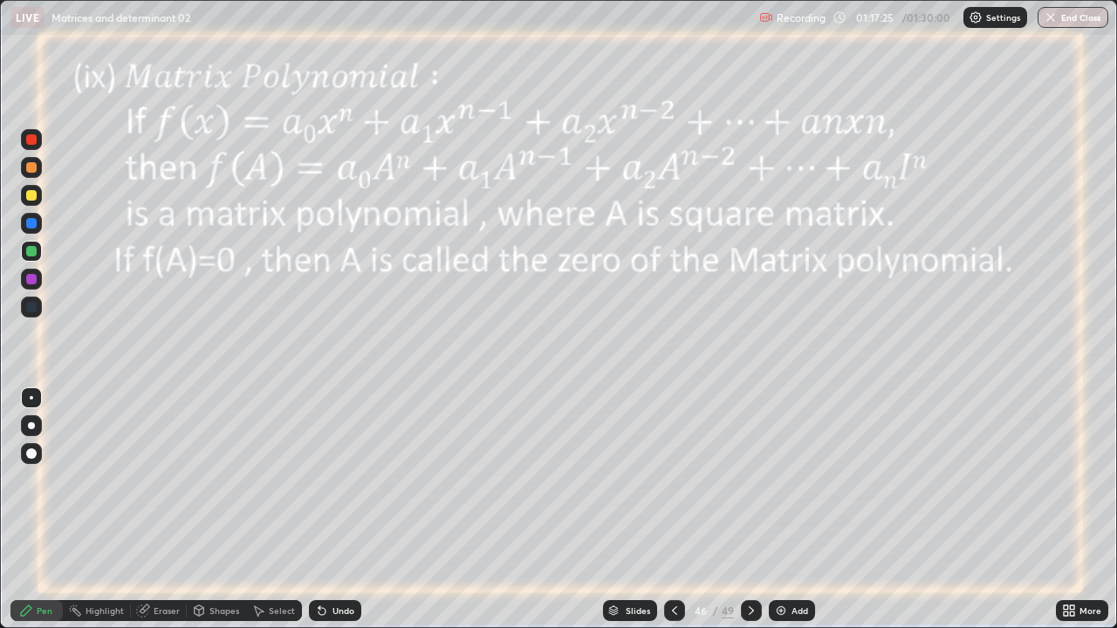
click at [743, 517] on div at bounding box center [751, 610] width 21 height 21
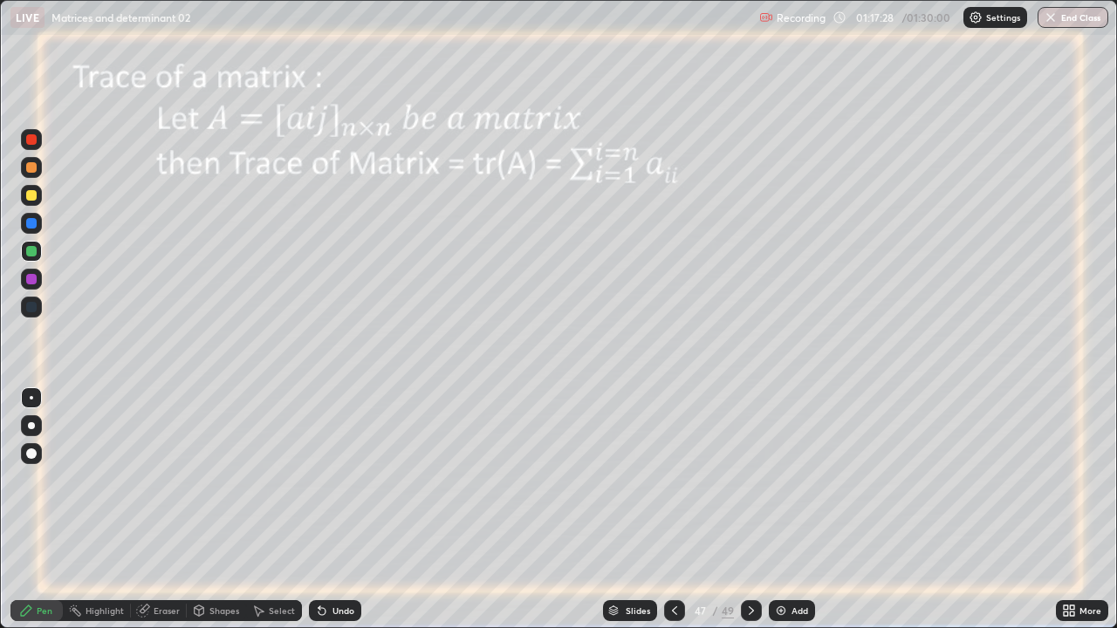
click at [681, 517] on div at bounding box center [674, 610] width 21 height 21
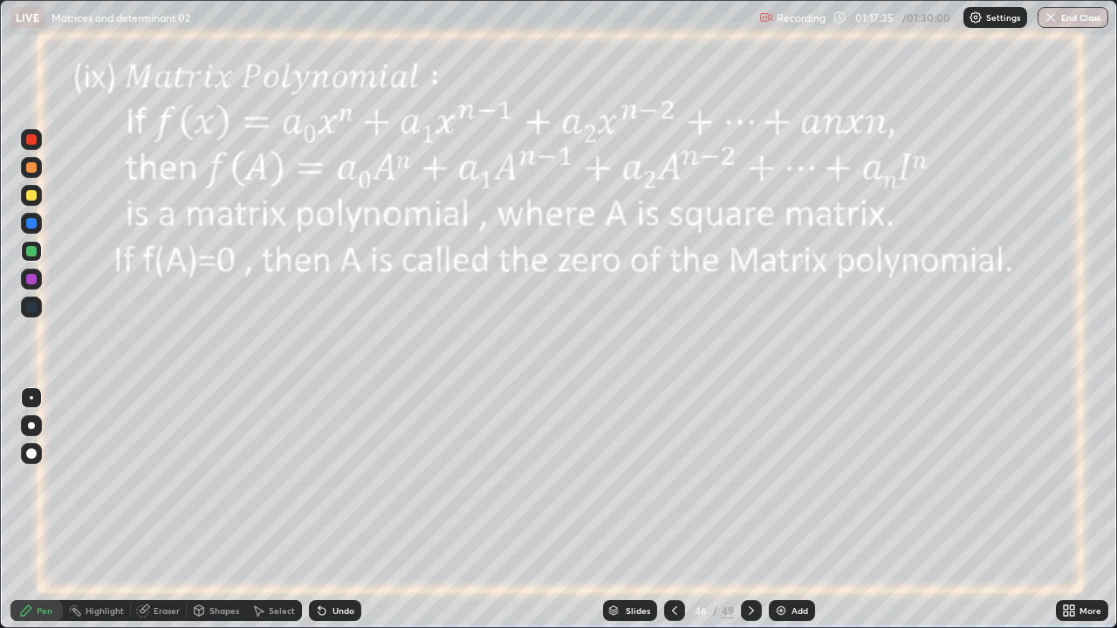
click at [749, 517] on icon at bounding box center [751, 611] width 14 height 14
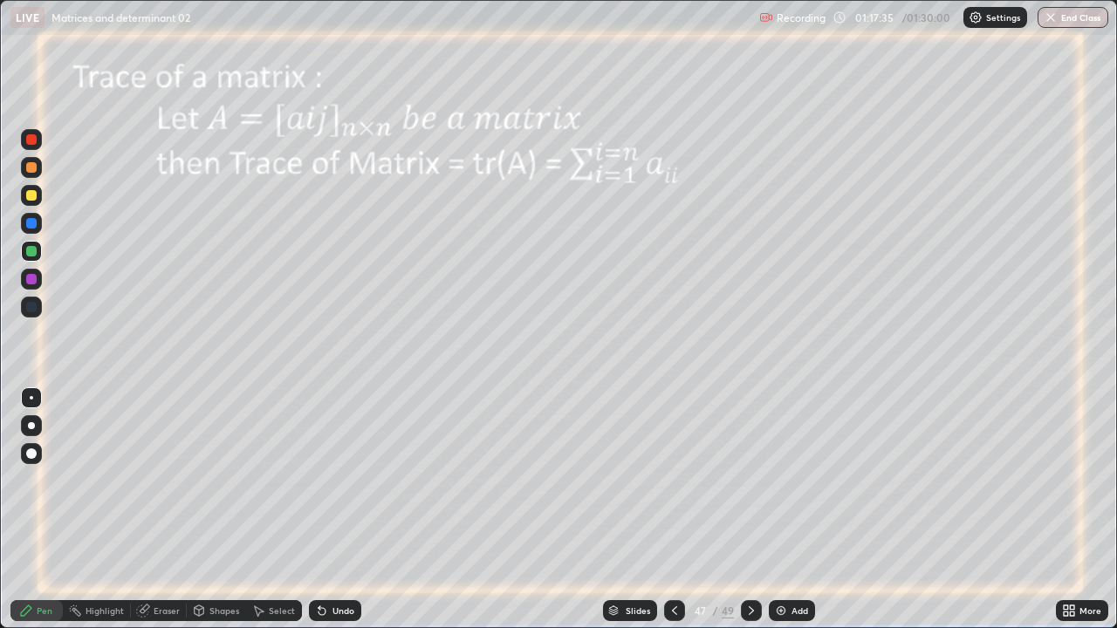
click at [746, 517] on div at bounding box center [751, 610] width 21 height 21
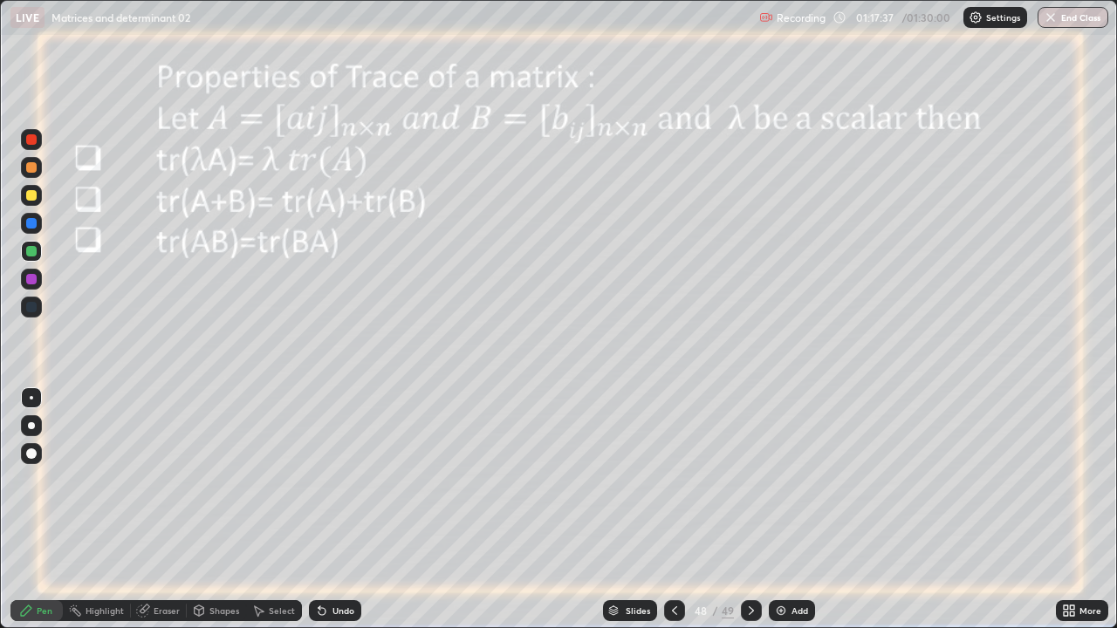
click at [749, 517] on icon at bounding box center [751, 611] width 5 height 9
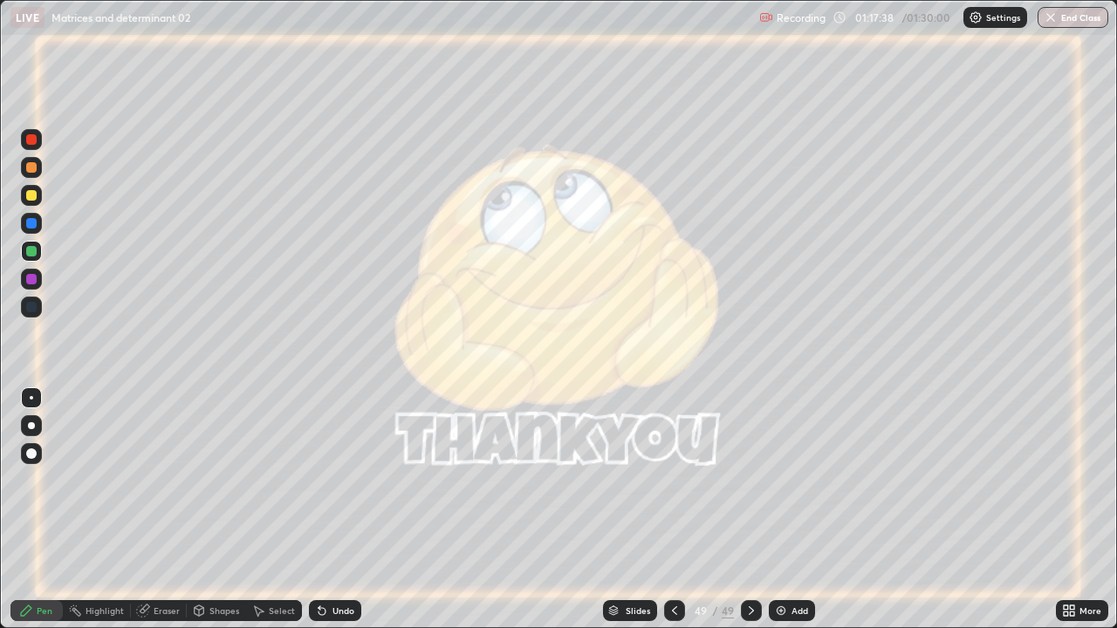
click at [675, 517] on div at bounding box center [674, 610] width 21 height 21
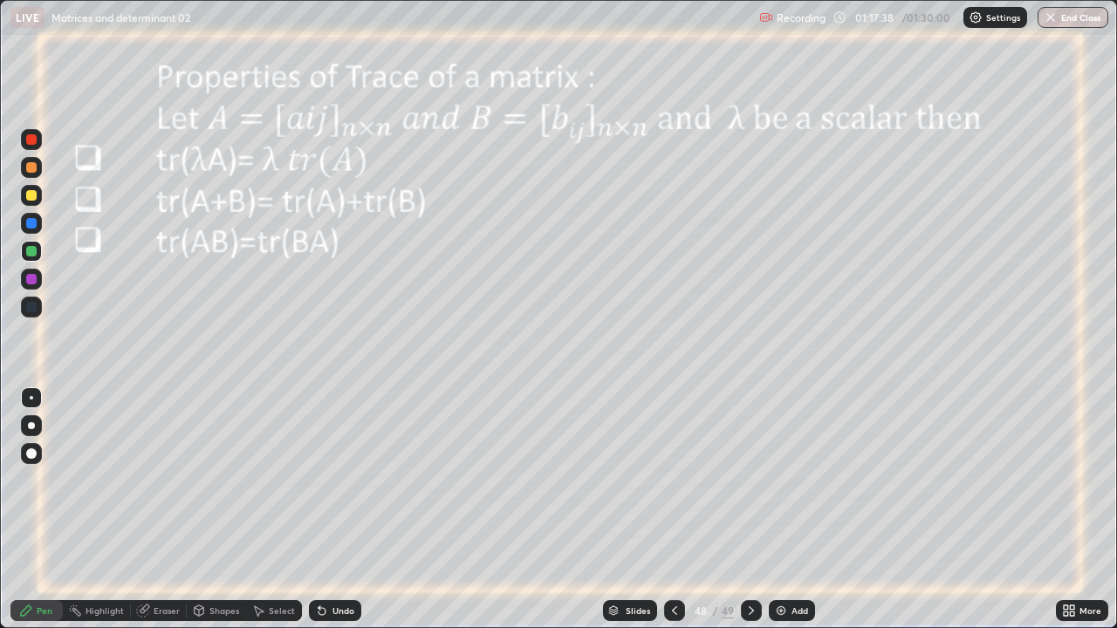
click at [675, 517] on icon at bounding box center [675, 611] width 14 height 14
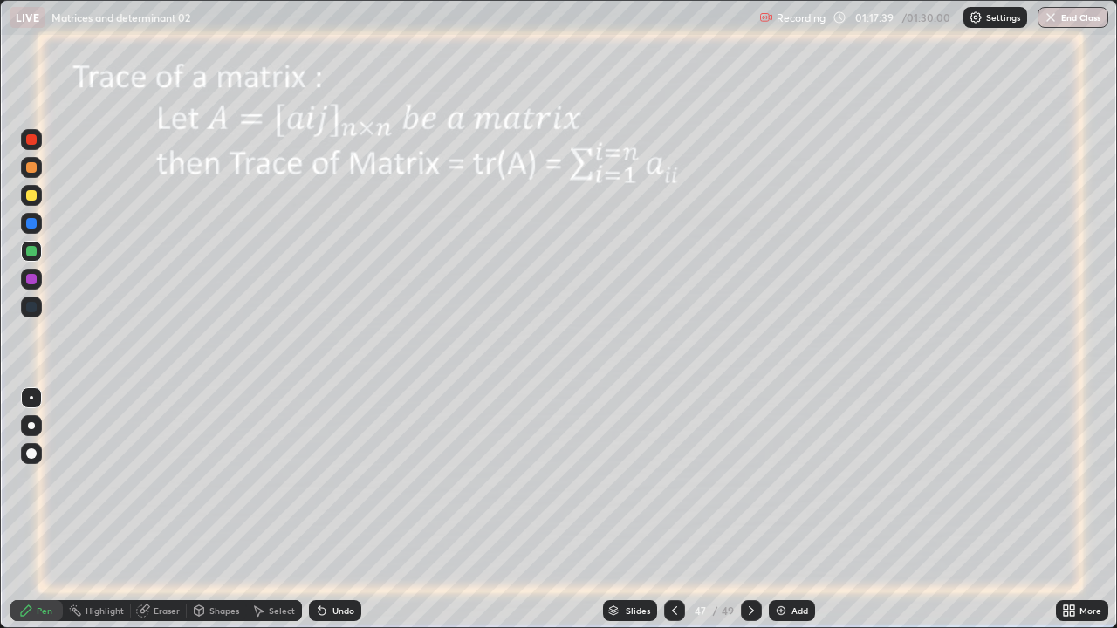
click at [673, 517] on icon at bounding box center [675, 611] width 14 height 14
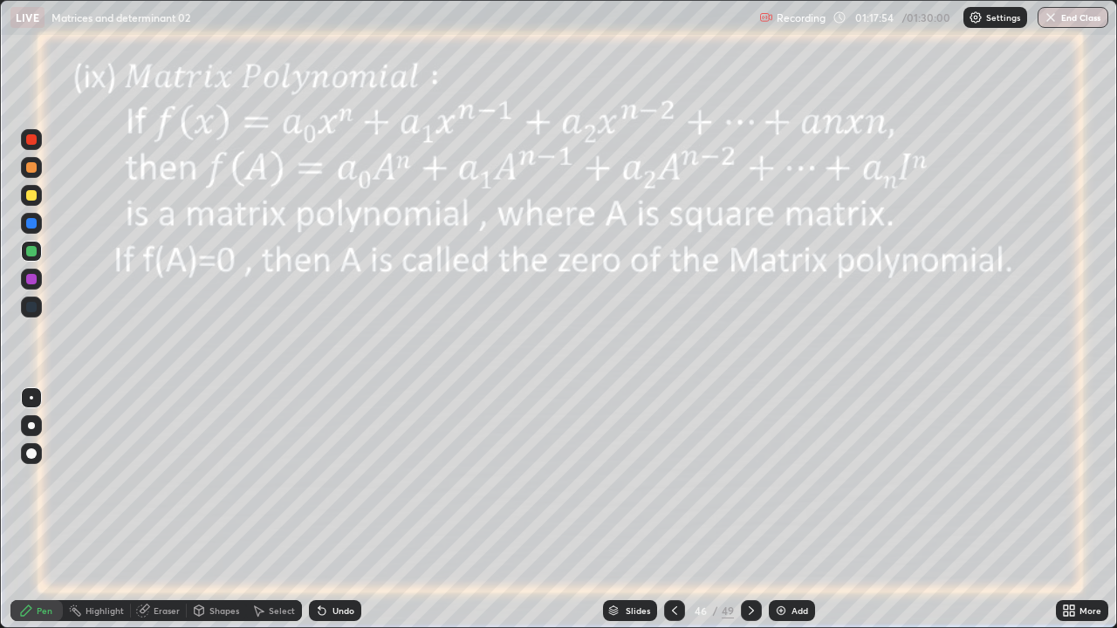
click at [332, 517] on div "Undo" at bounding box center [335, 610] width 52 height 21
click at [344, 517] on div "Undo" at bounding box center [335, 610] width 52 height 21
click at [32, 307] on div at bounding box center [31, 307] width 10 height 10
click at [26, 279] on div at bounding box center [31, 279] width 10 height 10
click at [332, 517] on div "Undo" at bounding box center [343, 611] width 22 height 9
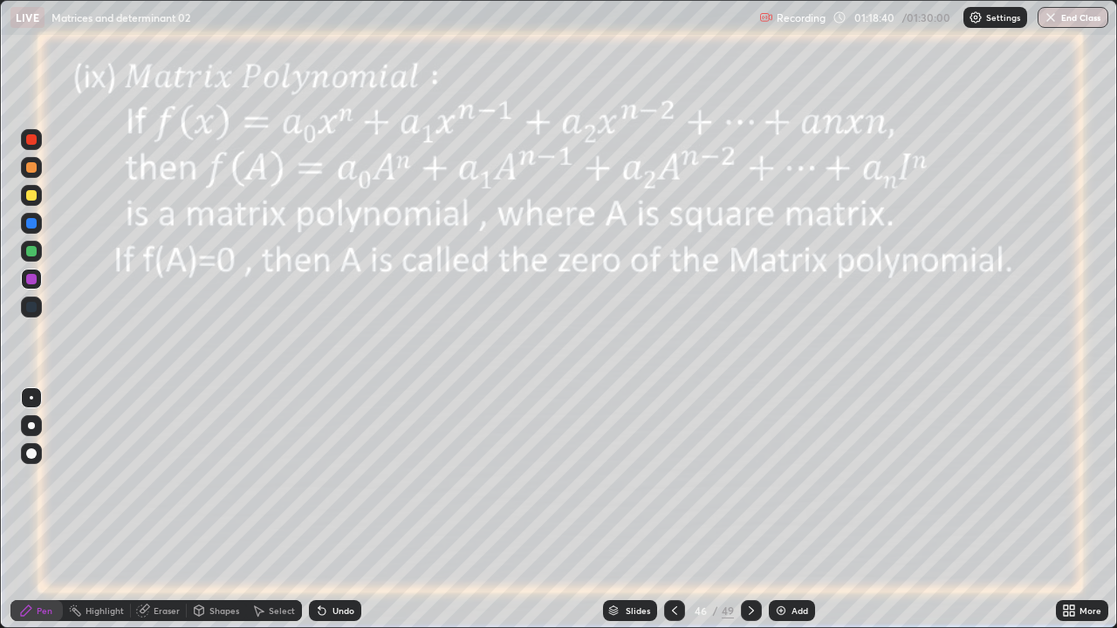
click at [336, 517] on div "Undo" at bounding box center [343, 611] width 22 height 9
click at [40, 308] on div at bounding box center [31, 307] width 21 height 21
click at [33, 305] on div at bounding box center [31, 307] width 10 height 10
click at [676, 517] on div at bounding box center [674, 610] width 21 height 21
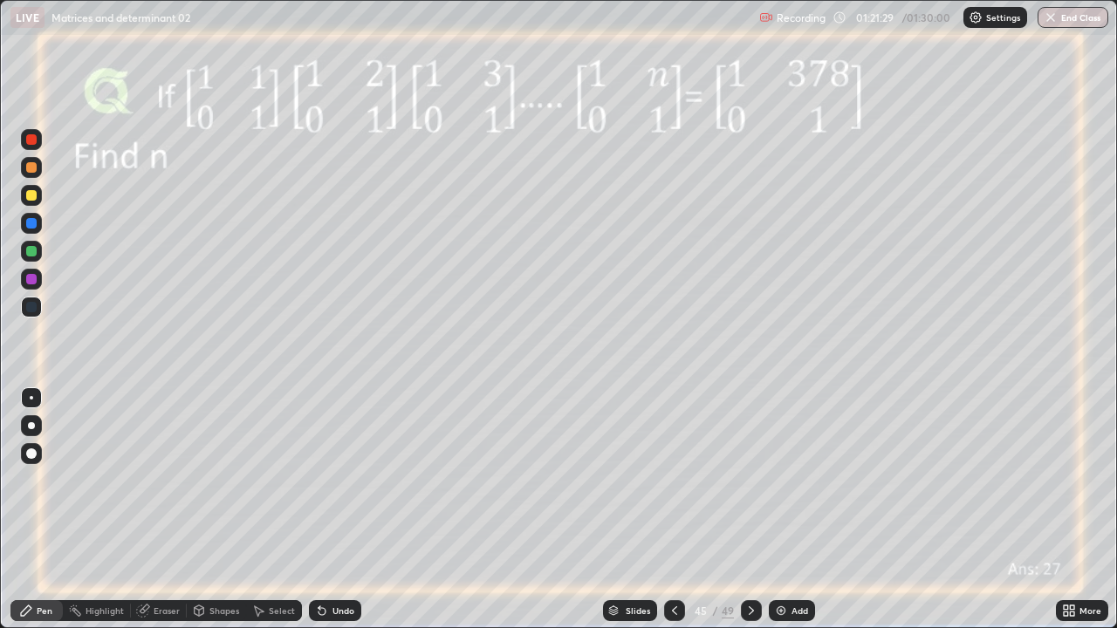
click at [676, 517] on div at bounding box center [674, 610] width 21 height 21
click at [676, 517] on div at bounding box center [674, 610] width 21 height 35
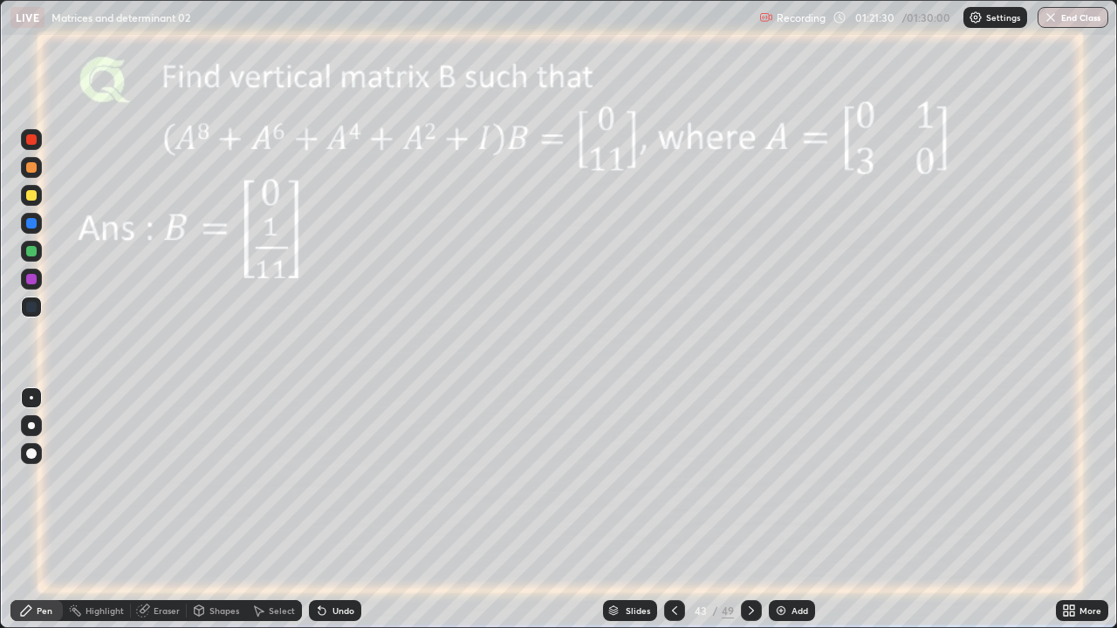
click at [676, 517] on div at bounding box center [674, 610] width 21 height 21
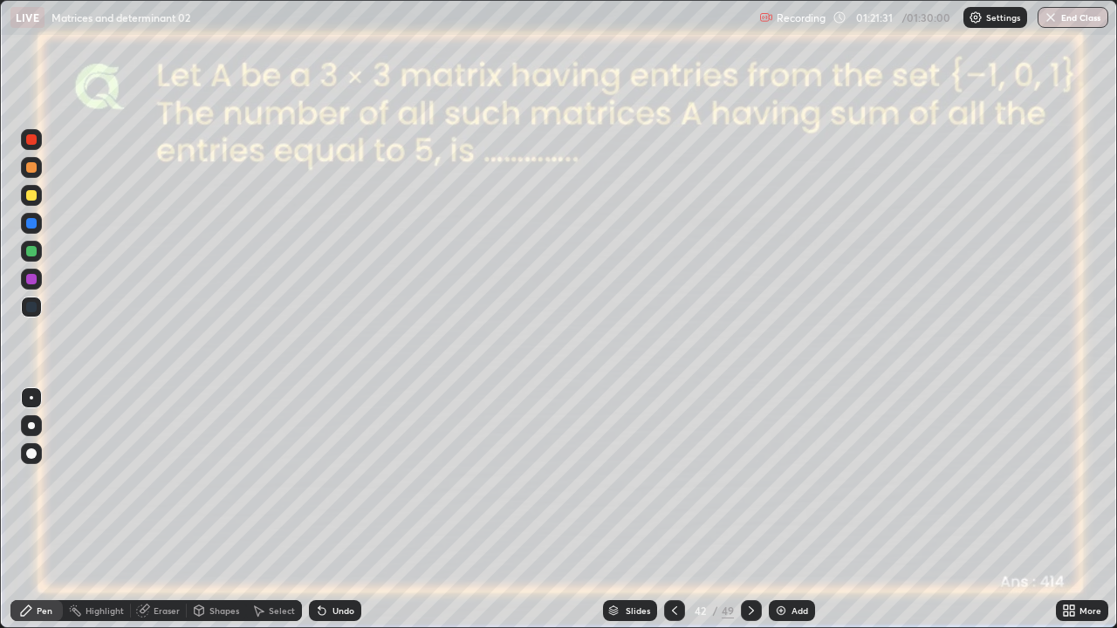
click at [749, 517] on div at bounding box center [751, 610] width 21 height 21
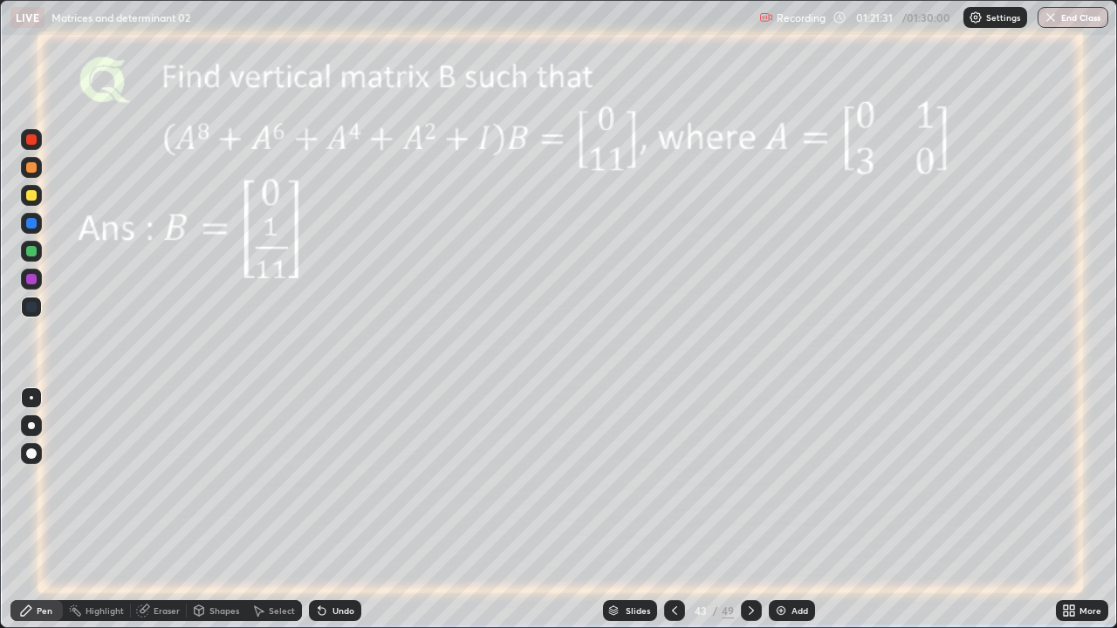
click at [748, 517] on icon at bounding box center [751, 611] width 14 height 14
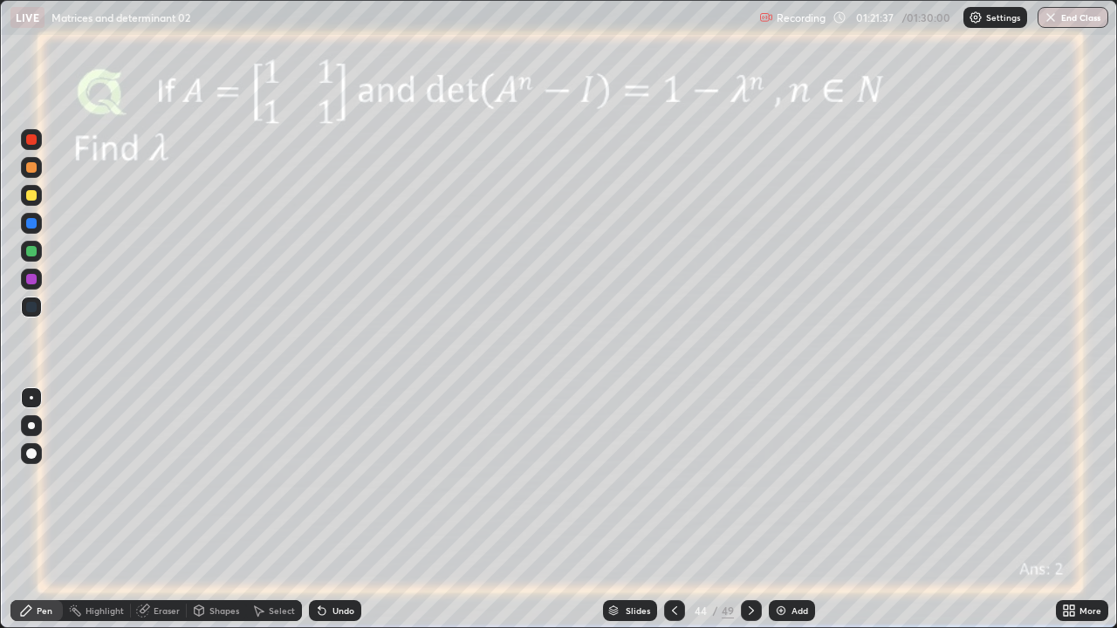
click at [749, 517] on icon at bounding box center [751, 611] width 14 height 14
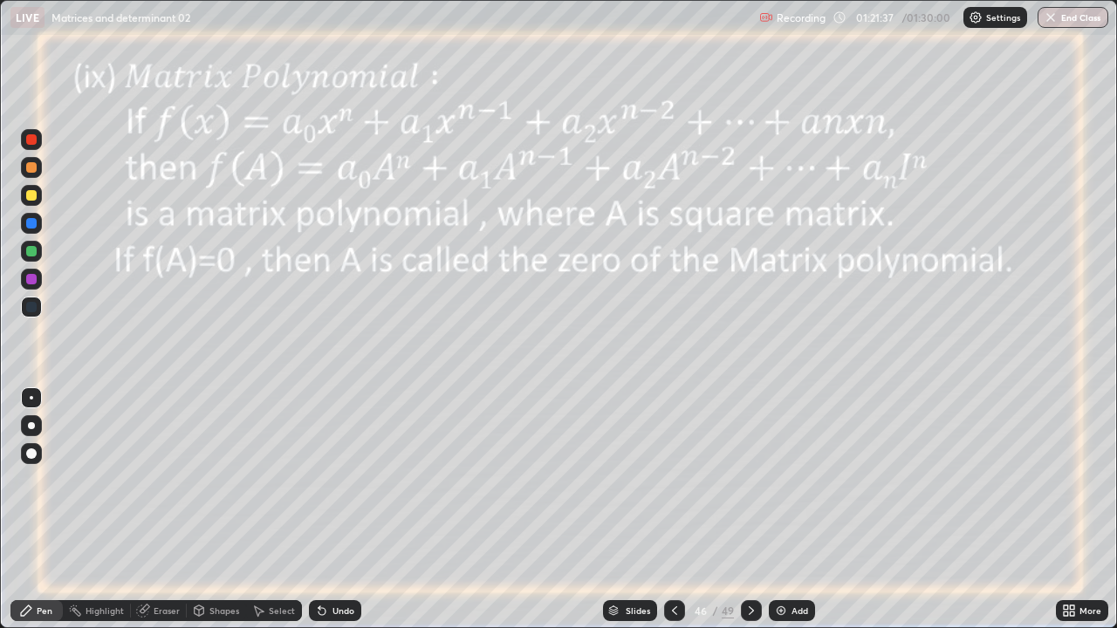
click at [749, 517] on icon at bounding box center [751, 611] width 14 height 14
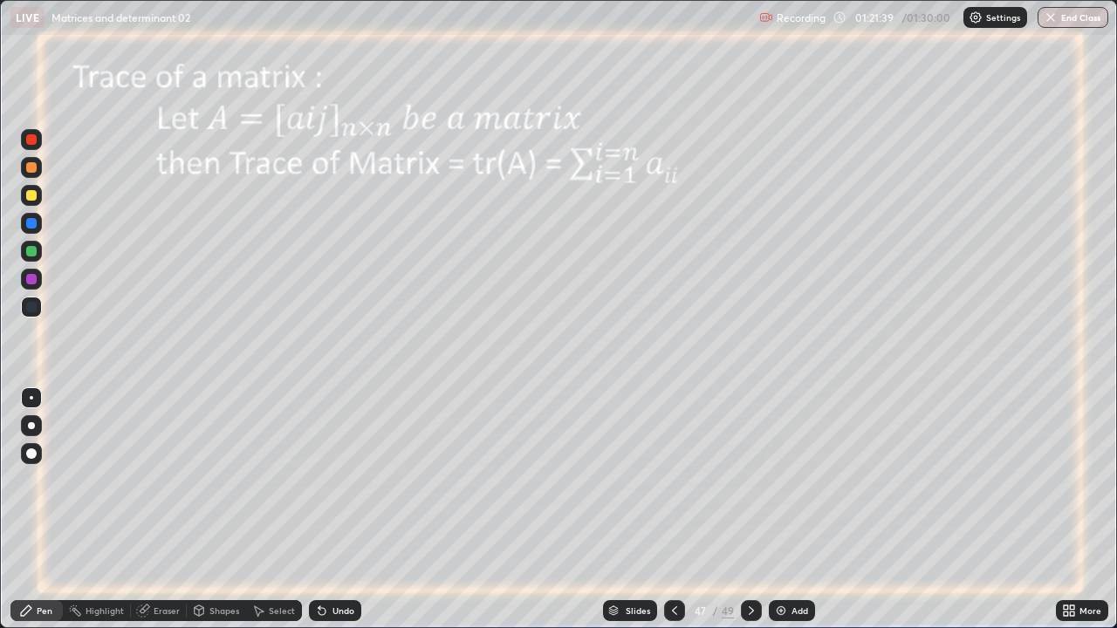
click at [676, 517] on div at bounding box center [674, 610] width 21 height 21
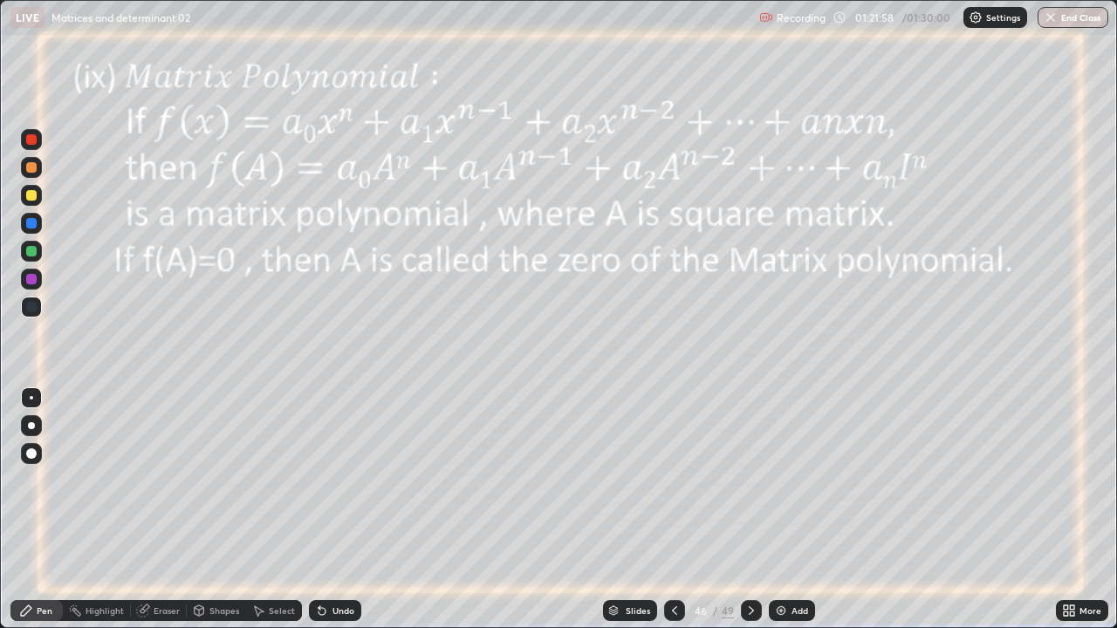
click at [673, 517] on icon at bounding box center [675, 611] width 14 height 14
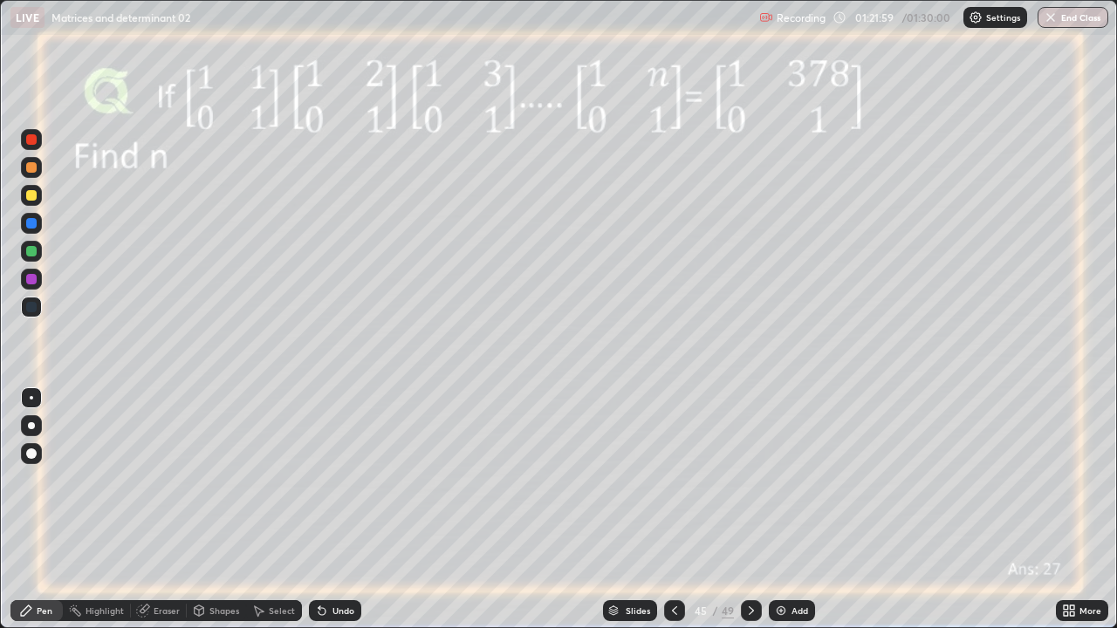
click at [673, 517] on icon at bounding box center [675, 611] width 14 height 14
click at [675, 517] on div at bounding box center [674, 610] width 21 height 21
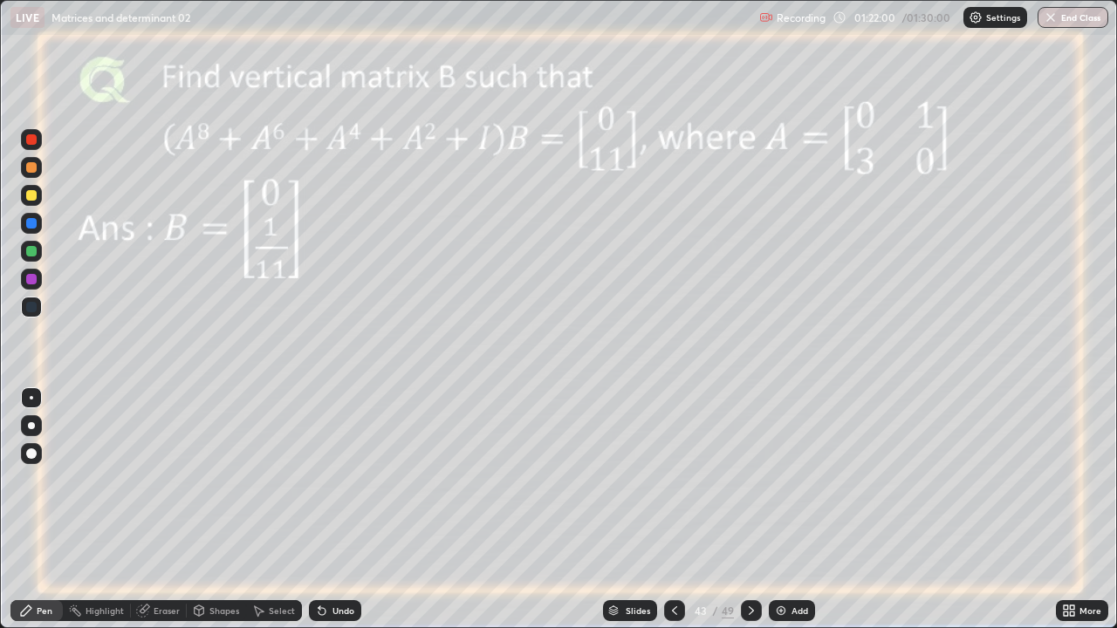
click at [749, 517] on icon at bounding box center [751, 611] width 14 height 14
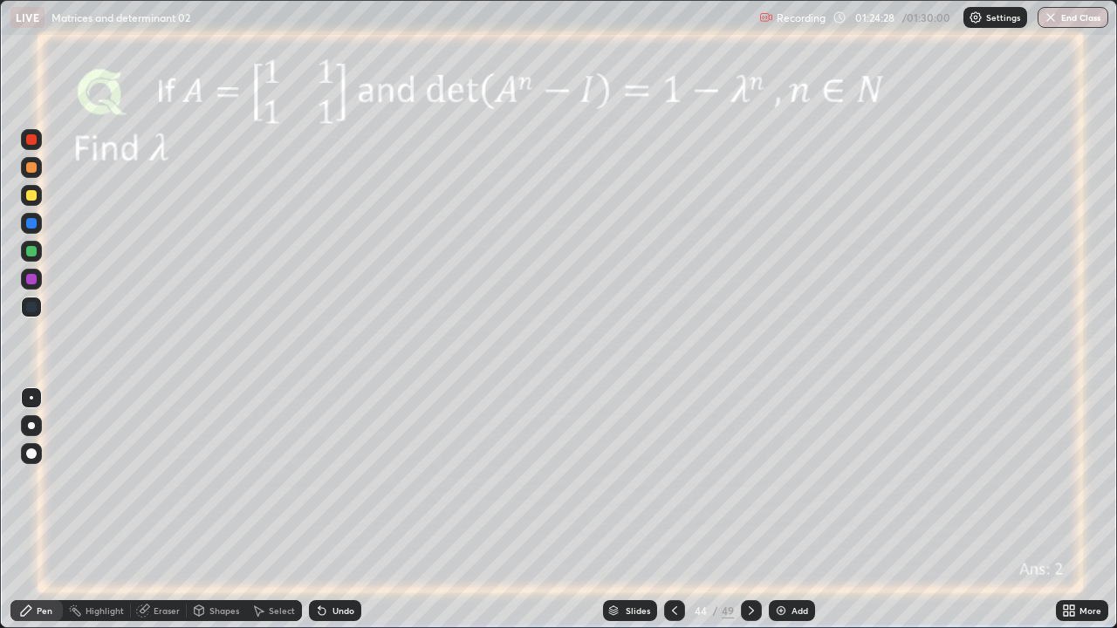
click at [31, 250] on div at bounding box center [31, 251] width 10 height 10
click at [332, 517] on div "Undo" at bounding box center [343, 611] width 22 height 9
click at [325, 517] on icon at bounding box center [322, 611] width 14 height 14
click at [154, 517] on div "Eraser" at bounding box center [159, 610] width 56 height 21
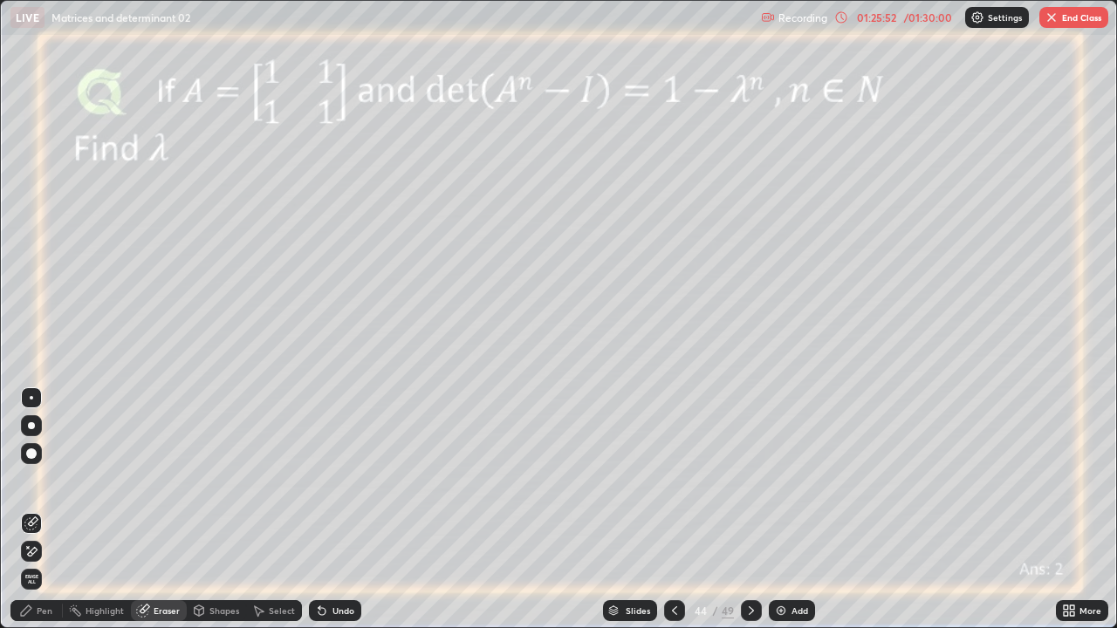
click at [50, 517] on div "Pen" at bounding box center [36, 610] width 52 height 21
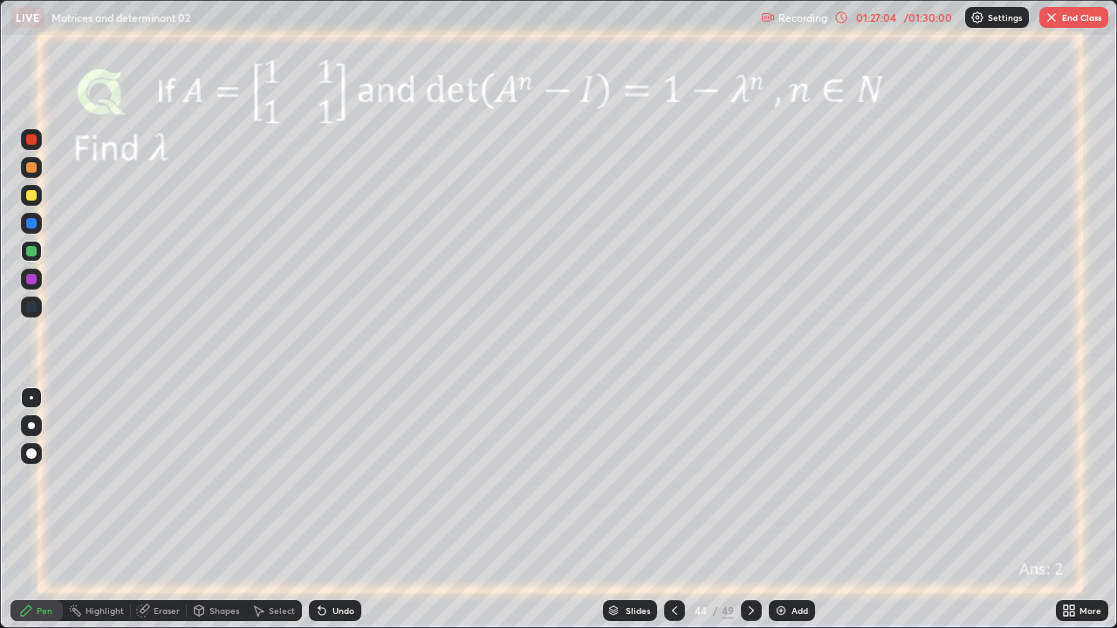
click at [1066, 14] on button "End Class" at bounding box center [1073, 17] width 69 height 21
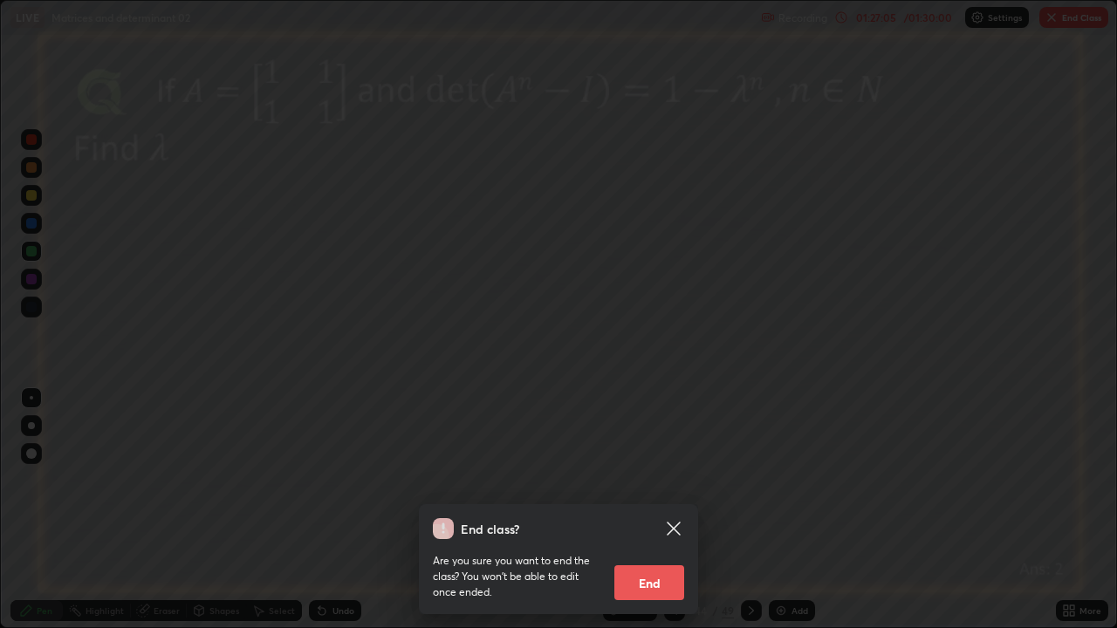
click at [653, 517] on button "End" at bounding box center [649, 582] width 70 height 35
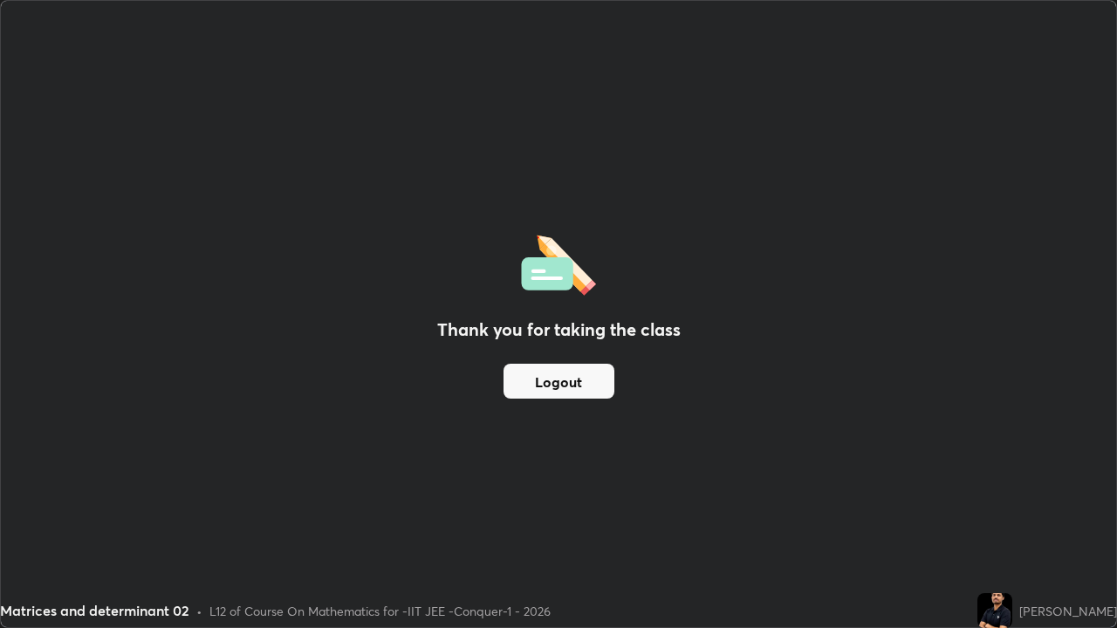
click at [571, 380] on button "Logout" at bounding box center [559, 381] width 111 height 35
